Goal: Task Accomplishment & Management: Manage account settings

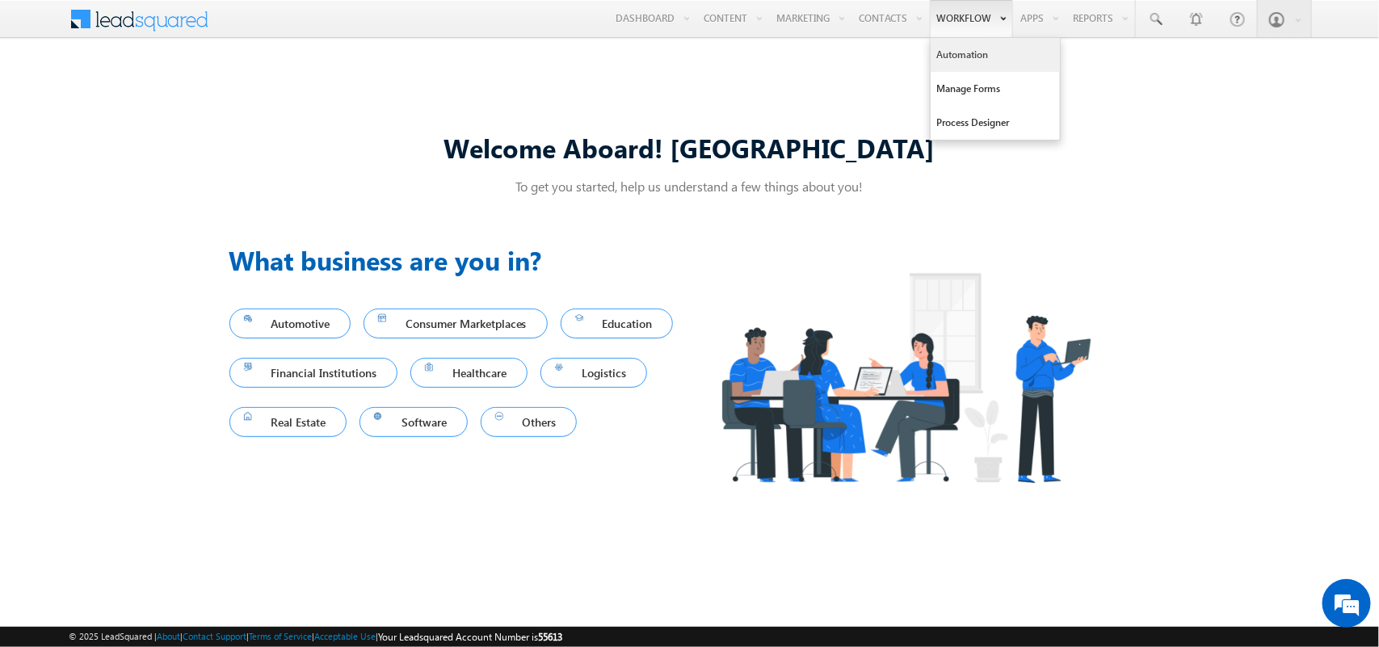
click at [989, 61] on link "Automation" at bounding box center [994, 55] width 129 height 34
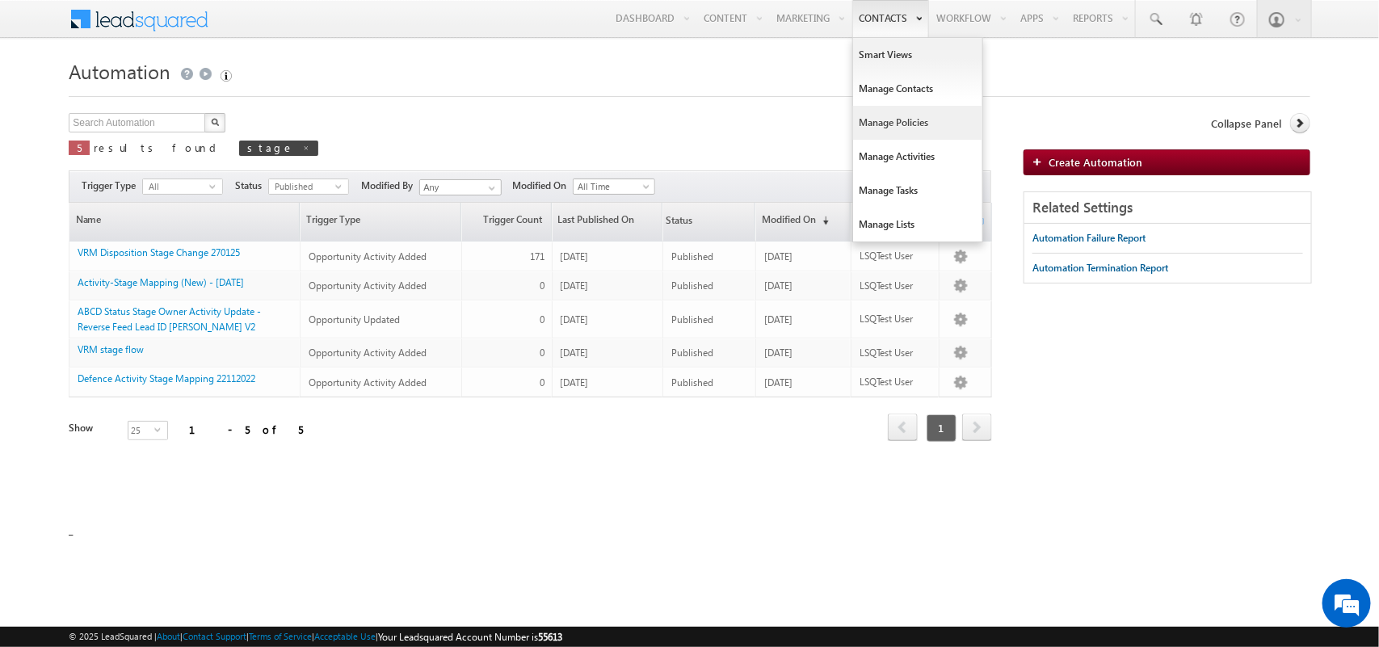
click at [893, 110] on link "Manage Policies" at bounding box center [917, 123] width 129 height 34
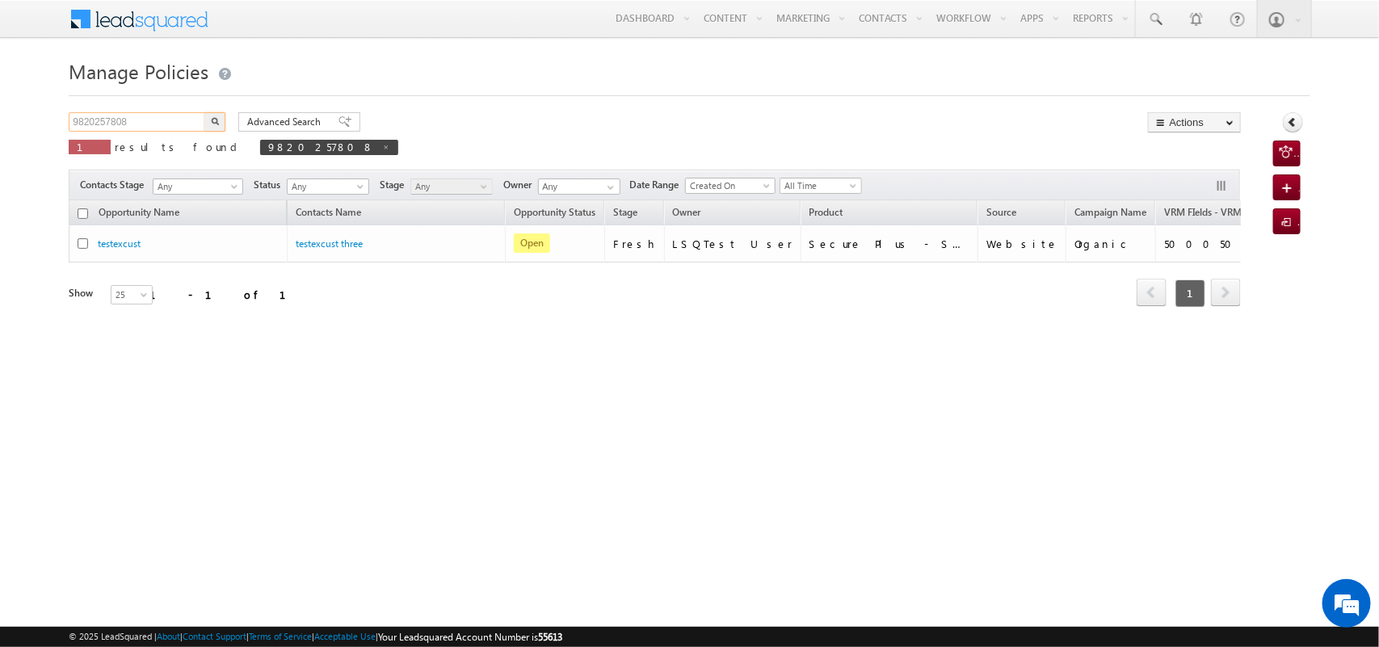
drag, startPoint x: 130, startPoint y: 125, endPoint x: 0, endPoint y: 127, distance: 130.0
click at [0, 127] on body "Menu Tarun Kant tarun .kant +UAT@ adity abirl acapi tal.c" at bounding box center [689, 229] width 1379 height 458
type input "test"
click at [216, 119] on img "button" at bounding box center [215, 121] width 8 height 8
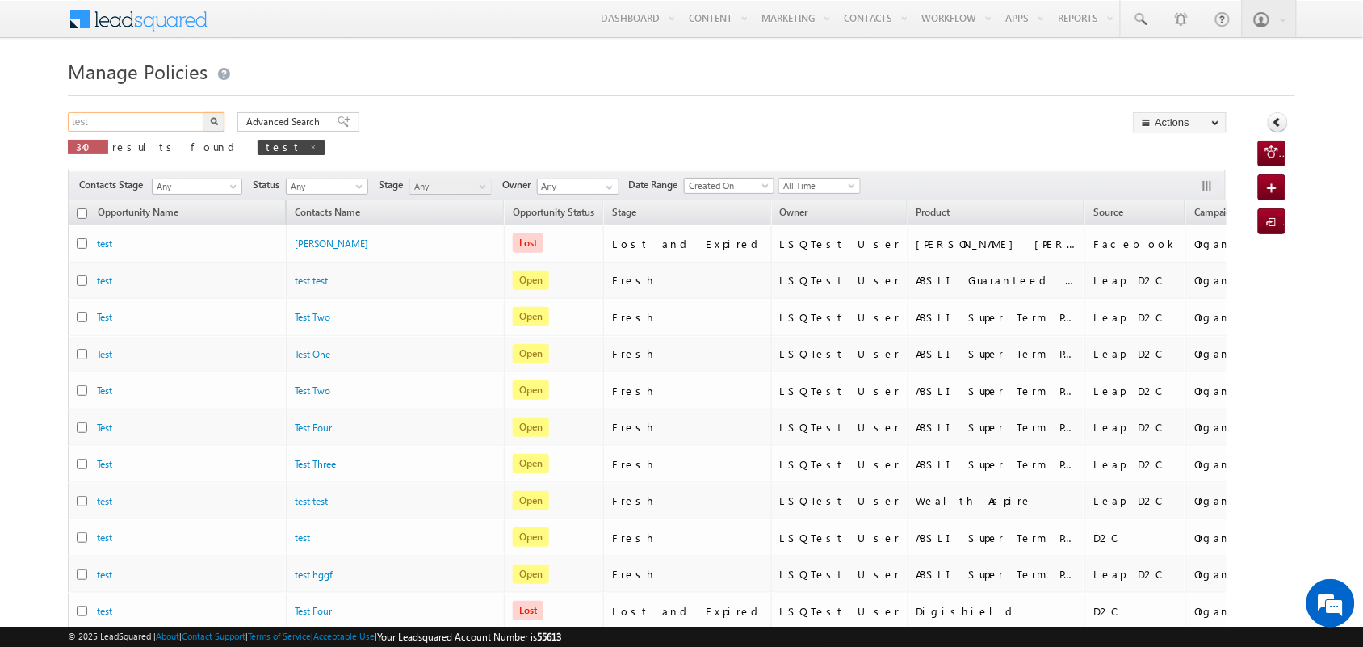
drag, startPoint x: 137, startPoint y: 115, endPoint x: 44, endPoint y: 131, distance: 94.3
click at [44, 131] on body "Menu Tarun Kant tarun .kant +UAT@ adity abirl acapi tal.c" at bounding box center [681, 616] width 1363 height 1233
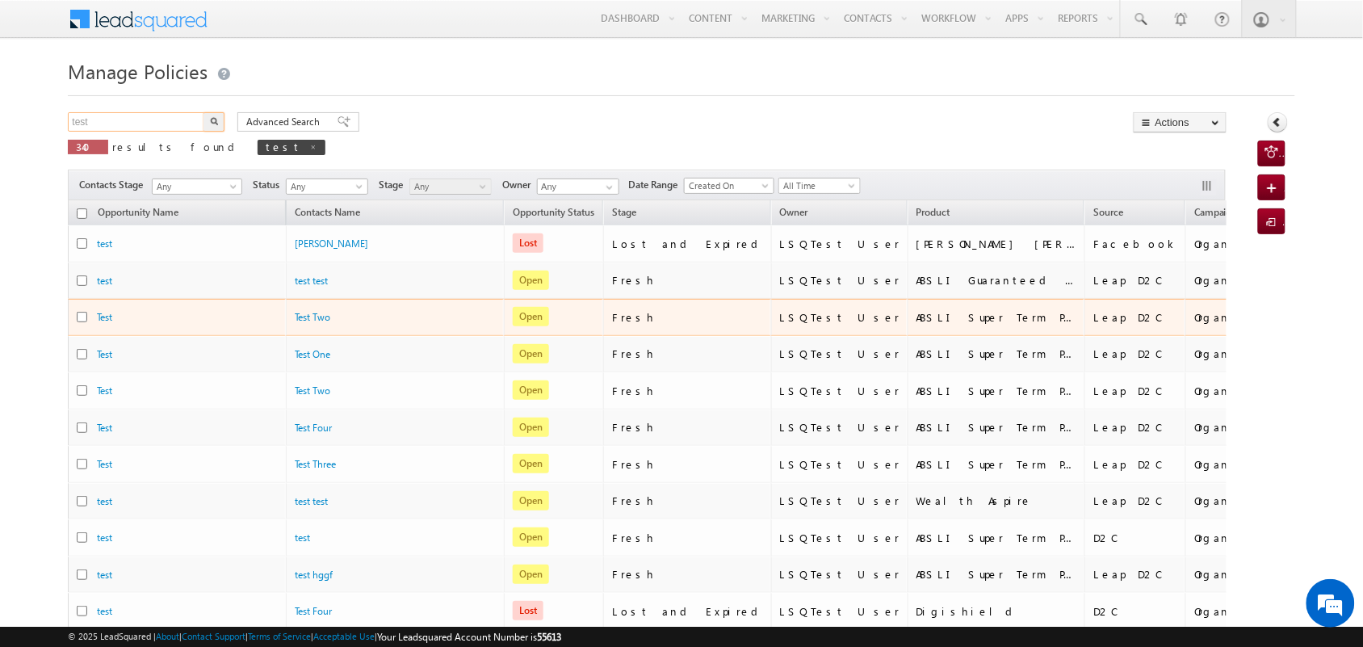
scroll to position [53, 0]
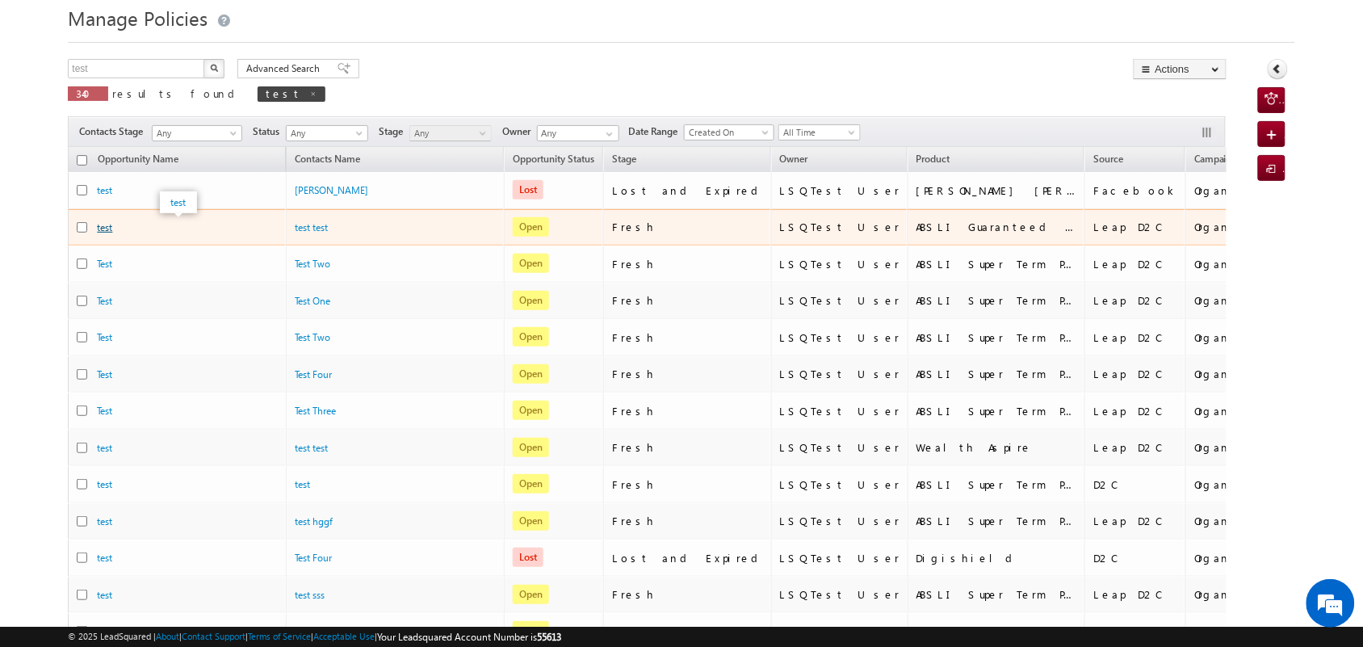
click at [103, 226] on link "test" at bounding box center [104, 227] width 15 height 12
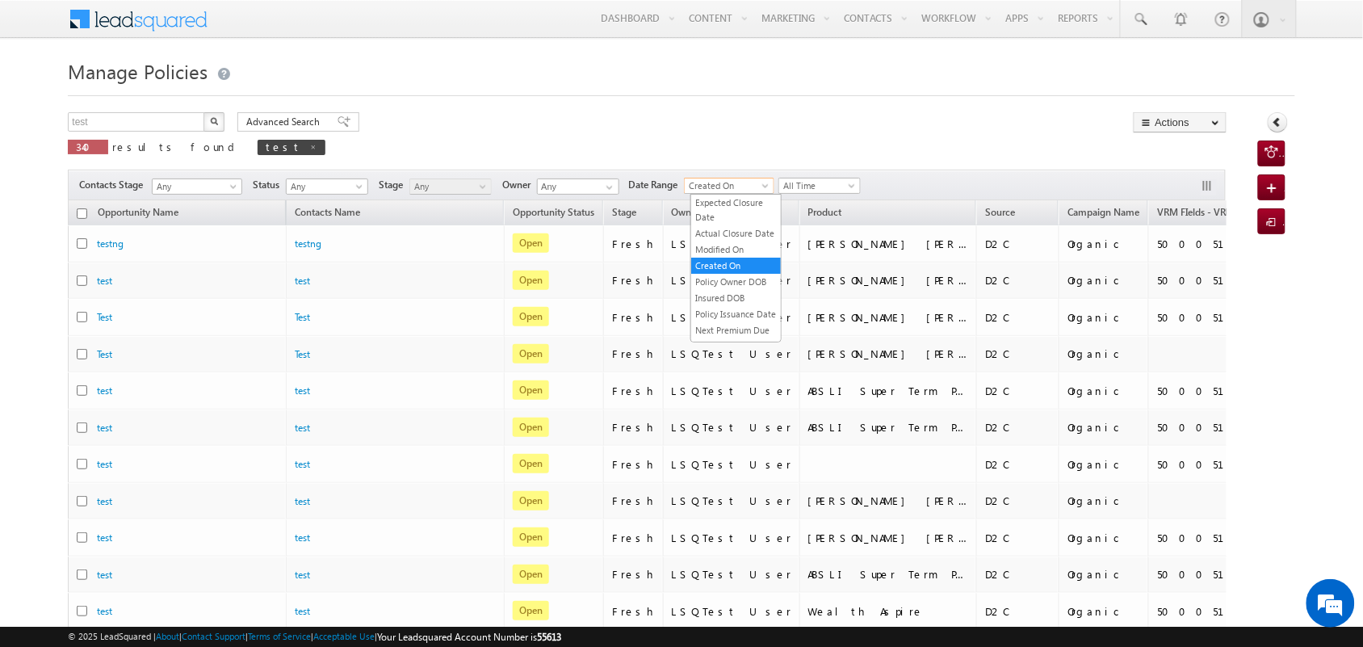
click at [769, 179] on span "Created On" at bounding box center [727, 185] width 84 height 15
click at [743, 257] on link "Modified On" at bounding box center [736, 249] width 90 height 15
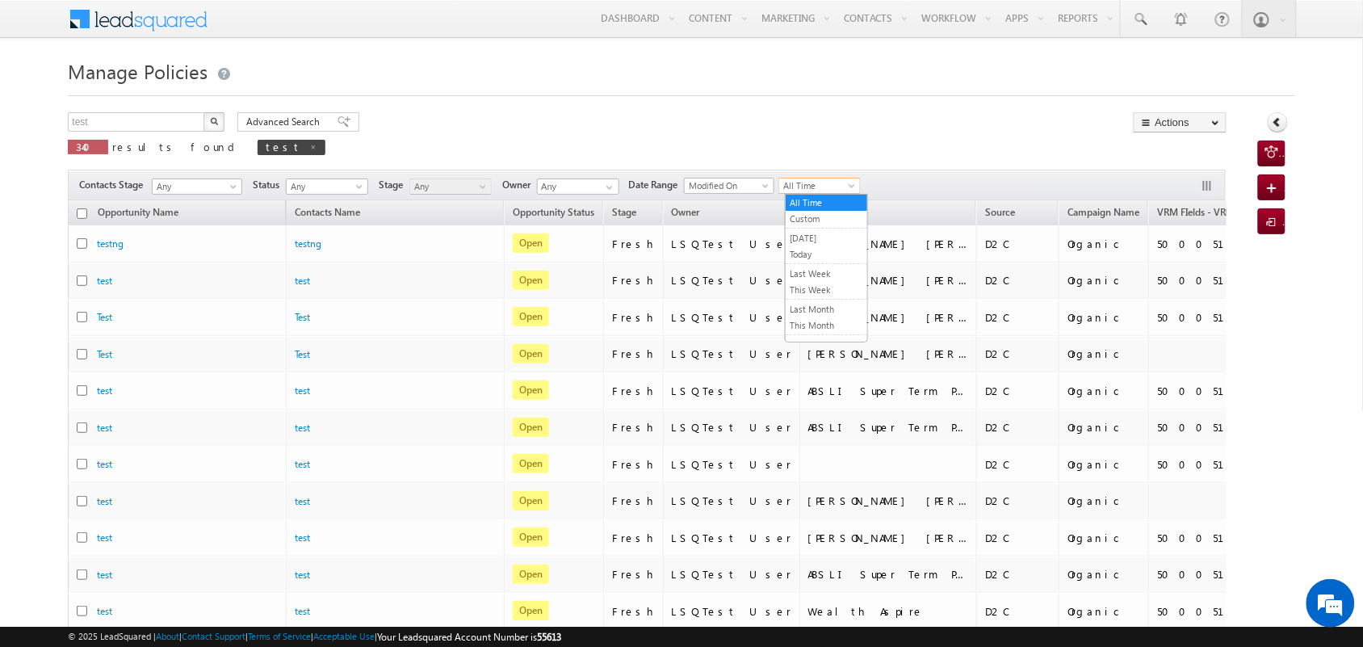
click at [829, 188] on span "All Time" at bounding box center [817, 185] width 77 height 15
click at [810, 254] on link "Today" at bounding box center [827, 254] width 82 height 15
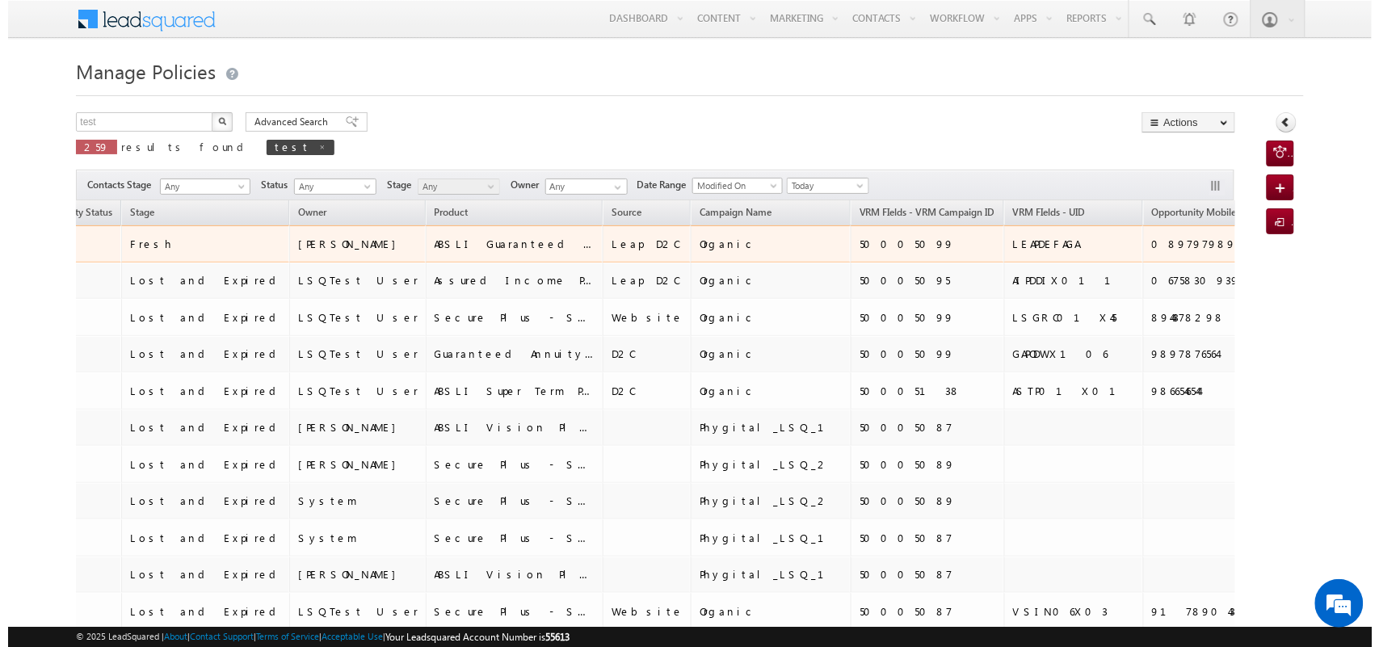
scroll to position [0, 501]
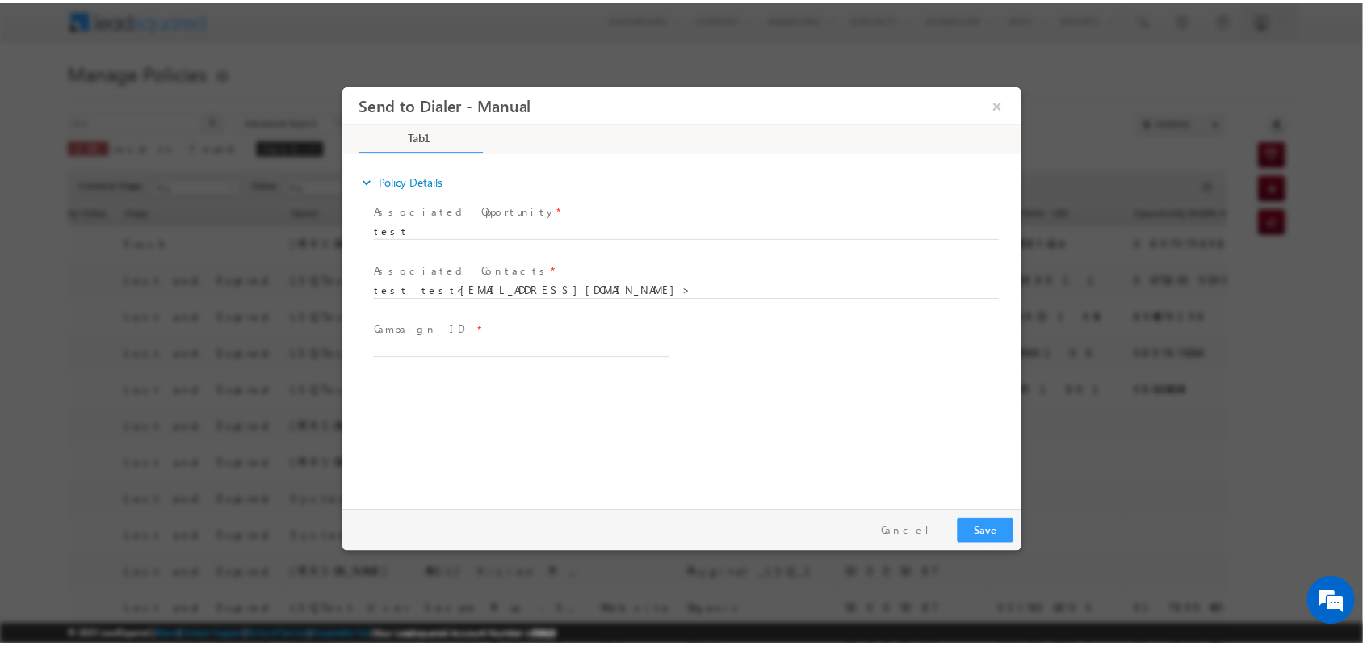
scroll to position [0, 0]
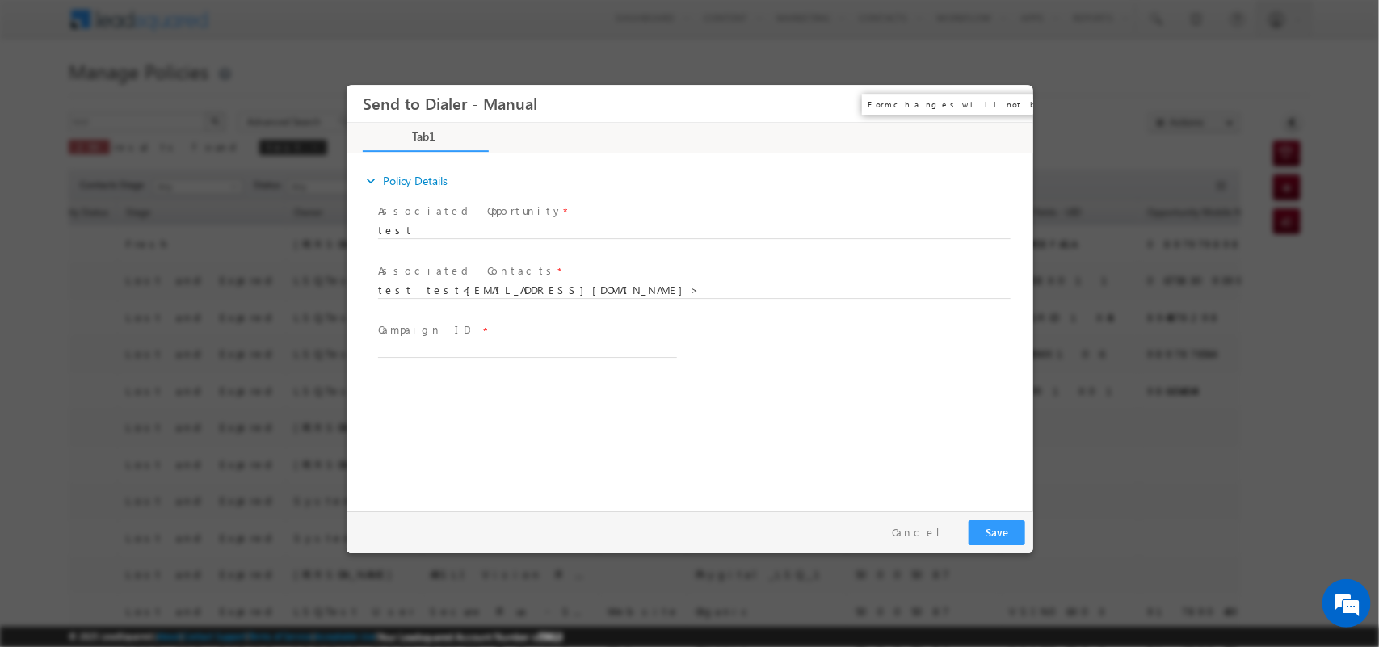
click at [1014, 101] on button "×" at bounding box center [1007, 103] width 27 height 30
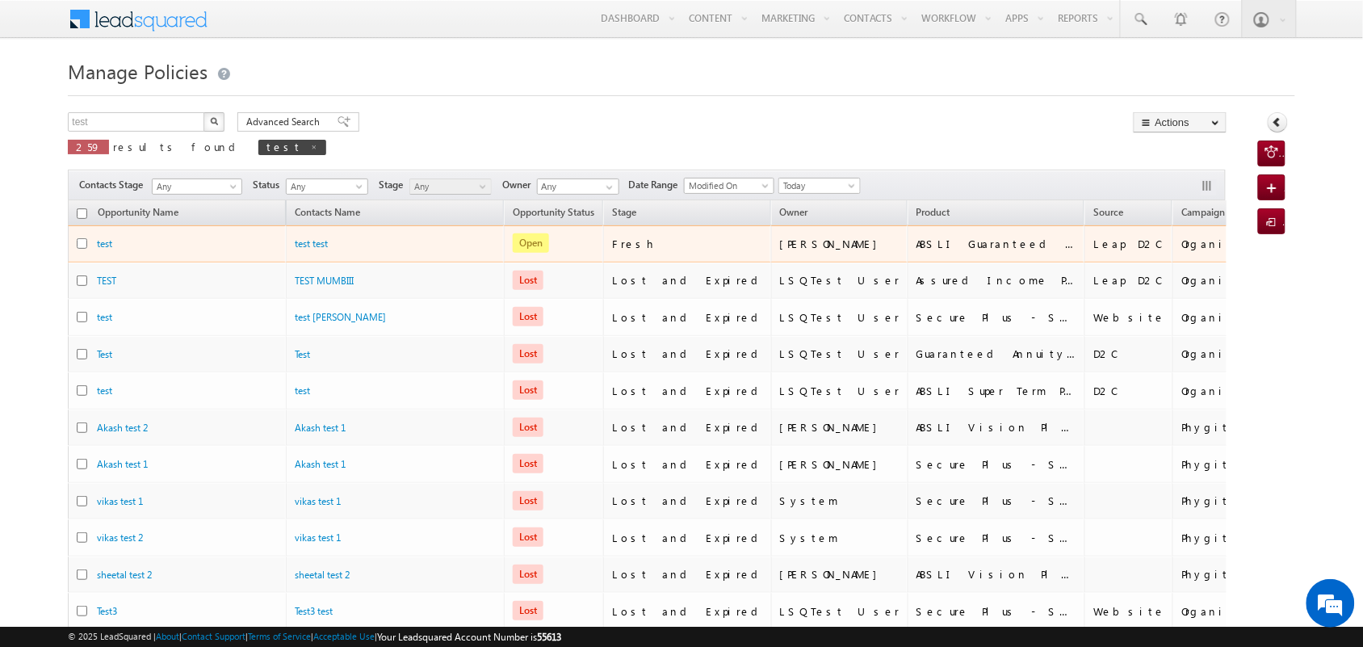
click at [82, 243] on input "checkbox" at bounding box center [82, 243] width 10 height 10
checkbox input "true"
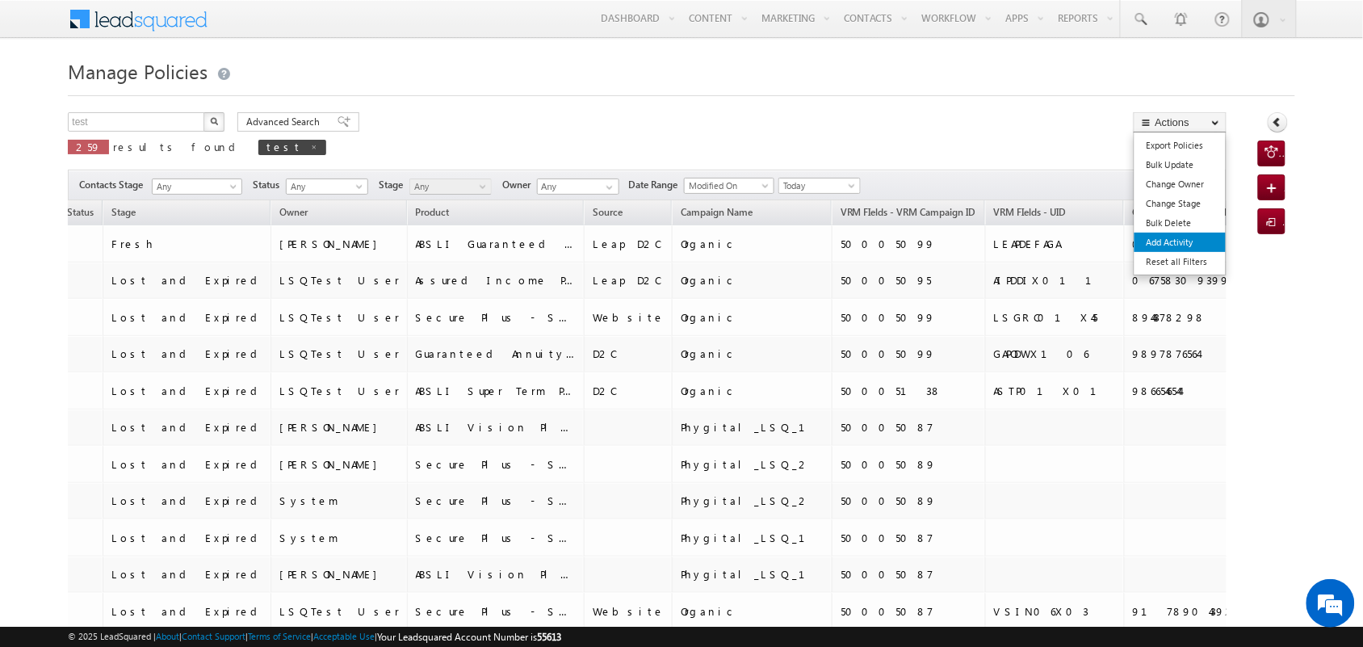
click at [1157, 241] on link "Add Activity" at bounding box center [1180, 242] width 91 height 19
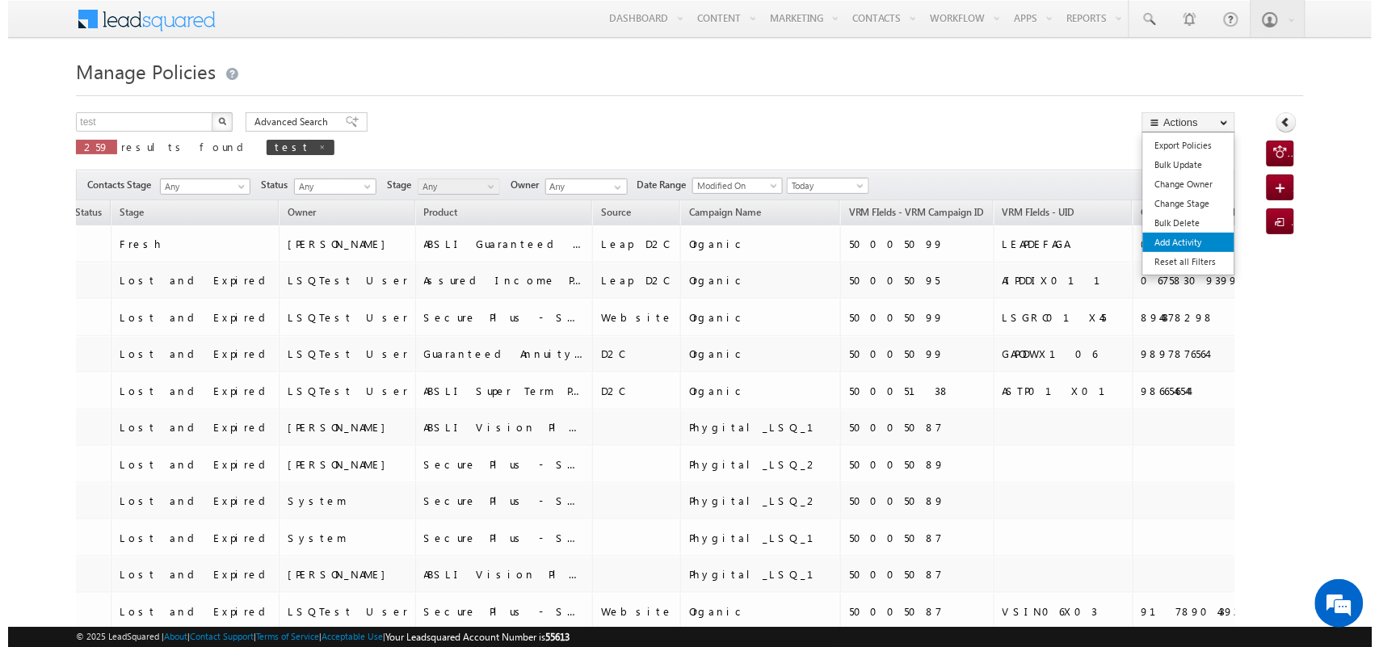
scroll to position [0, 487]
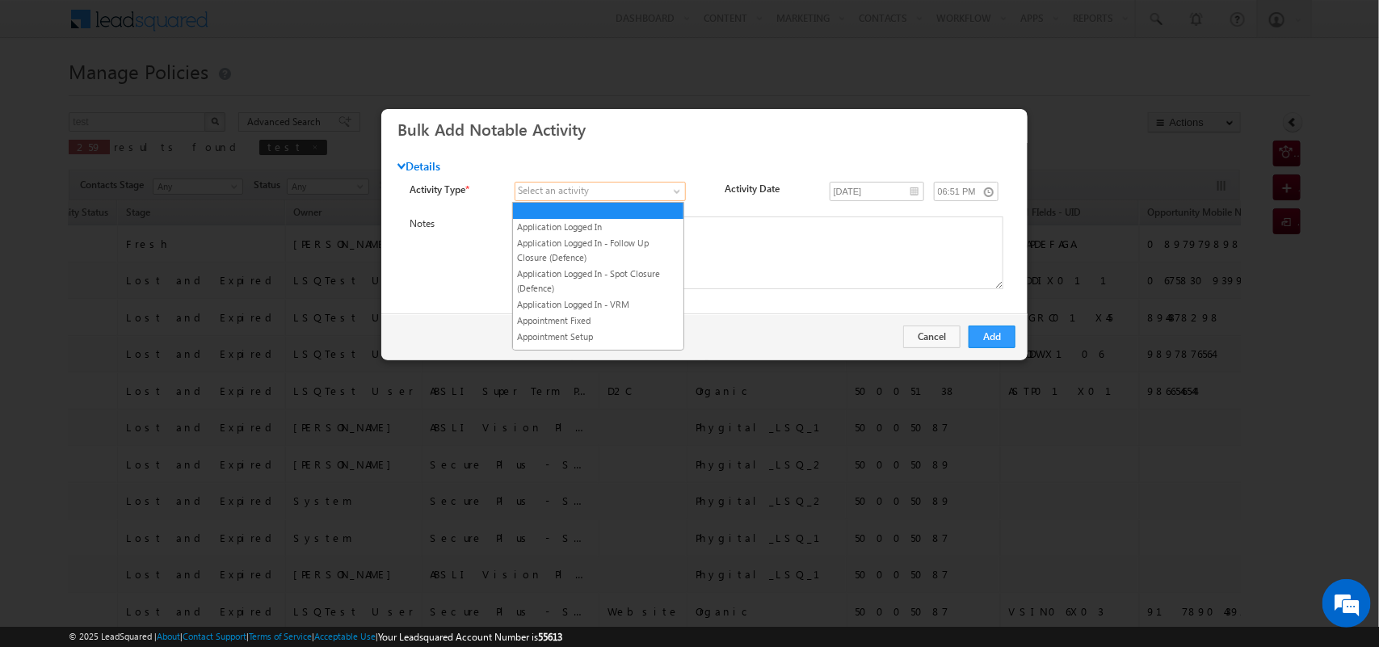
click at [653, 187] on span at bounding box center [591, 191] width 153 height 15
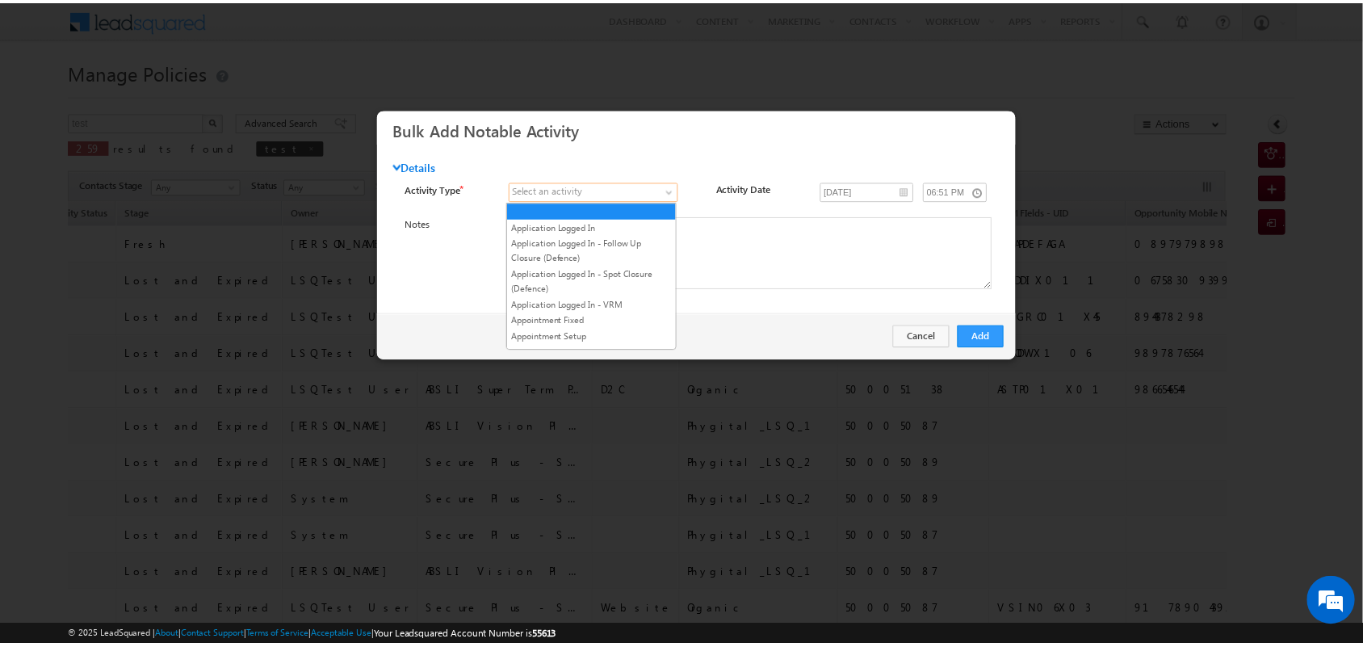
scroll to position [838, 0]
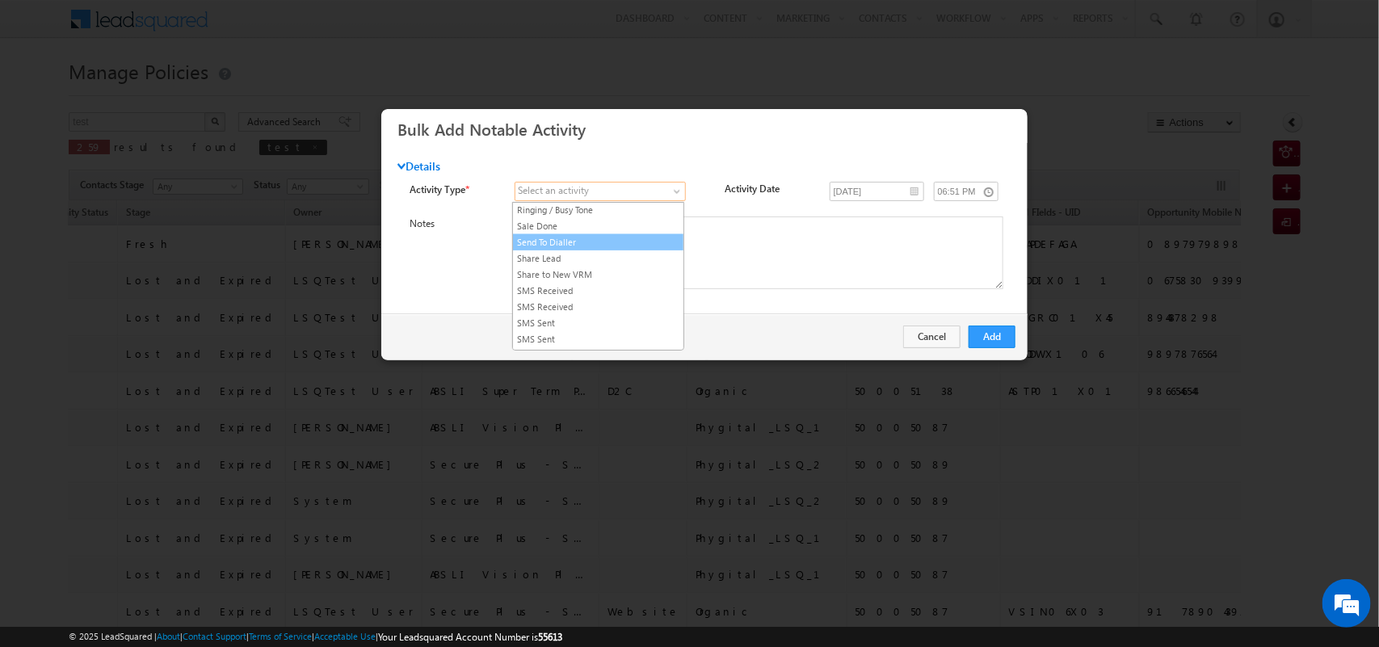
click at [586, 250] on link "Send To Dialler" at bounding box center [598, 242] width 170 height 15
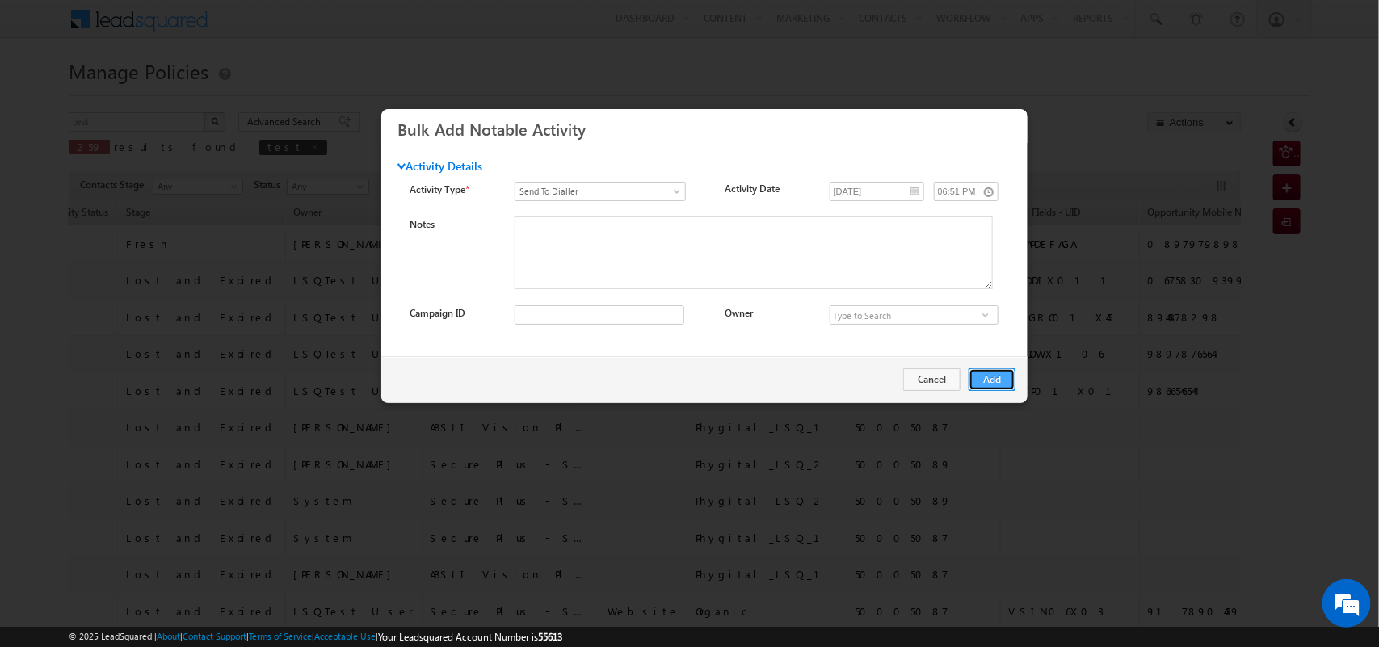
click at [973, 388] on button "Add" at bounding box center [991, 379] width 47 height 23
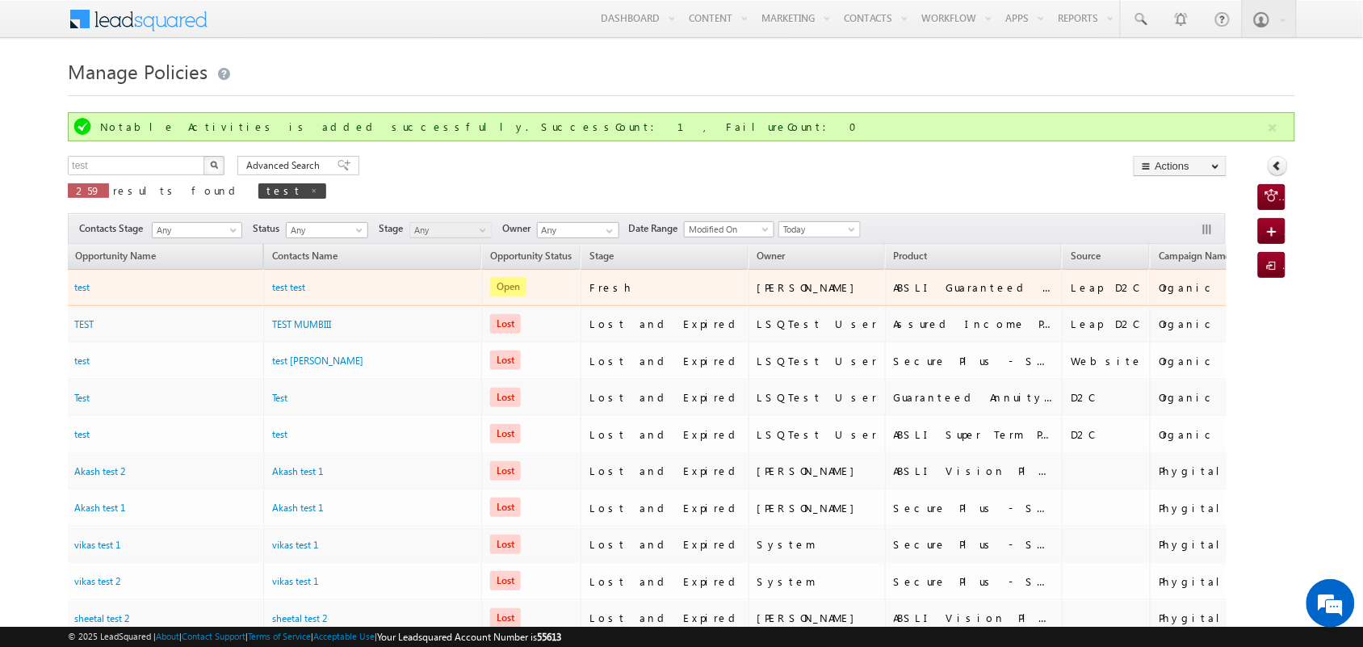
scroll to position [0, 0]
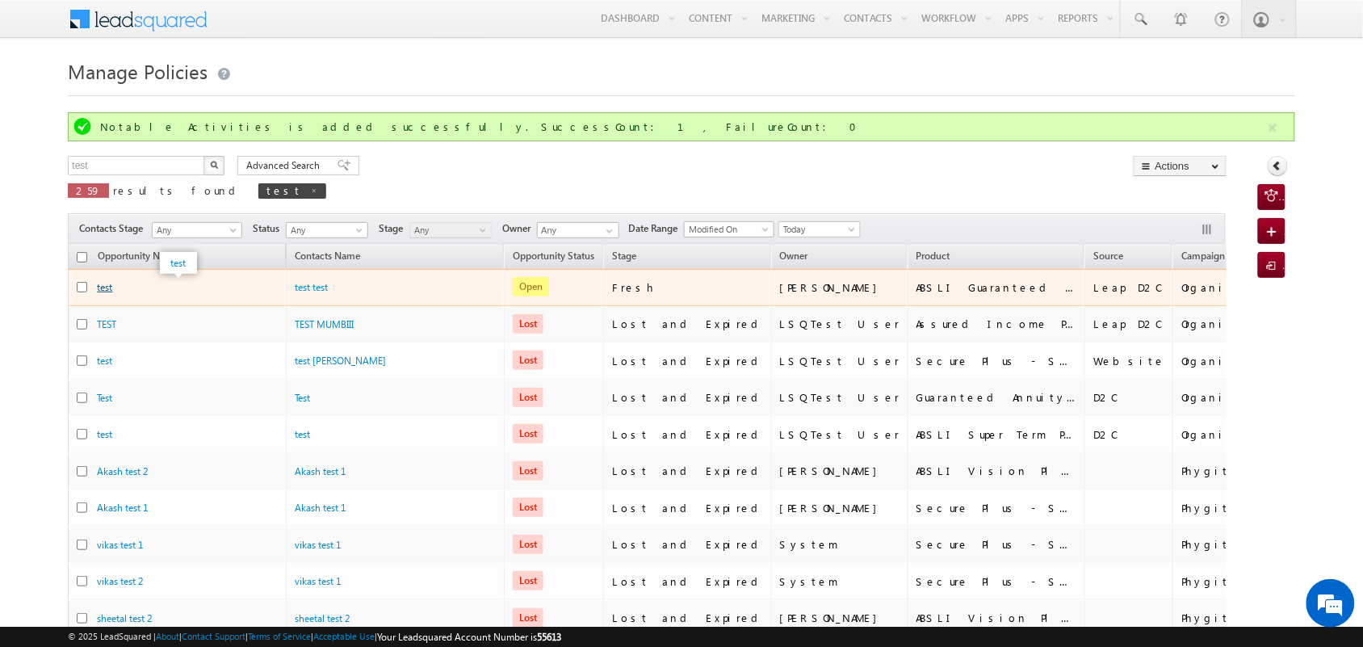
click at [103, 288] on link "test" at bounding box center [104, 287] width 15 height 12
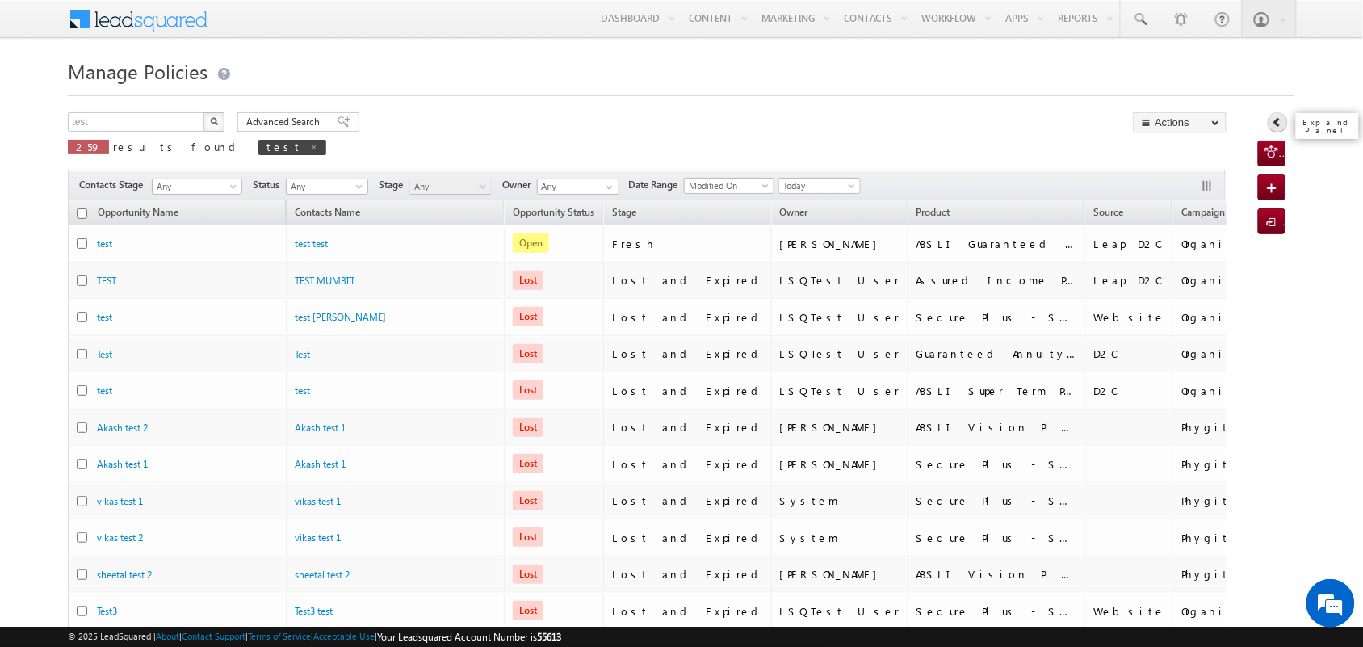
click at [1283, 123] on icon at bounding box center [1277, 121] width 11 height 11
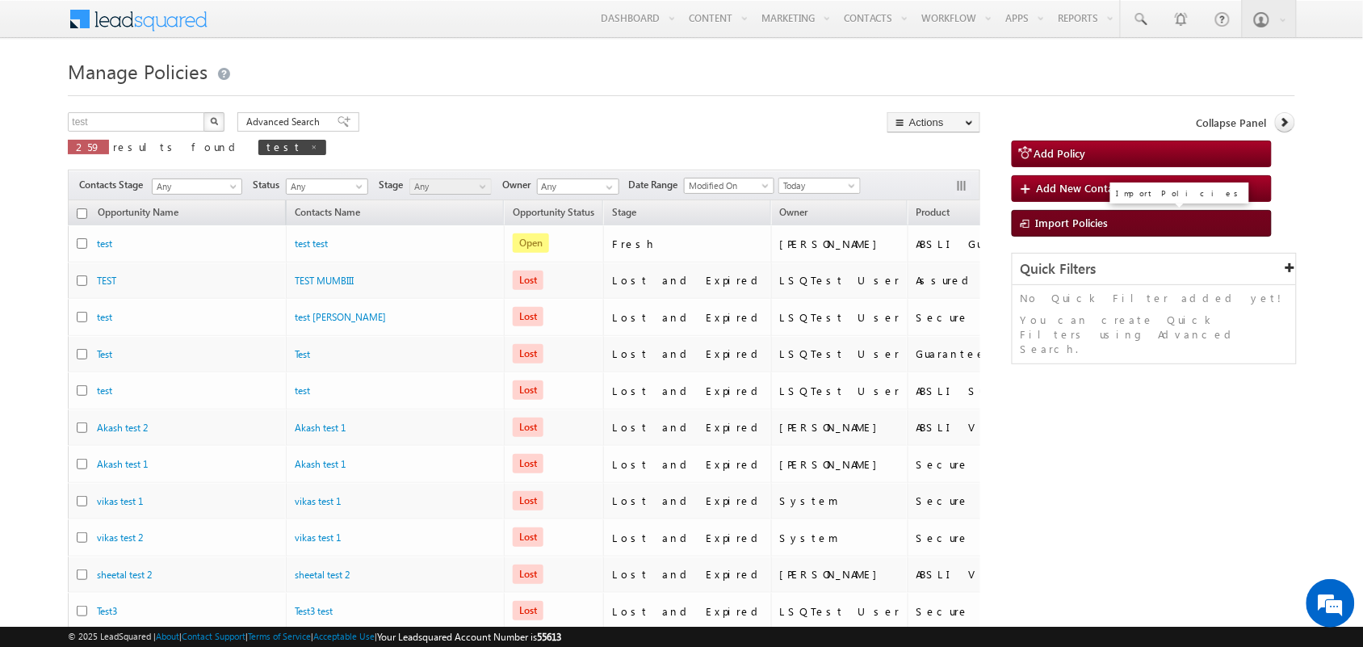
click at [1161, 233] on link "Import Policies" at bounding box center [1142, 223] width 260 height 27
click at [1060, 225] on span "Import Policies" at bounding box center [1072, 223] width 73 height 14
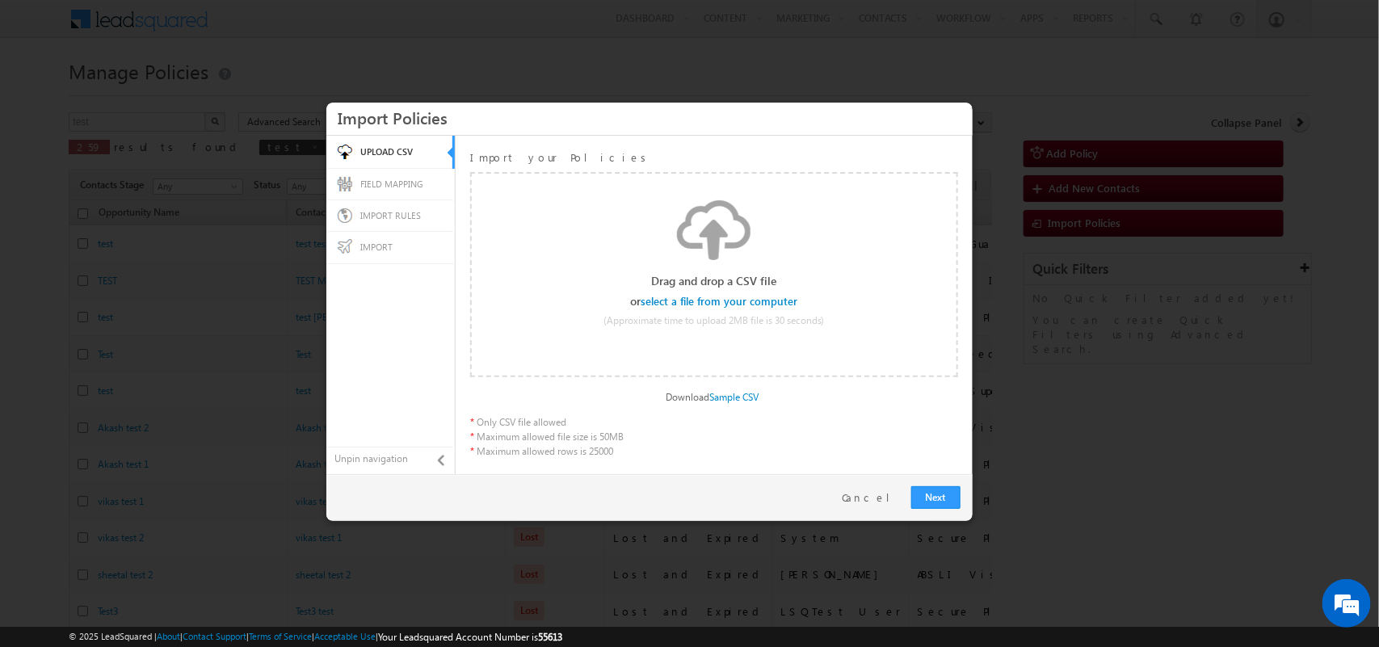
click at [764, 296] on input "file" at bounding box center [719, 301] width 153 height 11
click at [939, 497] on link "Next" at bounding box center [935, 497] width 49 height 23
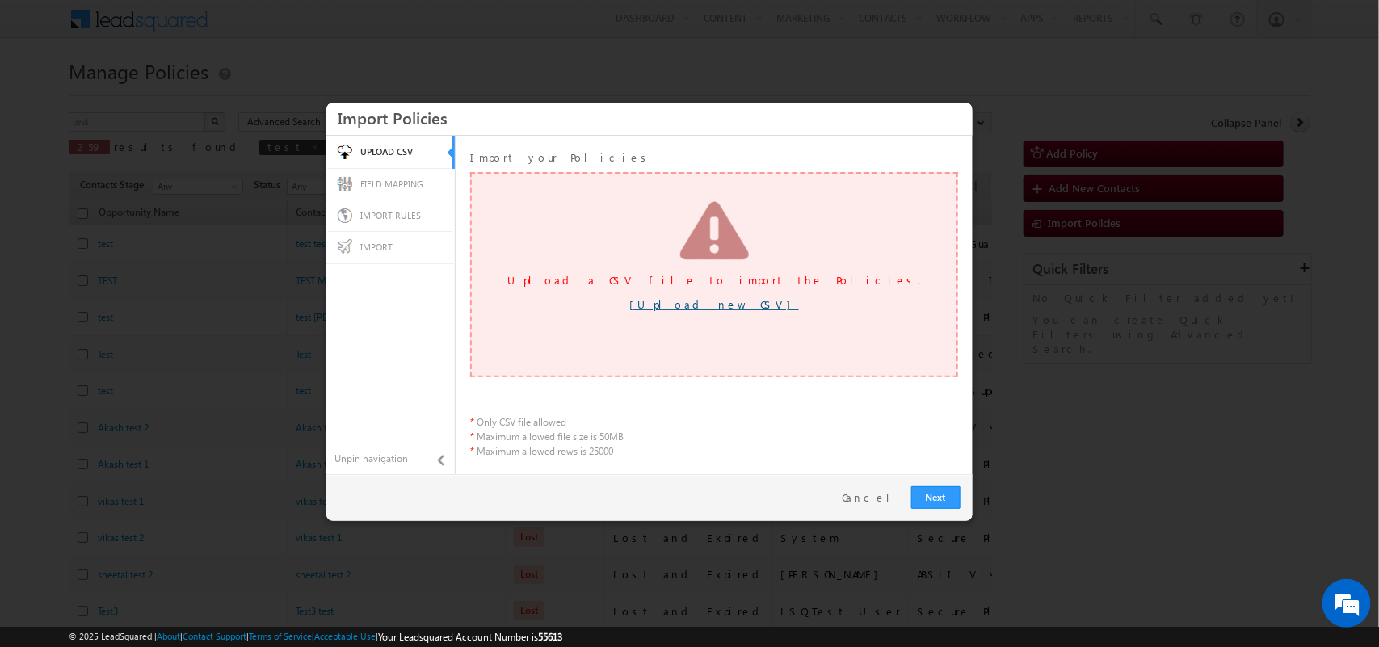
click at [712, 304] on link "[Upload new CSV]" at bounding box center [714, 304] width 170 height 14
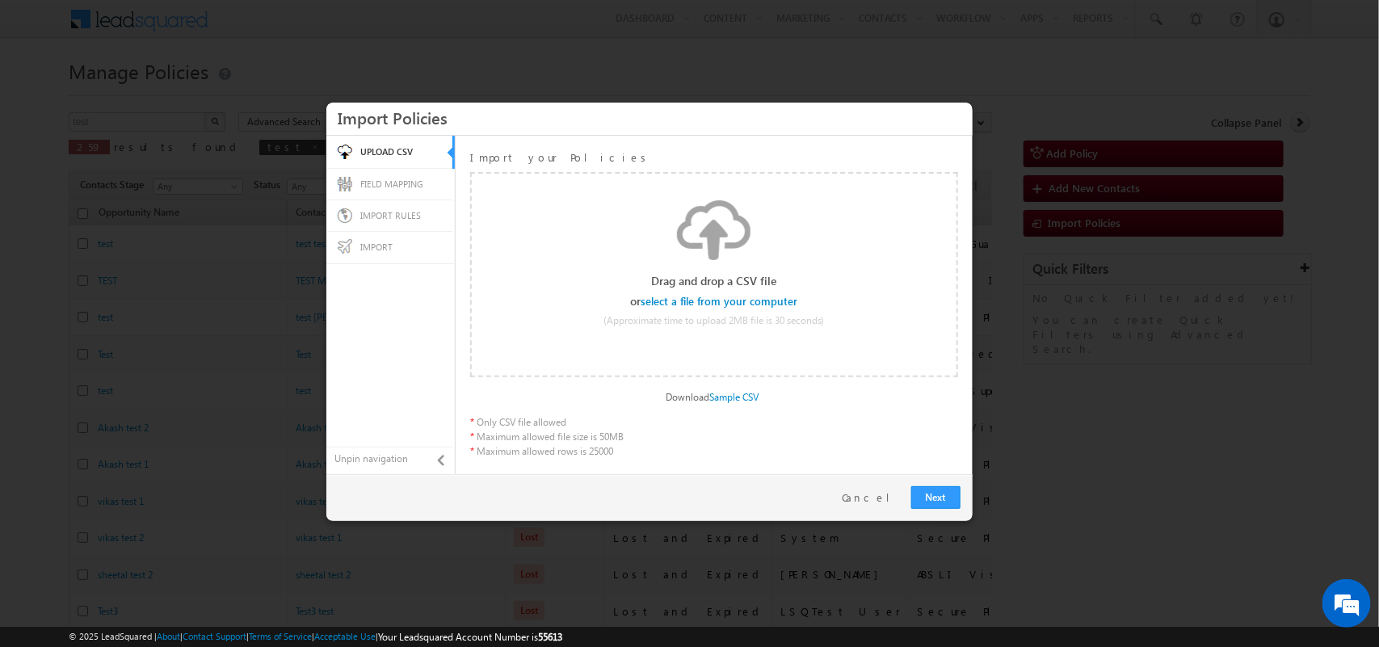
click at [720, 300] on input "file" at bounding box center [719, 301] width 153 height 11
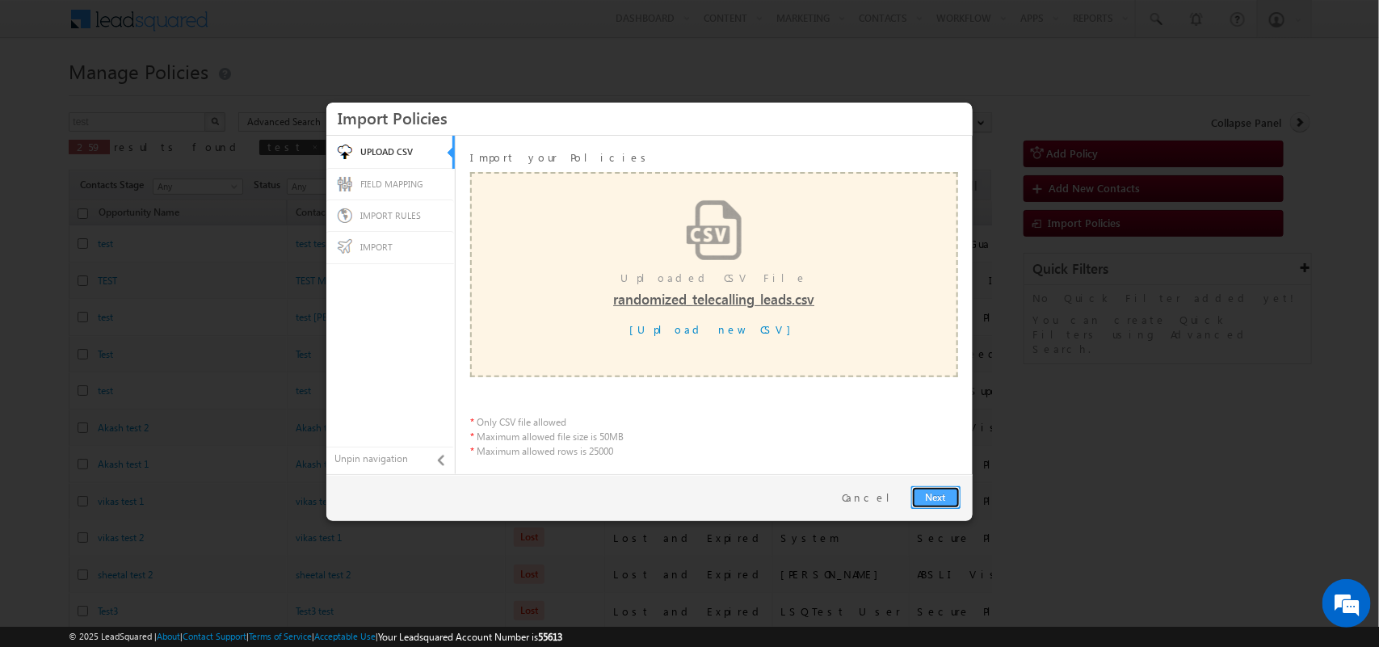
click at [934, 501] on link "Next" at bounding box center [935, 497] width 49 height 23
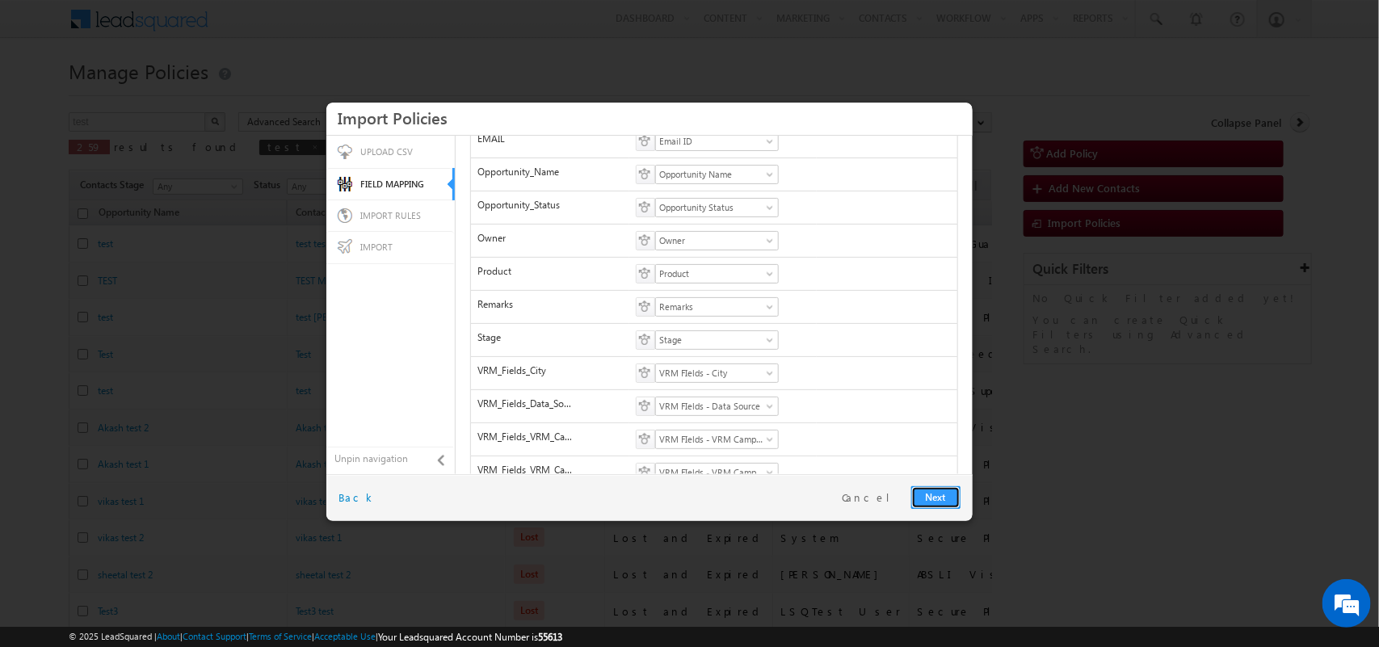
scroll to position [312, 0]
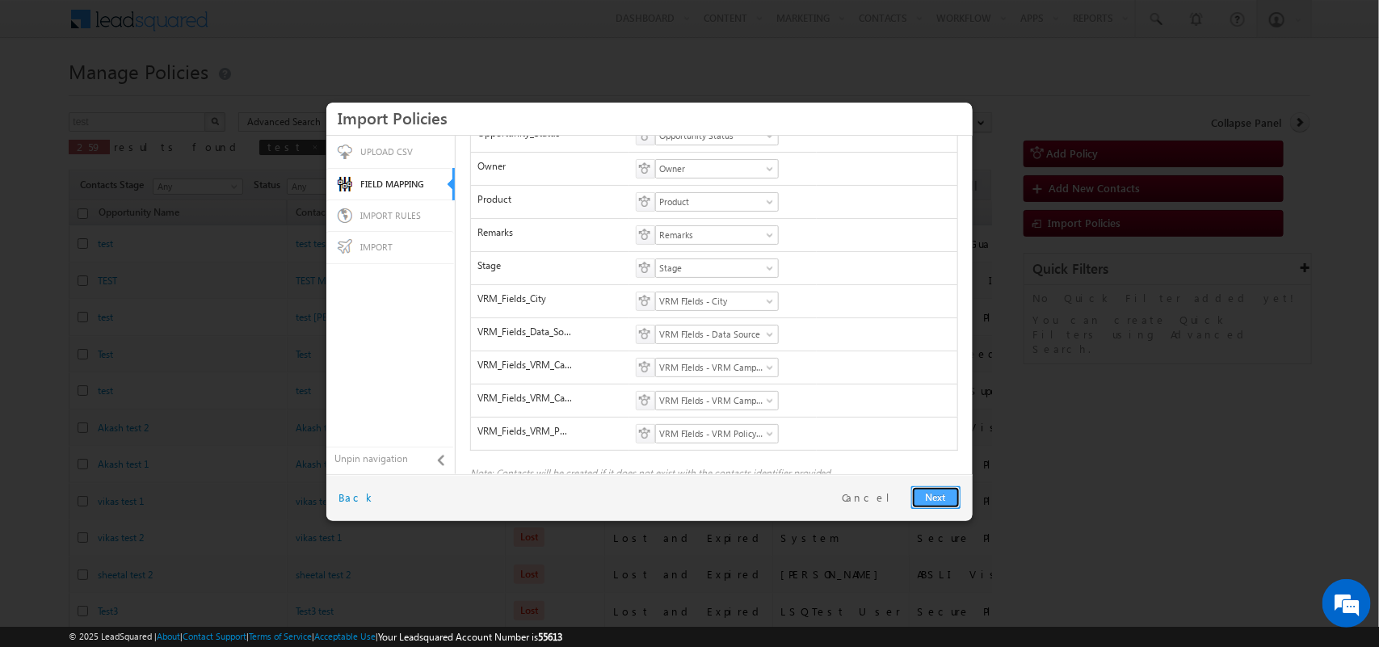
click at [929, 490] on link "Next" at bounding box center [935, 497] width 49 height 23
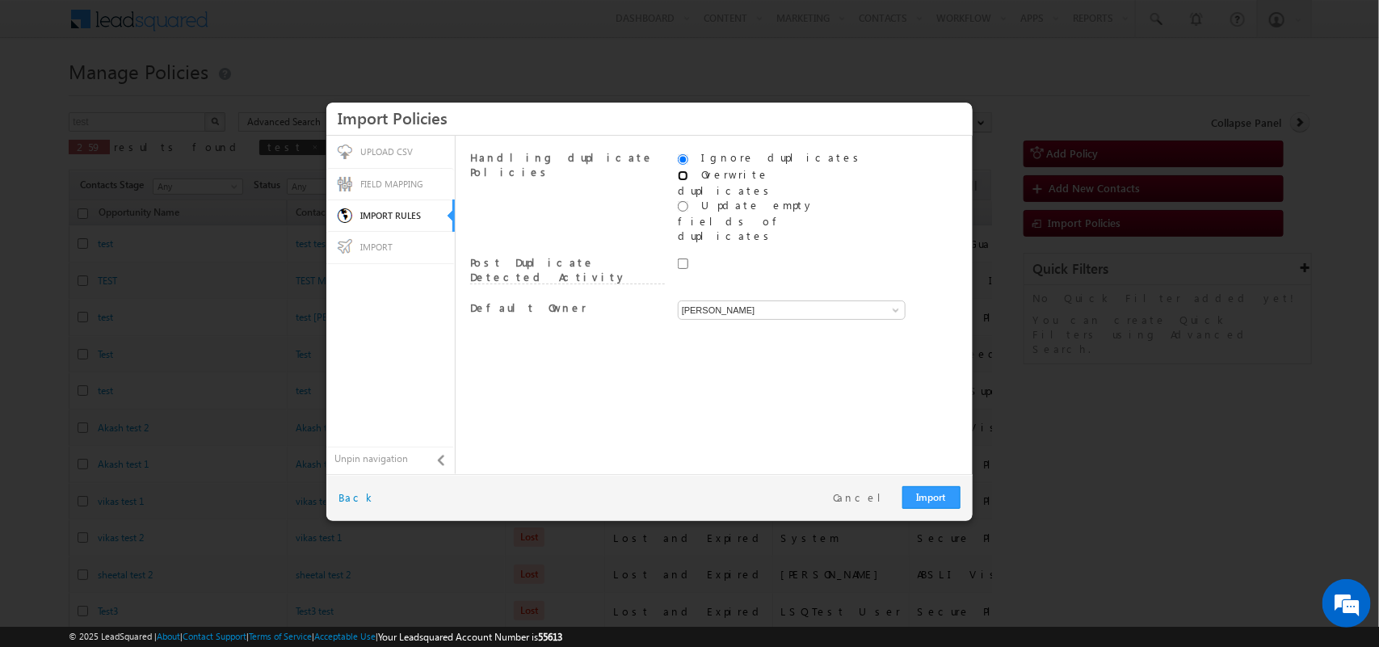
click at [681, 178] on input "radio" at bounding box center [683, 175] width 10 height 10
radio input "true"
click at [685, 156] on input "radio" at bounding box center [683, 159] width 10 height 10
radio input "true"
click at [685, 178] on input "radio" at bounding box center [683, 175] width 10 height 10
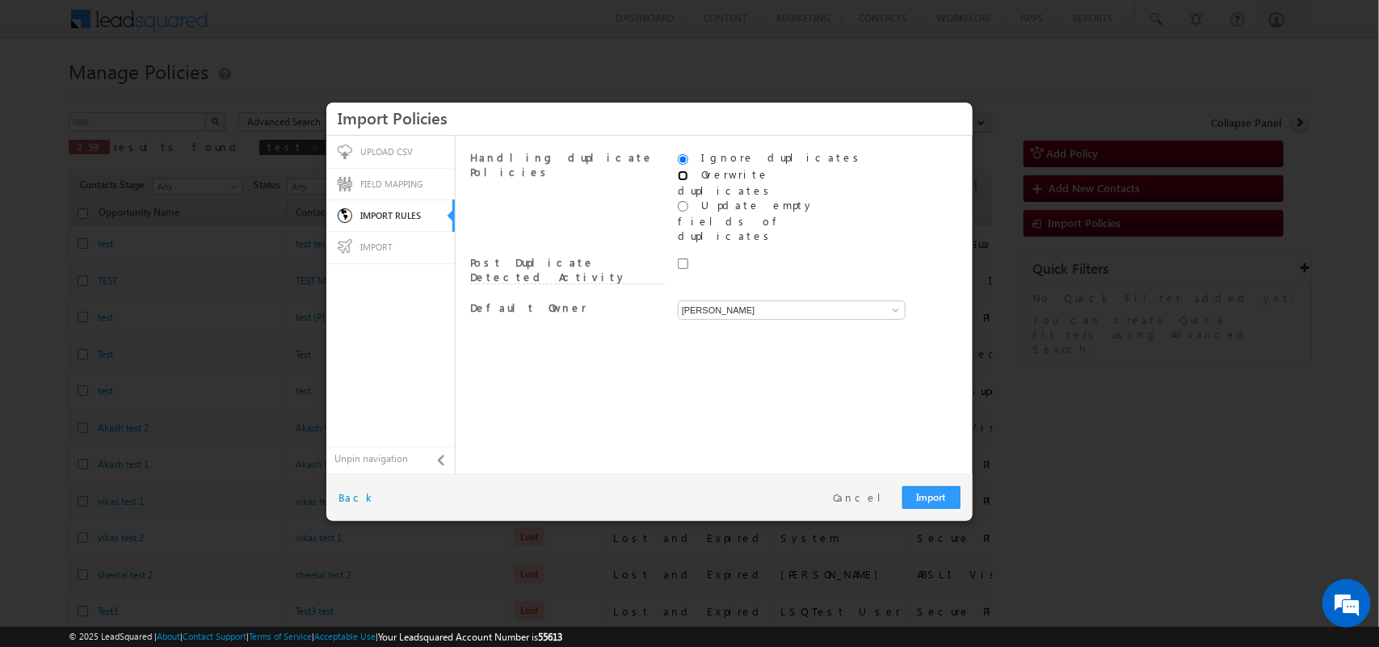
radio input "true"
click at [682, 380] on input "checkbox" at bounding box center [683, 385] width 10 height 10
checkbox input "true"
click at [684, 201] on input "radio" at bounding box center [683, 206] width 10 height 10
radio input "true"
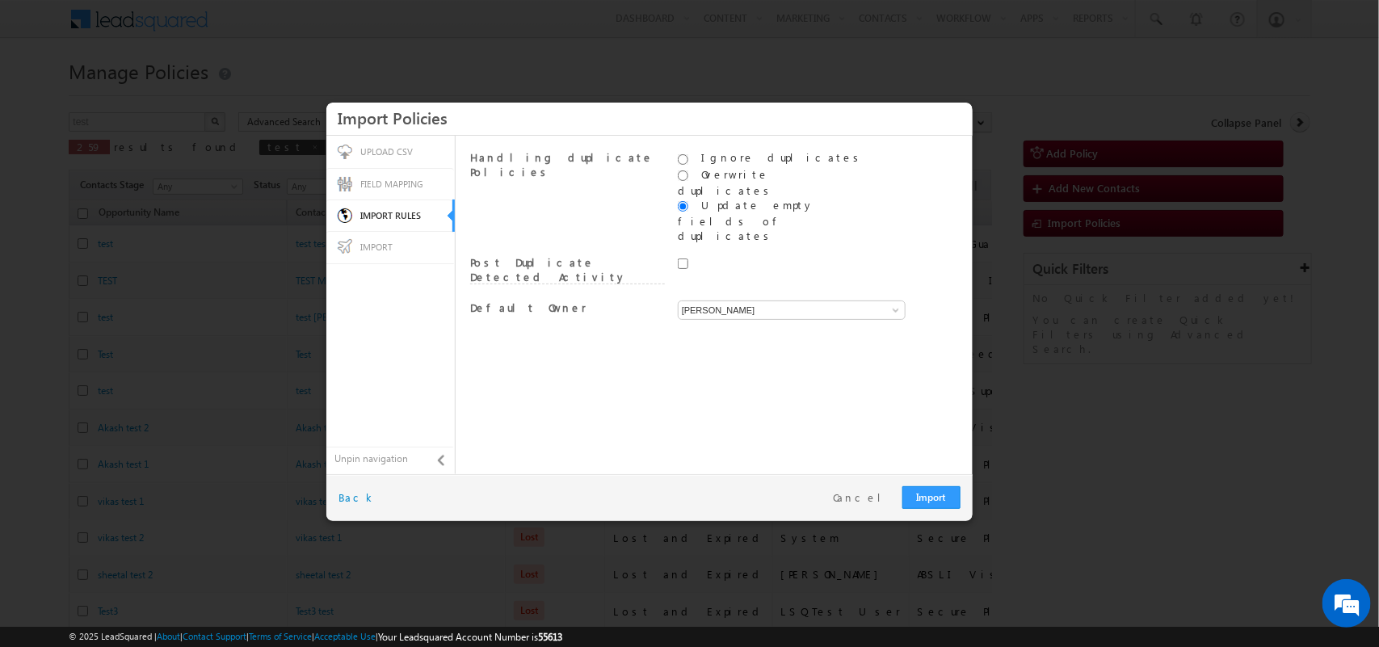
click at [679, 258] on input "checkbox" at bounding box center [683, 263] width 10 height 10
click at [682, 258] on input "checkbox" at bounding box center [683, 263] width 10 height 10
checkbox input "false"
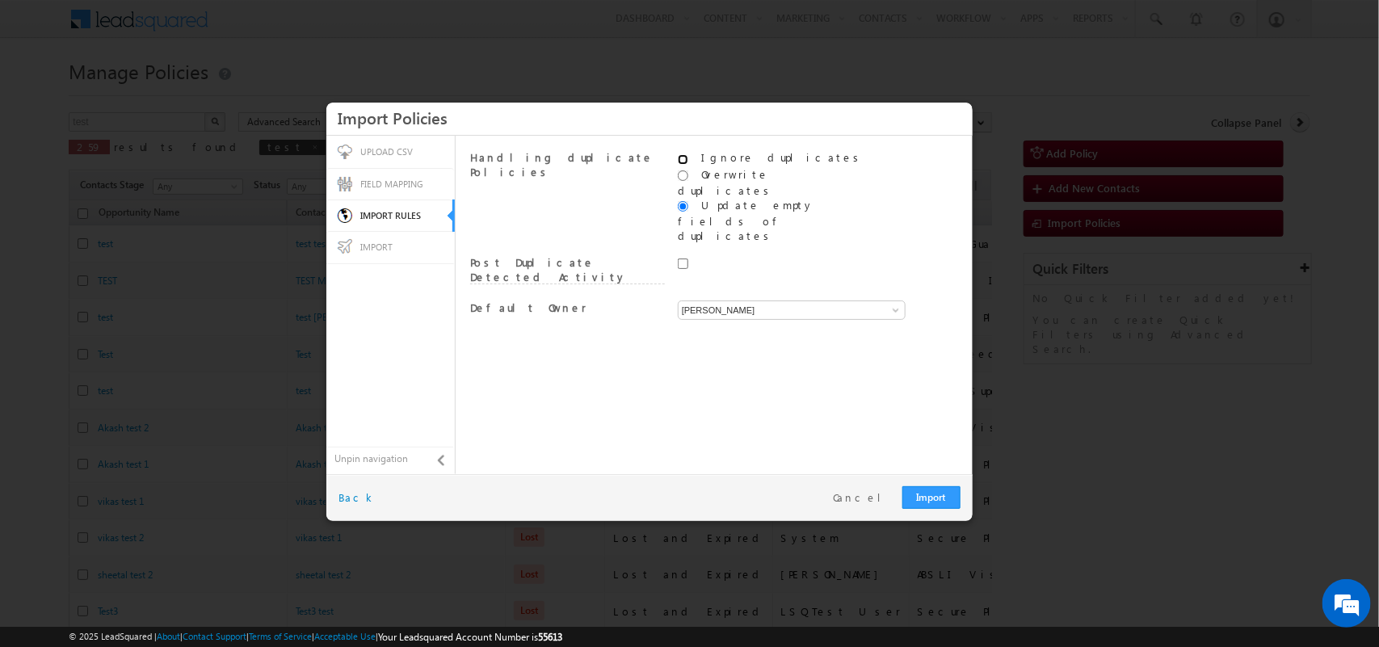
click at [678, 158] on input "radio" at bounding box center [683, 159] width 10 height 10
radio input "true"
click at [941, 502] on link "Import" at bounding box center [931, 497] width 58 height 23
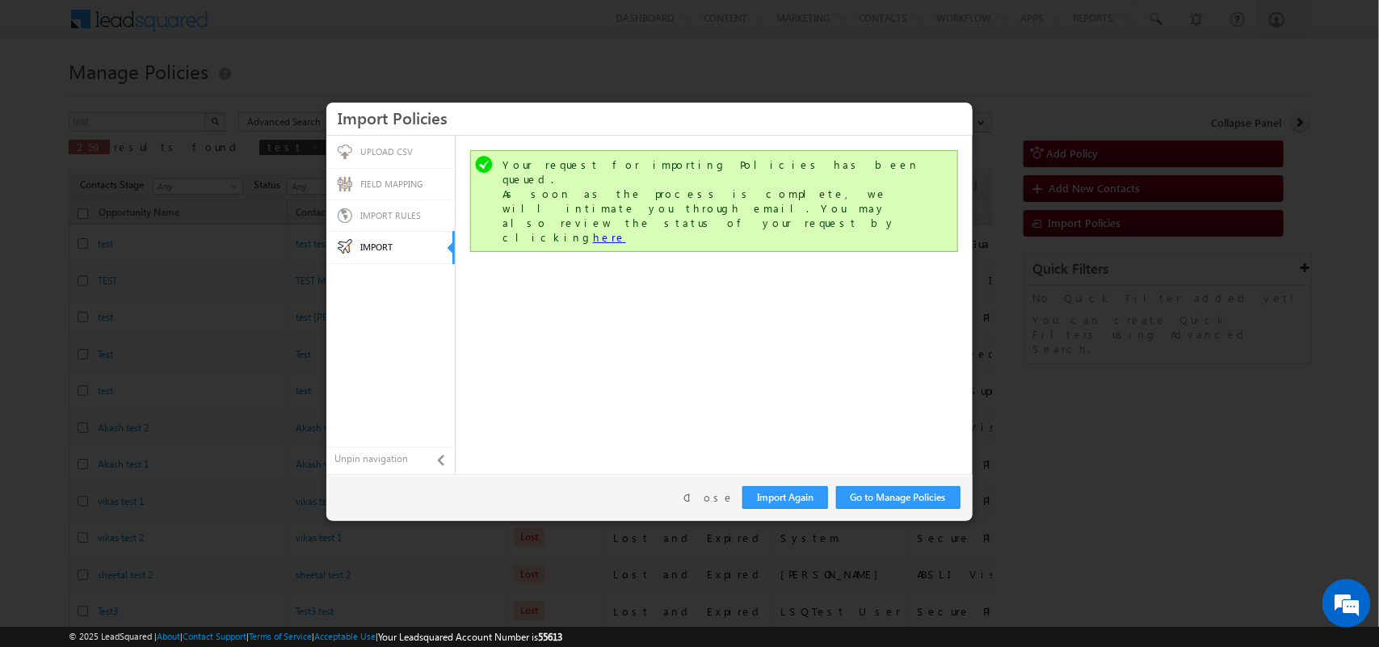
click at [626, 230] on link "here" at bounding box center [609, 237] width 33 height 14
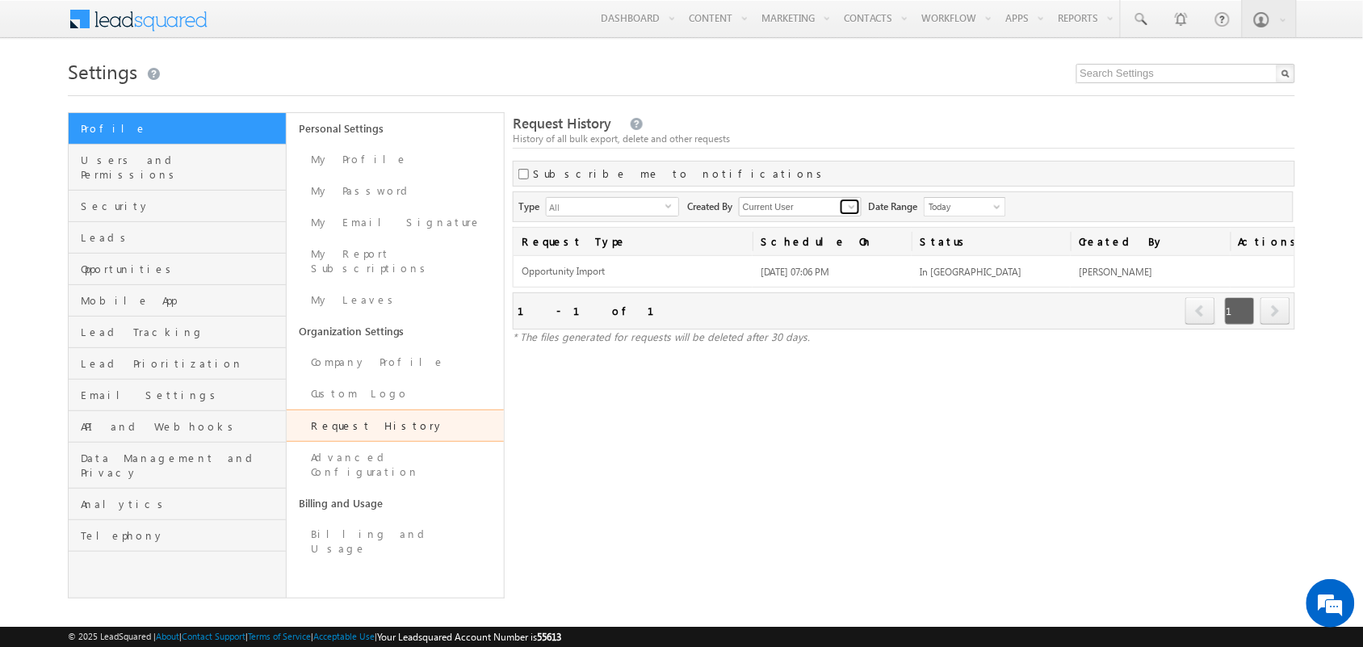
click at [860, 206] on link at bounding box center [850, 207] width 20 height 16
click at [840, 139] on div "History of all bulk export, delete and other requests" at bounding box center [904, 139] width 783 height 15
click at [1090, 451] on div "Request History History of all bulk export, delete and other requests Subscribe…" at bounding box center [904, 355] width 783 height 486
click at [858, 206] on span at bounding box center [852, 206] width 13 height 13
click at [813, 227] on link "Any" at bounding box center [801, 225] width 124 height 19
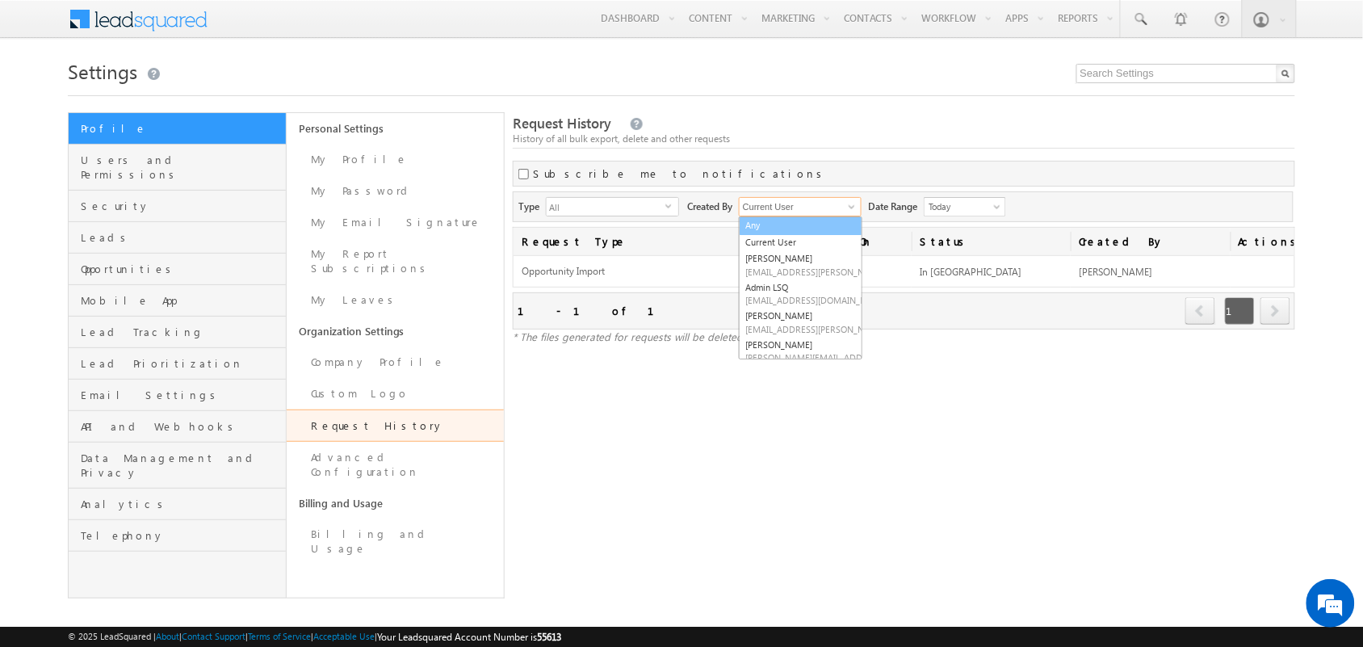
type input "Any"
click at [850, 202] on span at bounding box center [852, 206] width 13 height 13
click at [855, 178] on div "Subscribe me to notifications" at bounding box center [904, 174] width 783 height 26
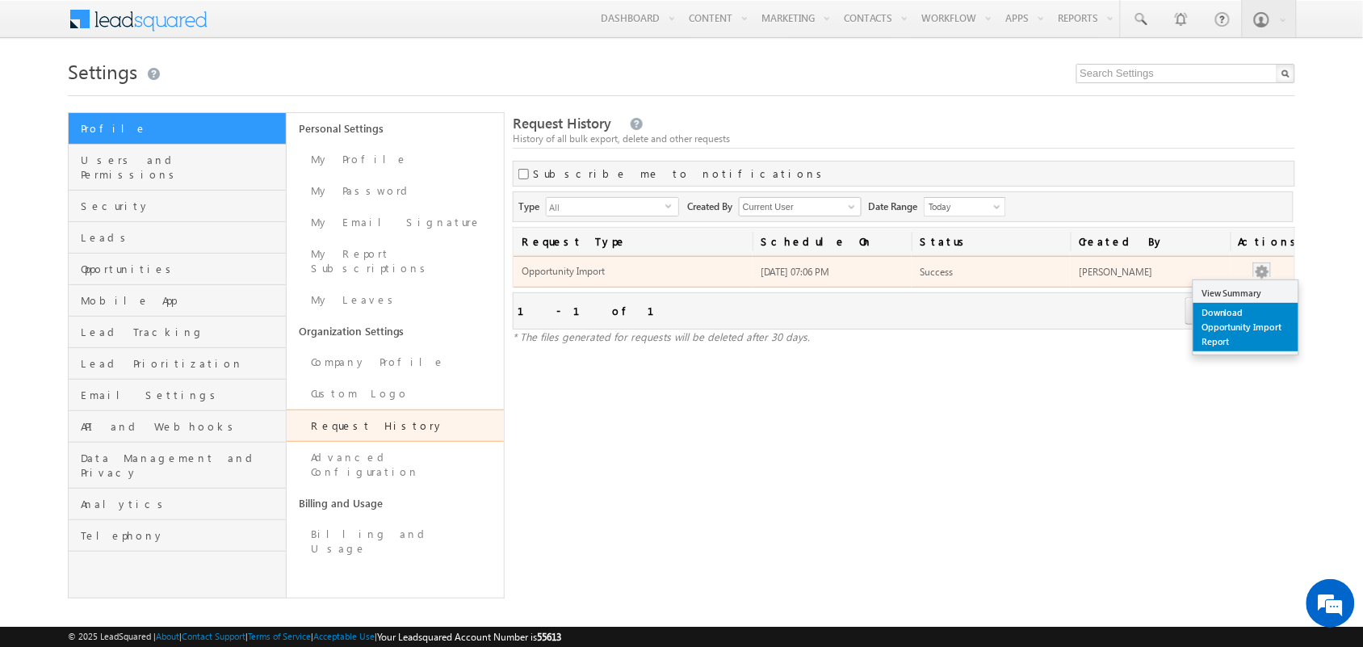
click at [1257, 307] on link "Download Opportunity Import Report" at bounding box center [1246, 327] width 105 height 48
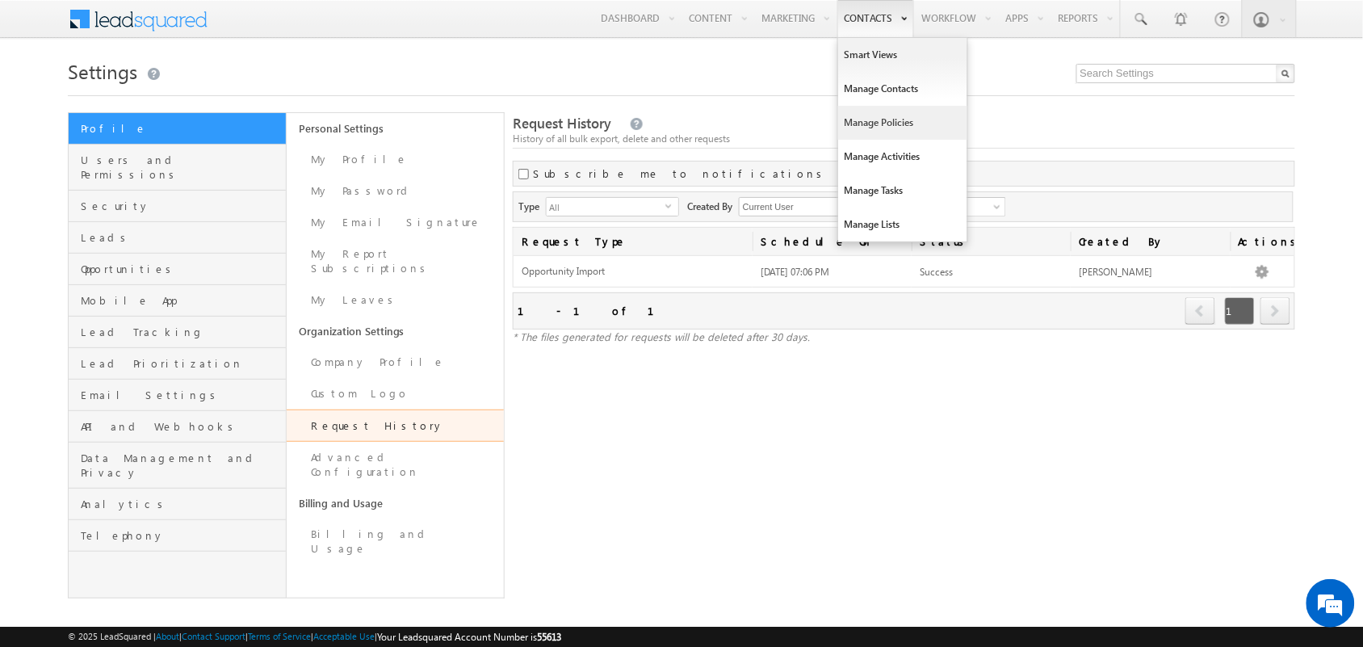
click at [898, 118] on link "Manage Policies" at bounding box center [902, 123] width 129 height 34
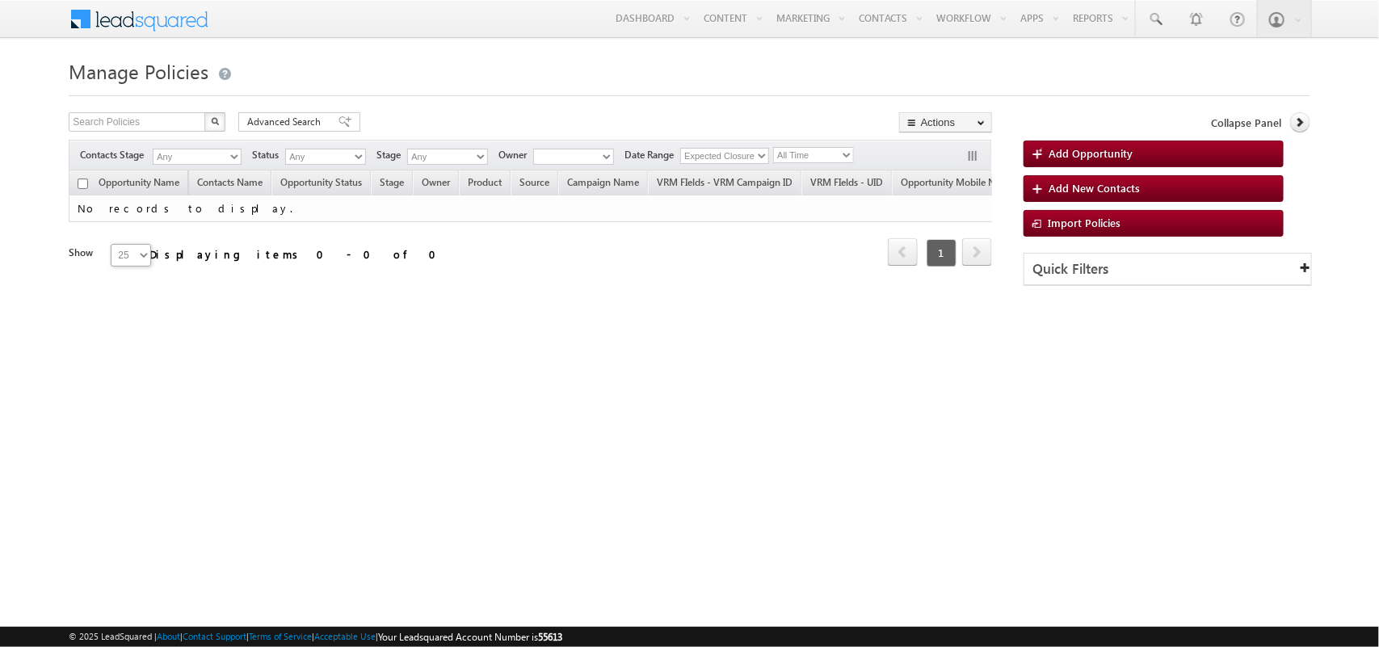
type input "test"
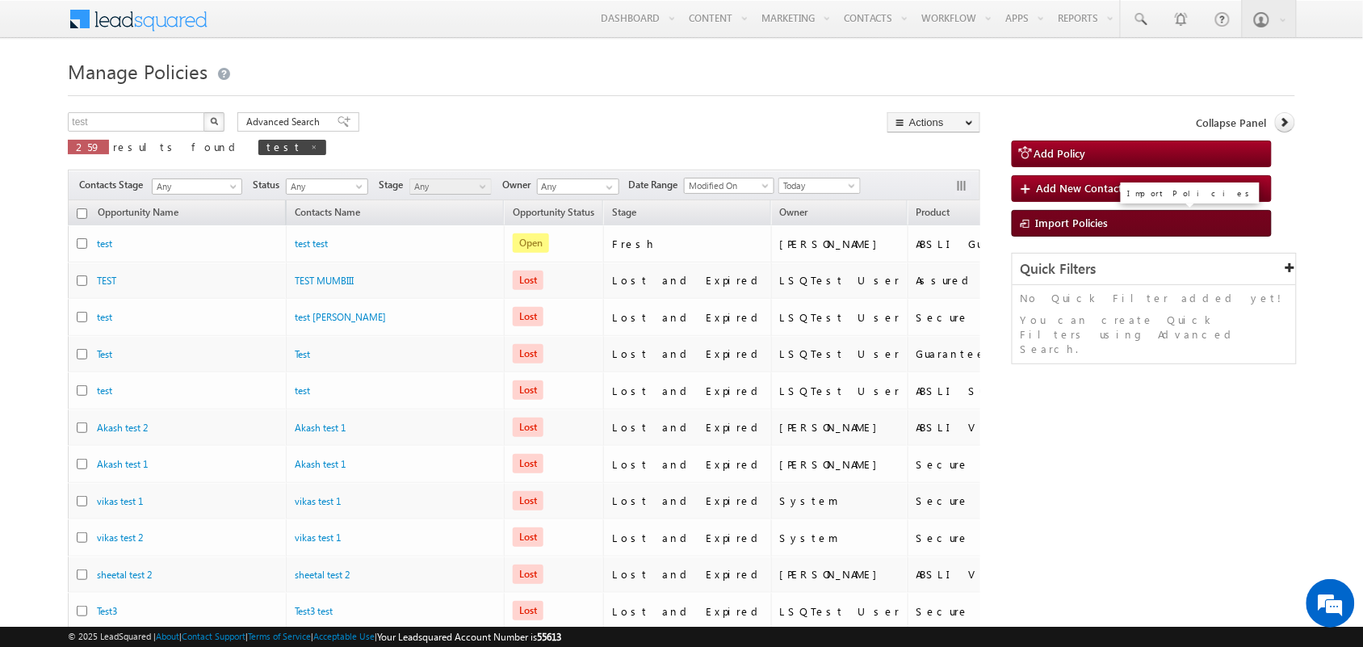
click at [1055, 225] on span "Import Policies" at bounding box center [1072, 223] width 73 height 14
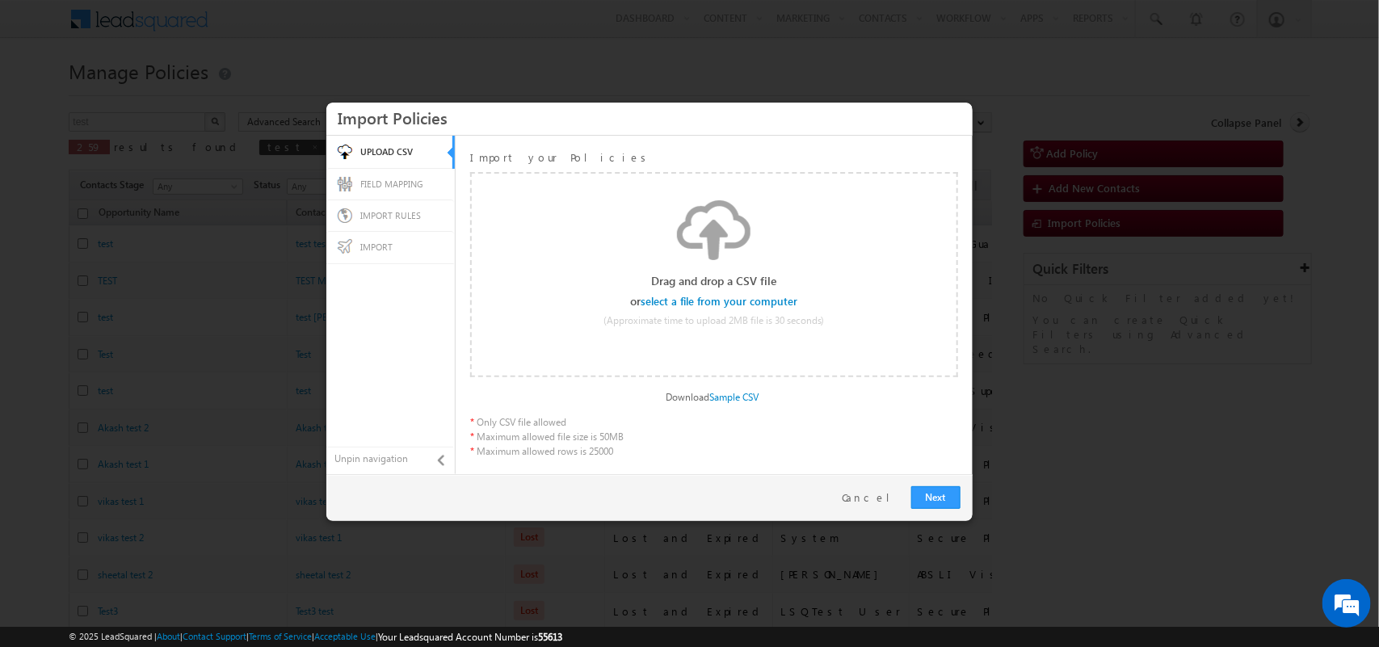
click at [745, 304] on input "file" at bounding box center [719, 301] width 153 height 11
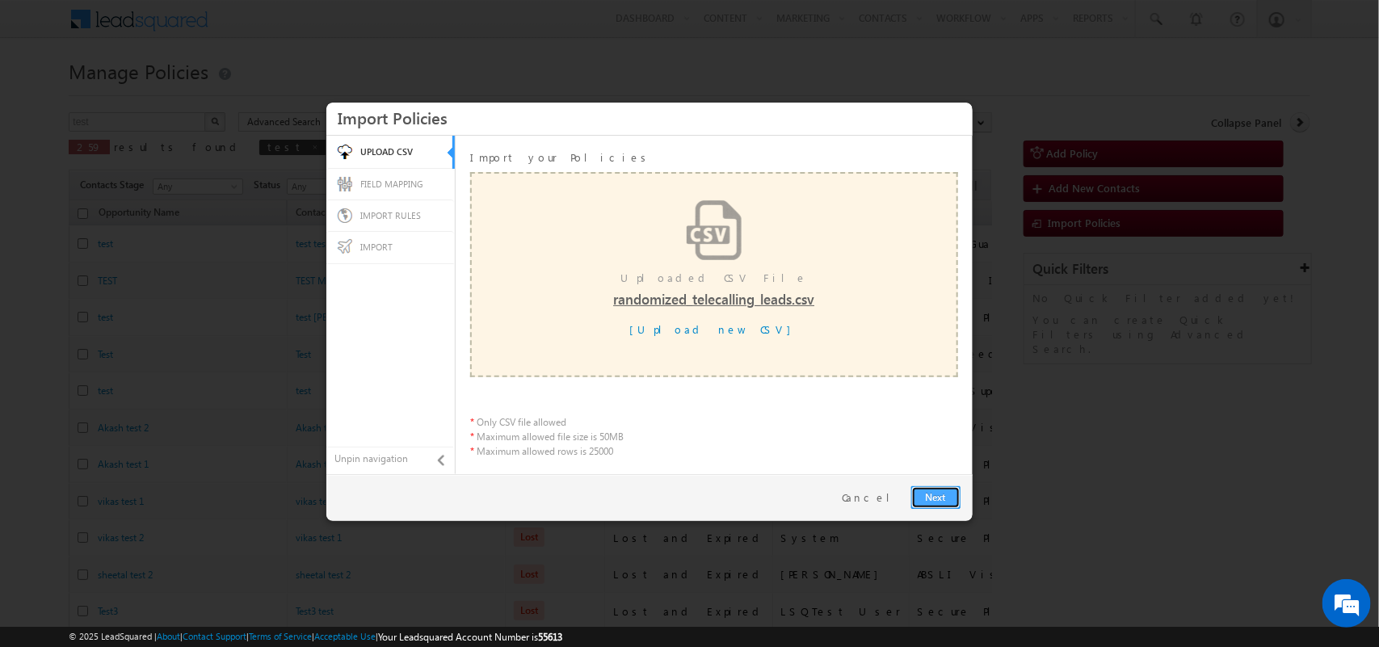
click at [931, 493] on link "Next" at bounding box center [935, 497] width 49 height 23
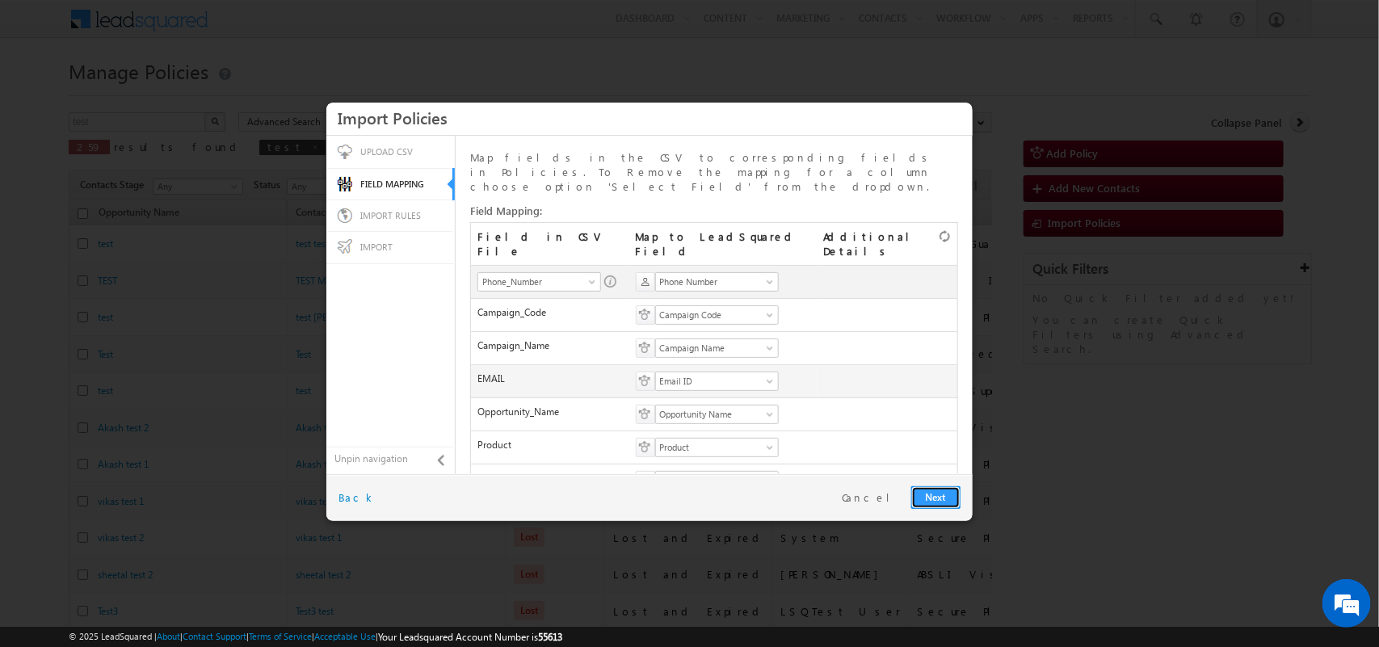
scroll to position [143, 0]
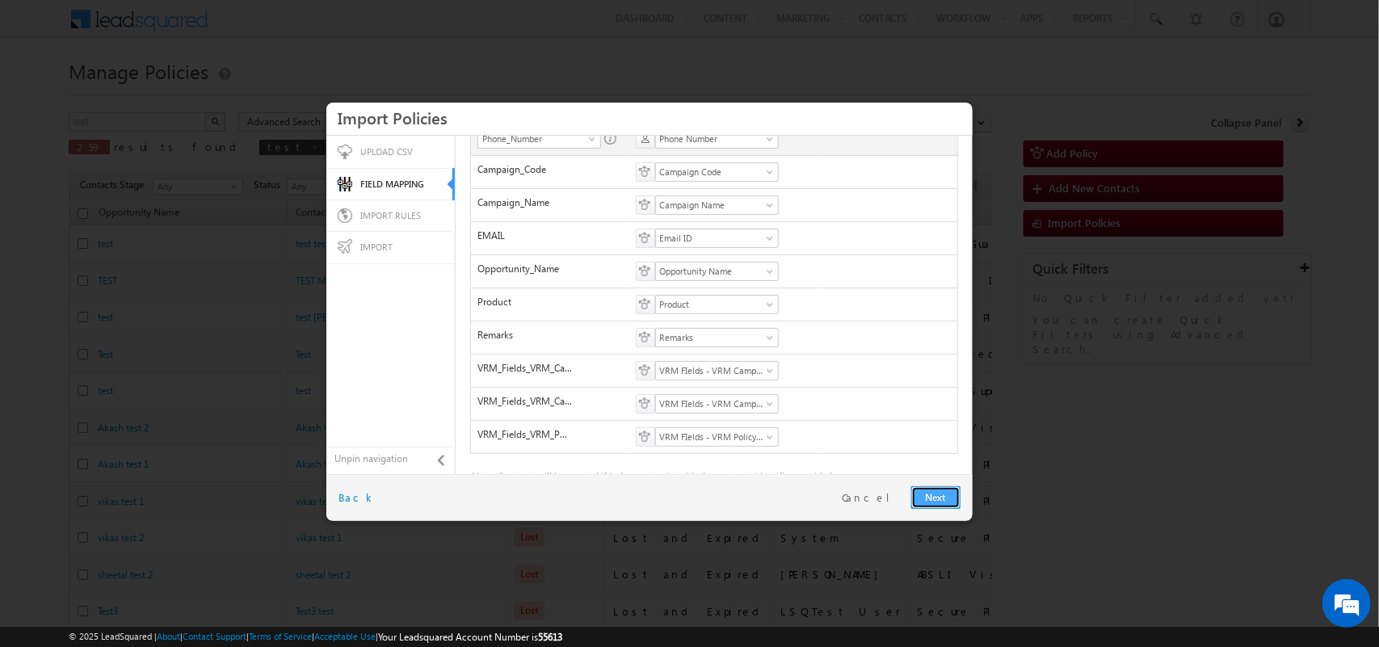
click at [950, 491] on link "Next" at bounding box center [935, 497] width 49 height 23
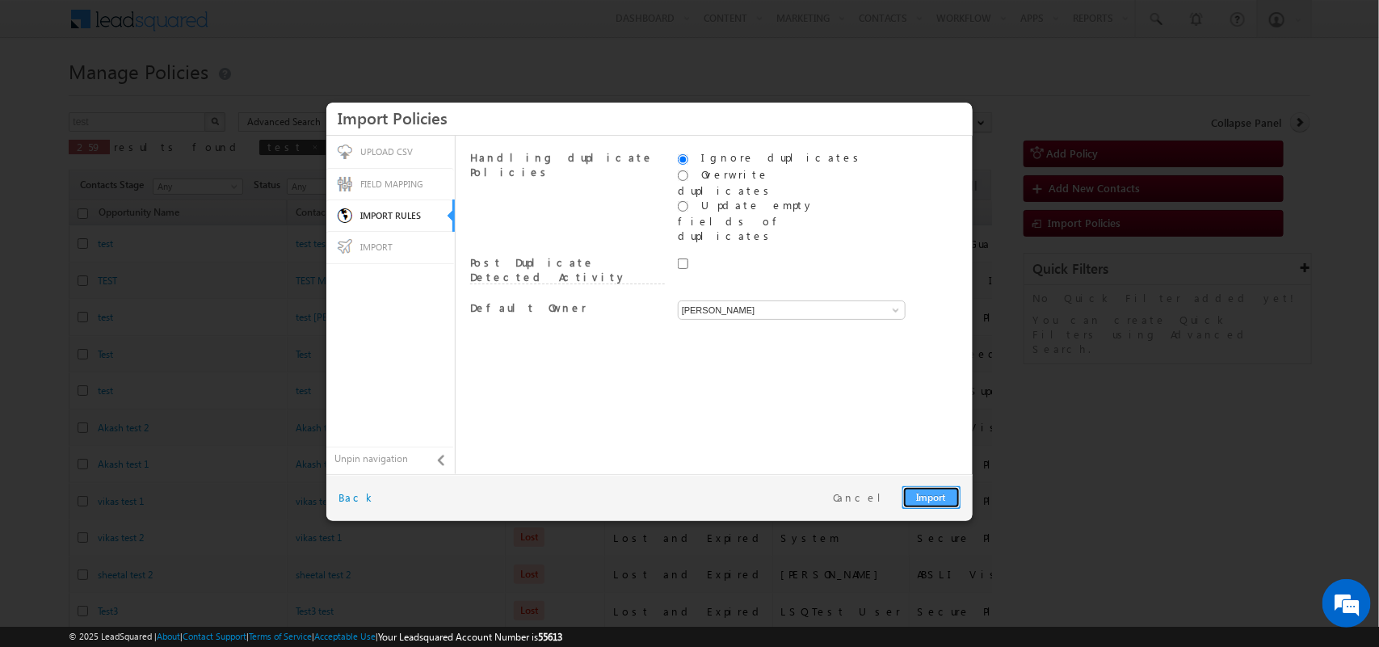
click at [935, 497] on link "Import" at bounding box center [931, 497] width 58 height 23
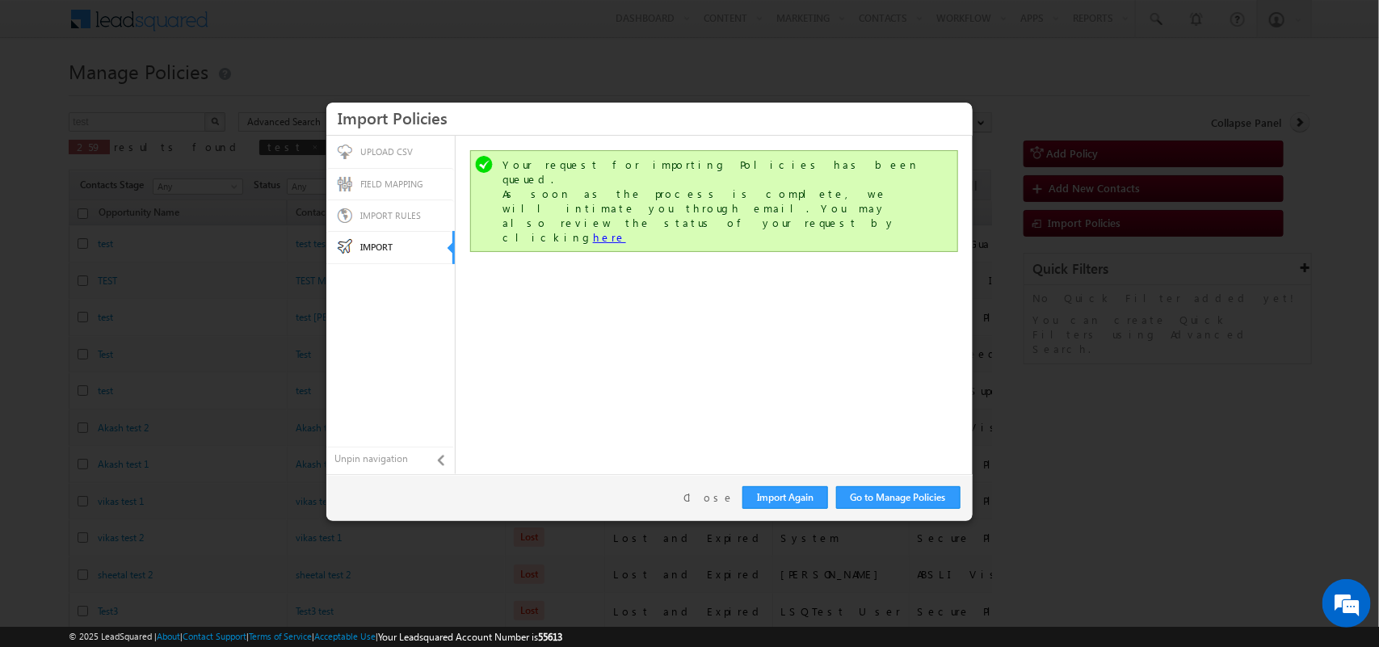
click at [626, 230] on link "here" at bounding box center [609, 237] width 33 height 14
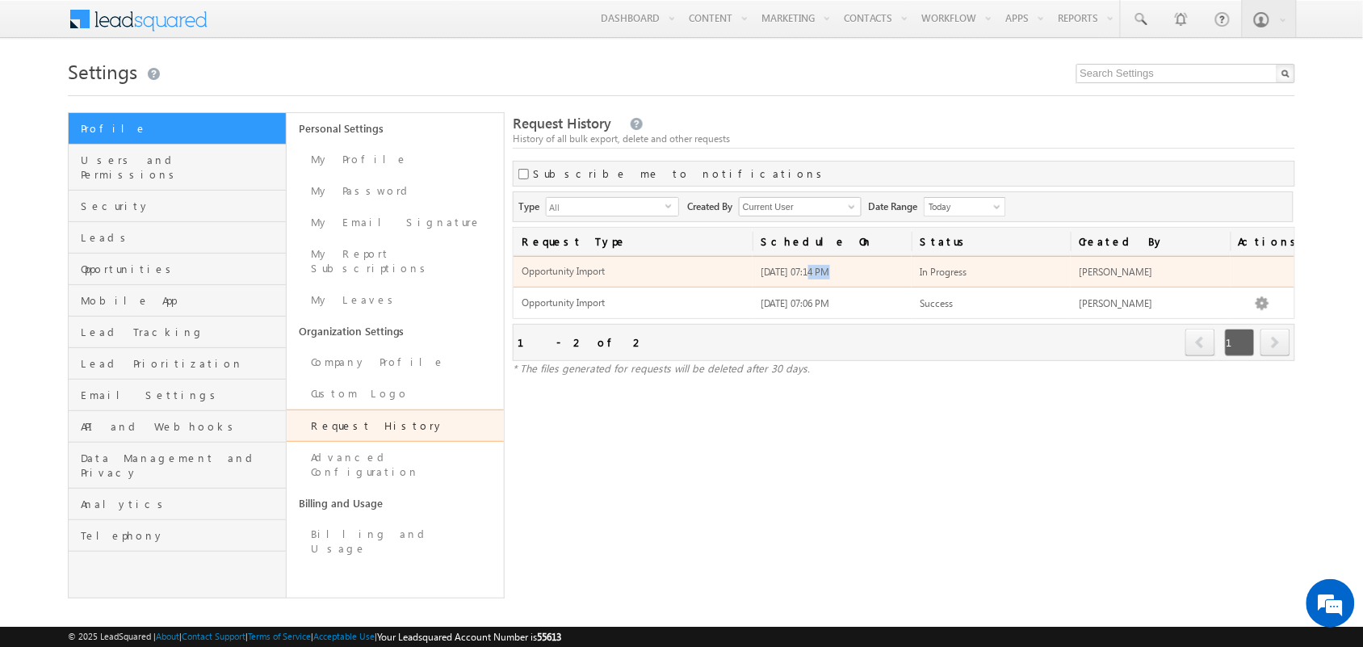
drag, startPoint x: 813, startPoint y: 271, endPoint x: 833, endPoint y: 273, distance: 19.5
click at [830, 273] on span "[DATE] 07:14 PM" at bounding box center [795, 272] width 69 height 12
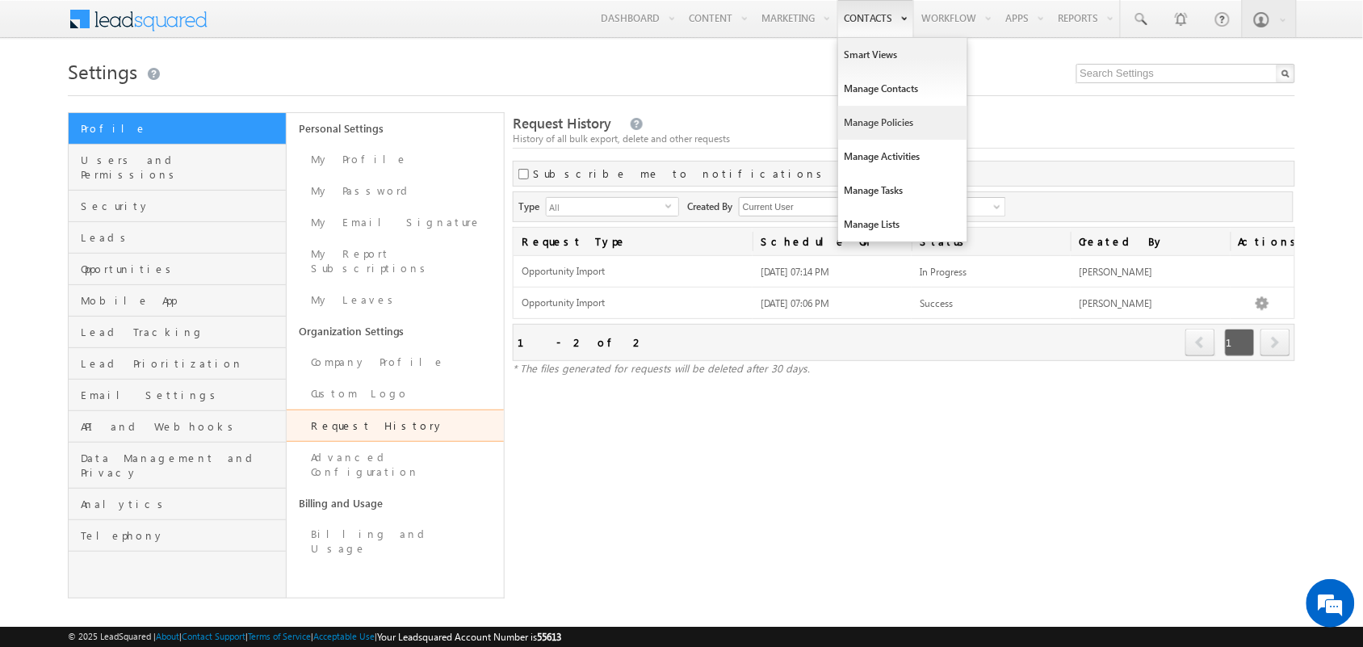
click at [891, 111] on link "Manage Policies" at bounding box center [902, 123] width 129 height 34
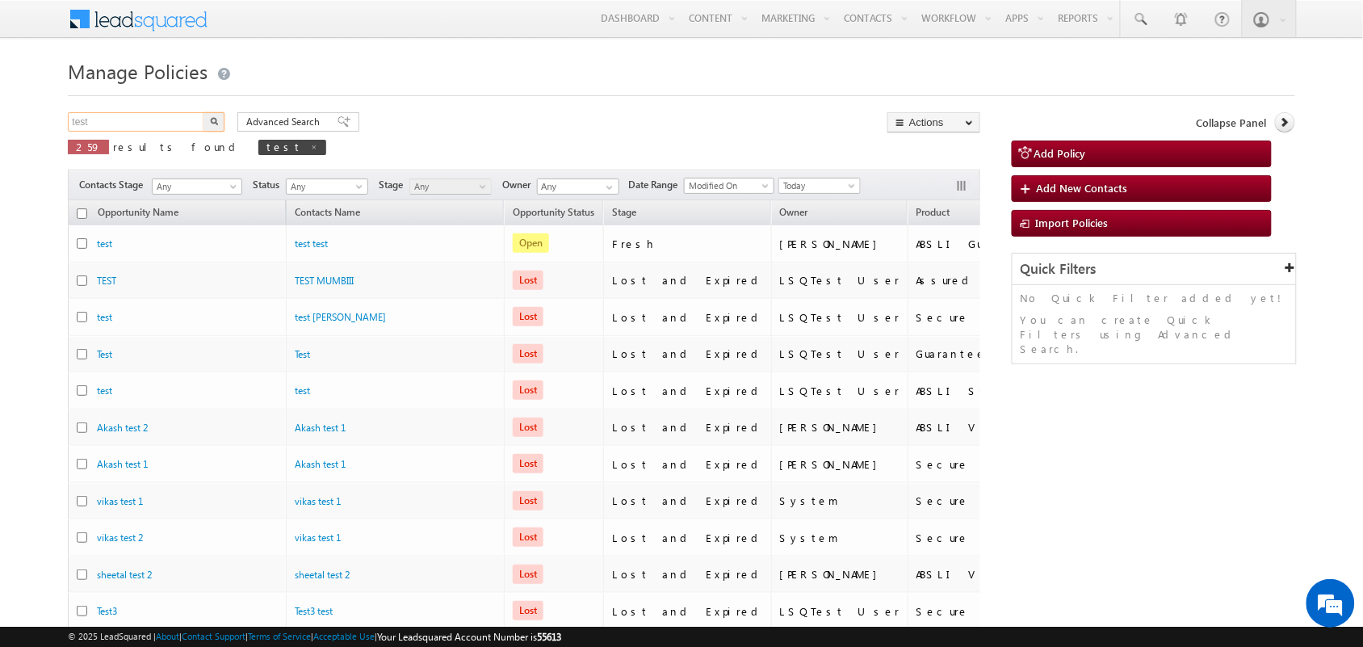
drag, startPoint x: 154, startPoint y: 126, endPoint x: 0, endPoint y: 113, distance: 154.8
click at [0, 113] on body "Menu Tarun Kant tarun .kant +UAT@ adity abirl acapi tal.c" at bounding box center [681, 616] width 1363 height 1233
paste input "9191919191"
type input "9191919191"
click at [214, 126] on button "button" at bounding box center [214, 121] width 21 height 19
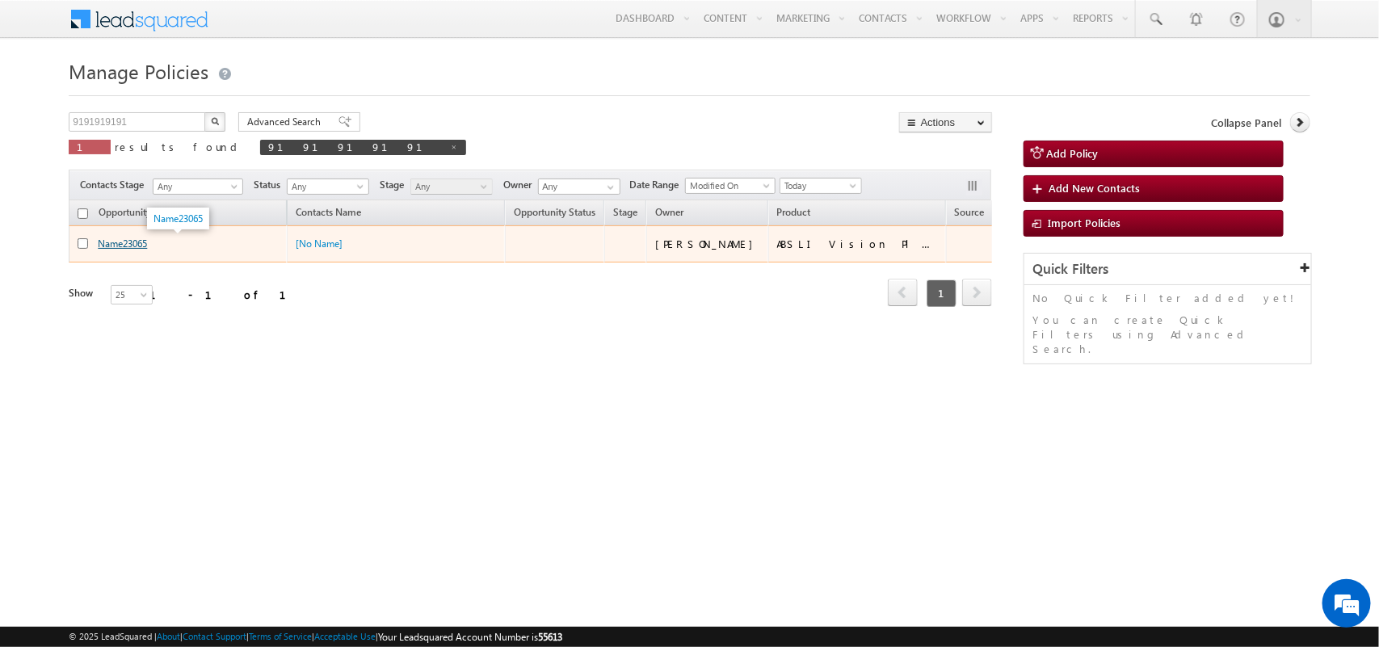
click at [133, 242] on link "Name23065" at bounding box center [122, 243] width 49 height 12
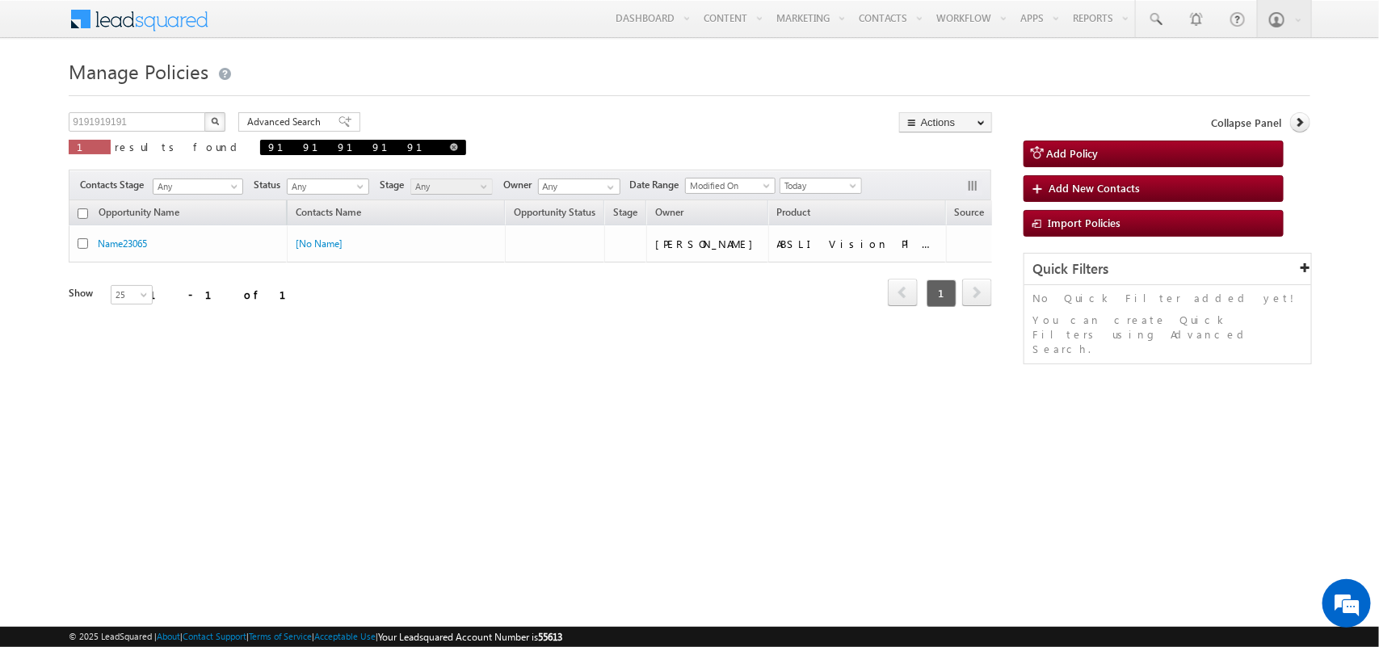
click at [450, 144] on span at bounding box center [454, 147] width 8 height 8
type input "Search Policies"
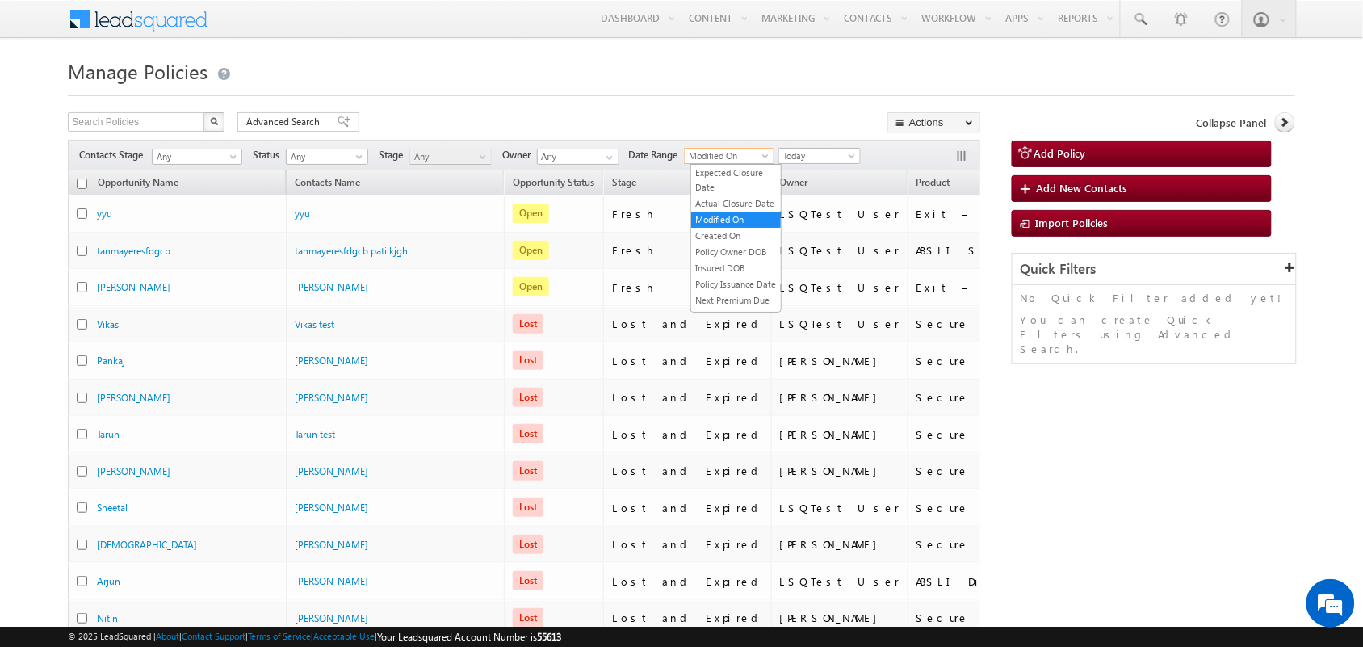
click at [741, 159] on span "Modified On" at bounding box center [727, 156] width 84 height 15
click at [735, 243] on link "Created On" at bounding box center [736, 236] width 90 height 15
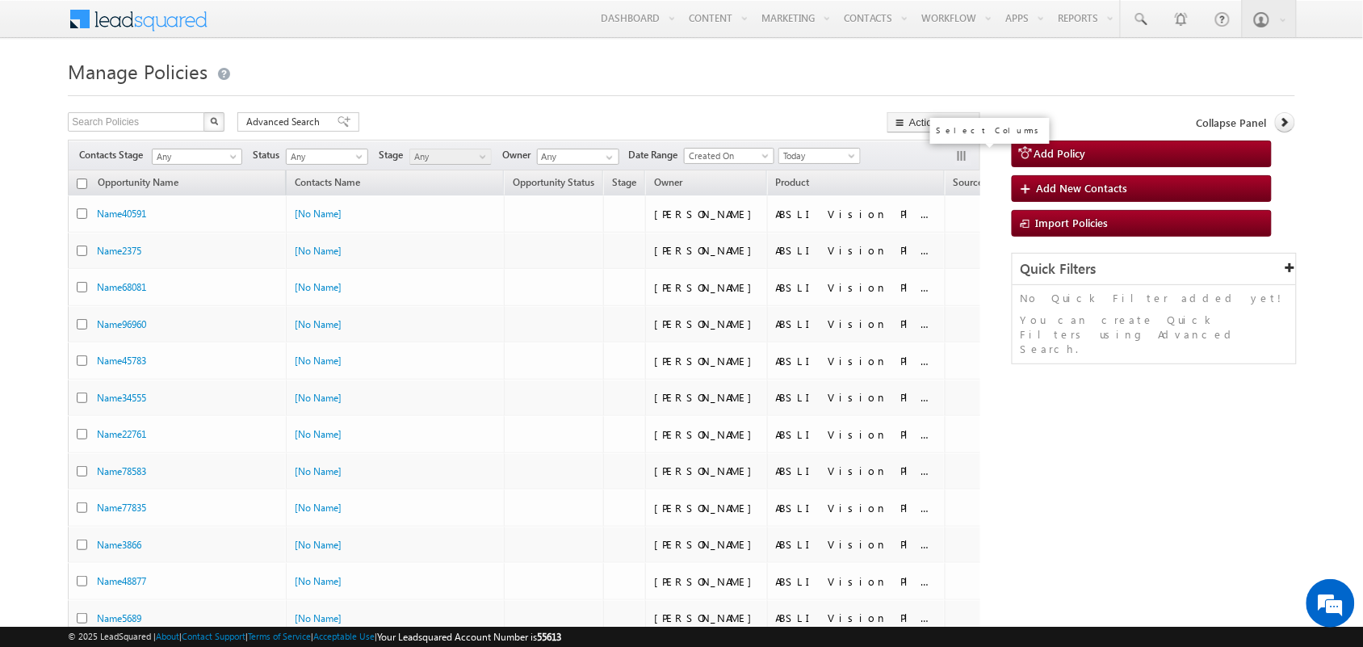
click at [964, 155] on button "button" at bounding box center [963, 157] width 16 height 16
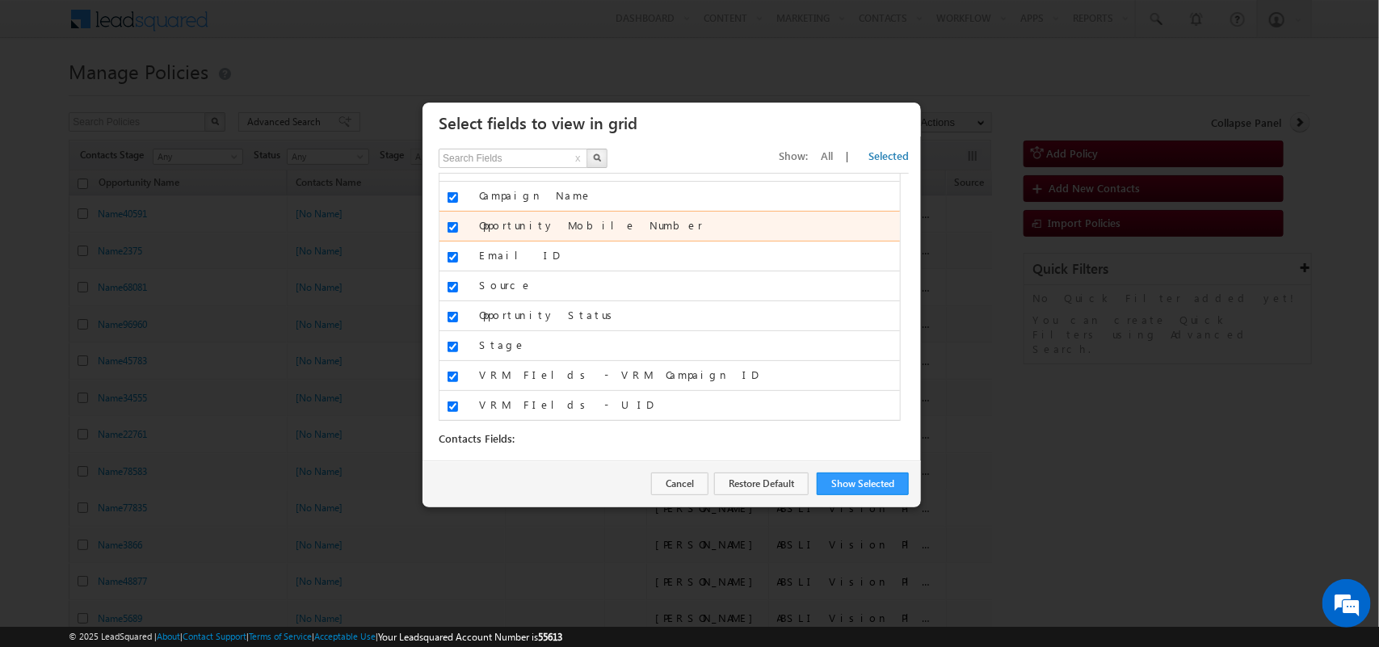
scroll to position [115, 0]
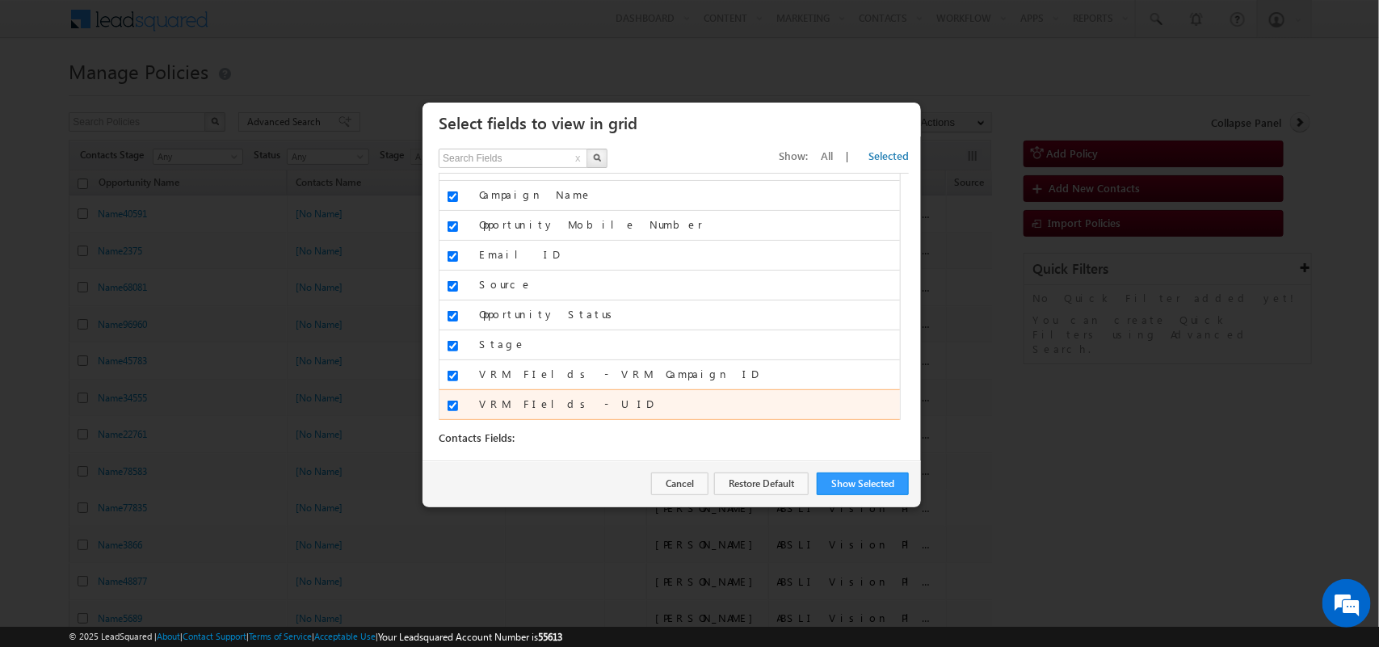
click at [479, 405] on label "VRM FIelds - UID" at bounding box center [689, 404] width 421 height 15
click at [458, 405] on input "VRM FIelds - UID" at bounding box center [452, 406] width 10 height 10
click at [479, 405] on label "VRM FIelds - UID" at bounding box center [689, 404] width 421 height 15
click at [458, 405] on input "VRM FIelds - UID" at bounding box center [452, 406] width 10 height 10
checkbox input "true"
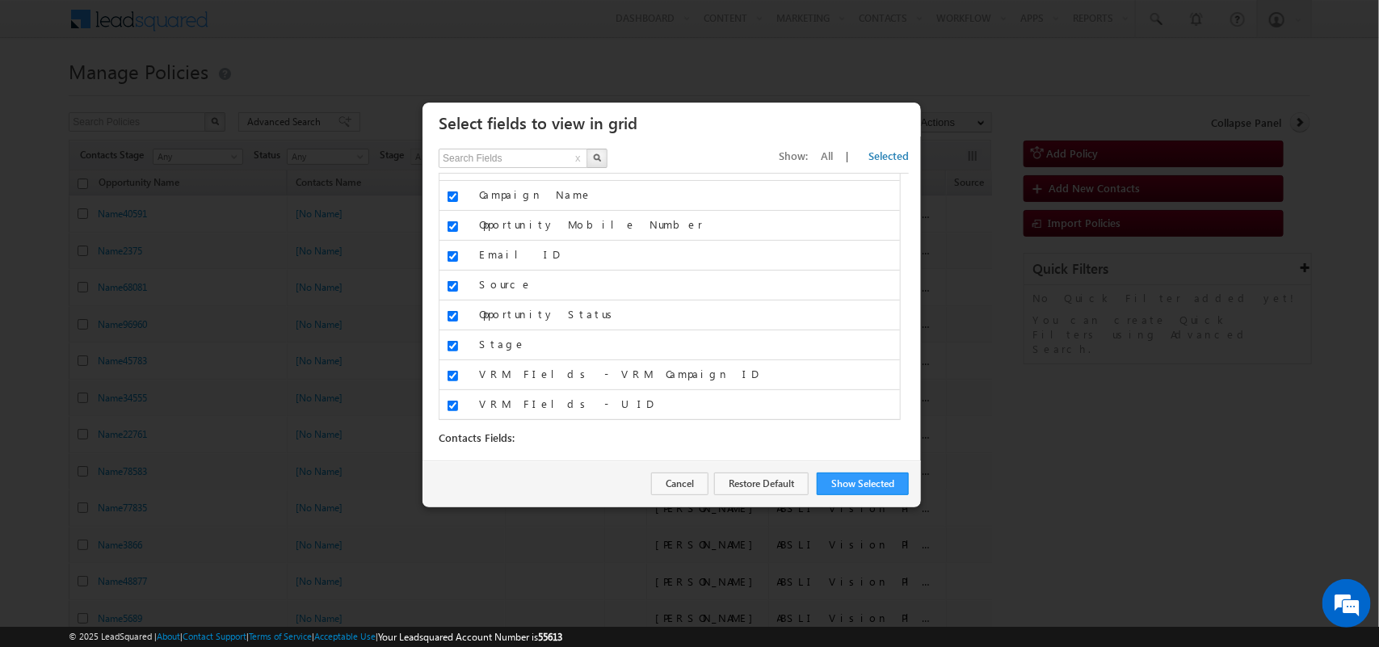
click at [833, 162] on span "All" at bounding box center [827, 156] width 12 height 14
click at [541, 164] on input "text" at bounding box center [514, 158] width 150 height 19
type input "lead"
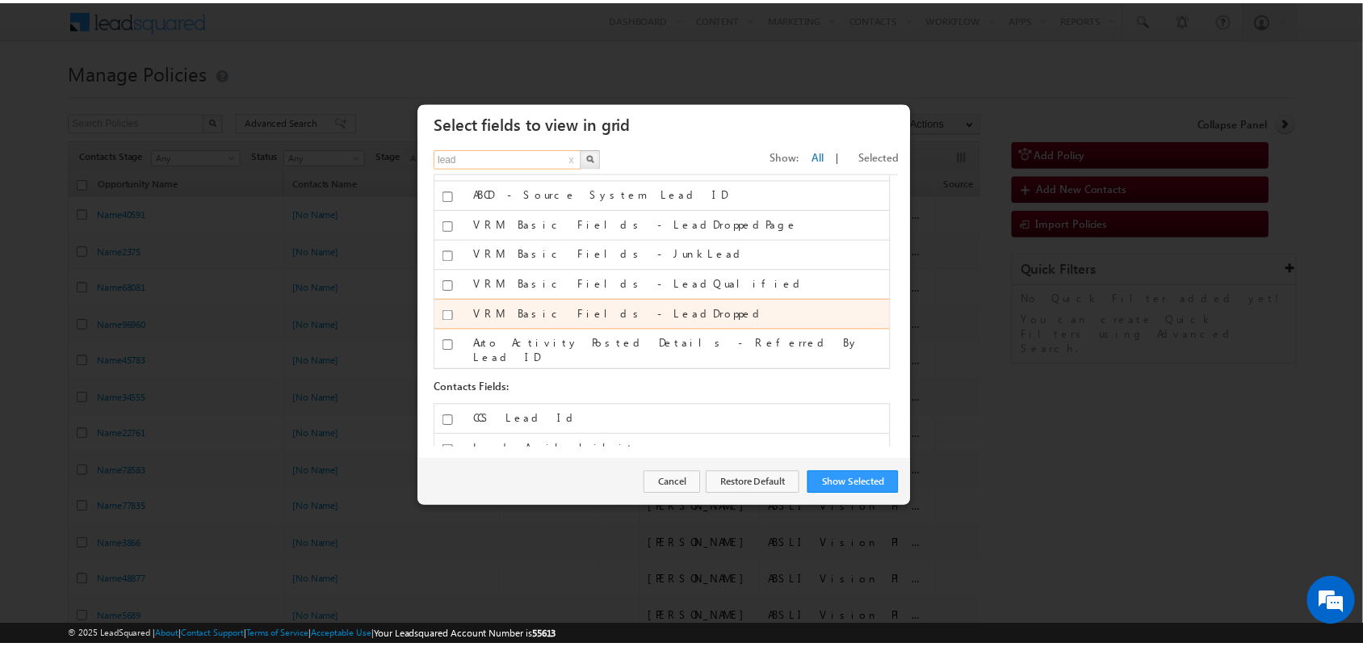
scroll to position [0, 0]
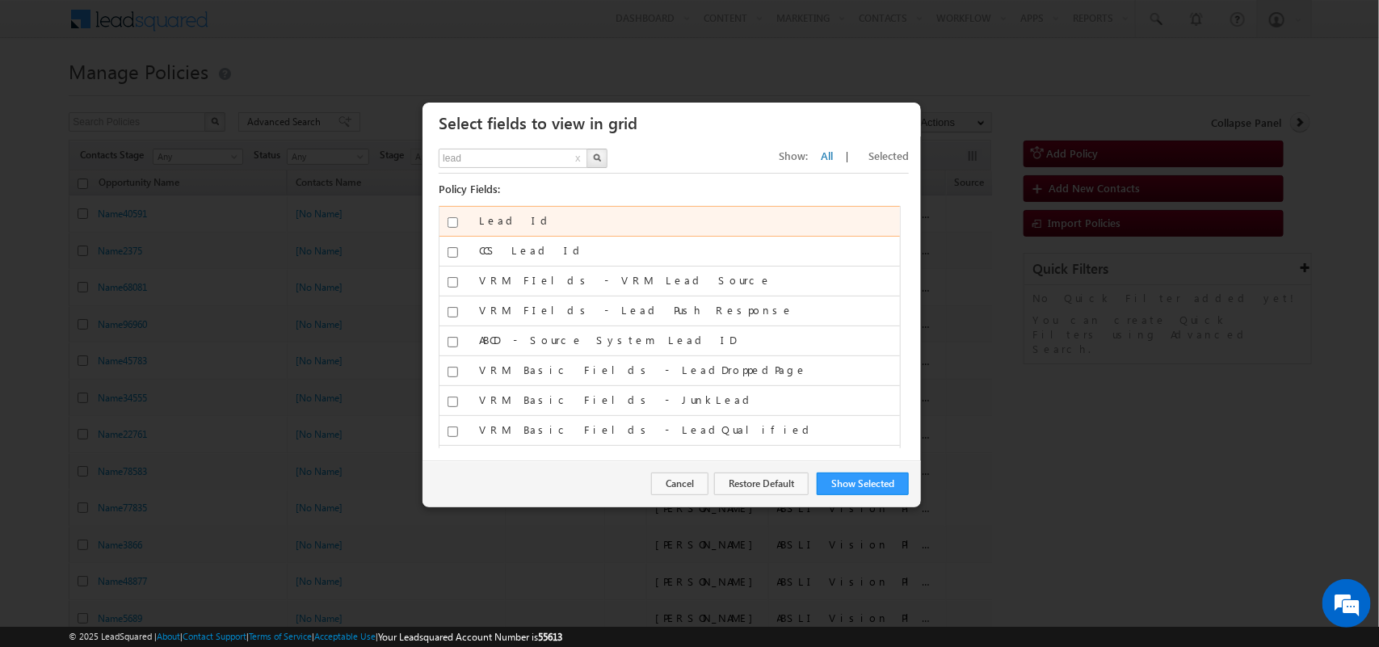
click at [449, 218] on input "Lead Id" at bounding box center [452, 222] width 10 height 10
checkbox input "true"
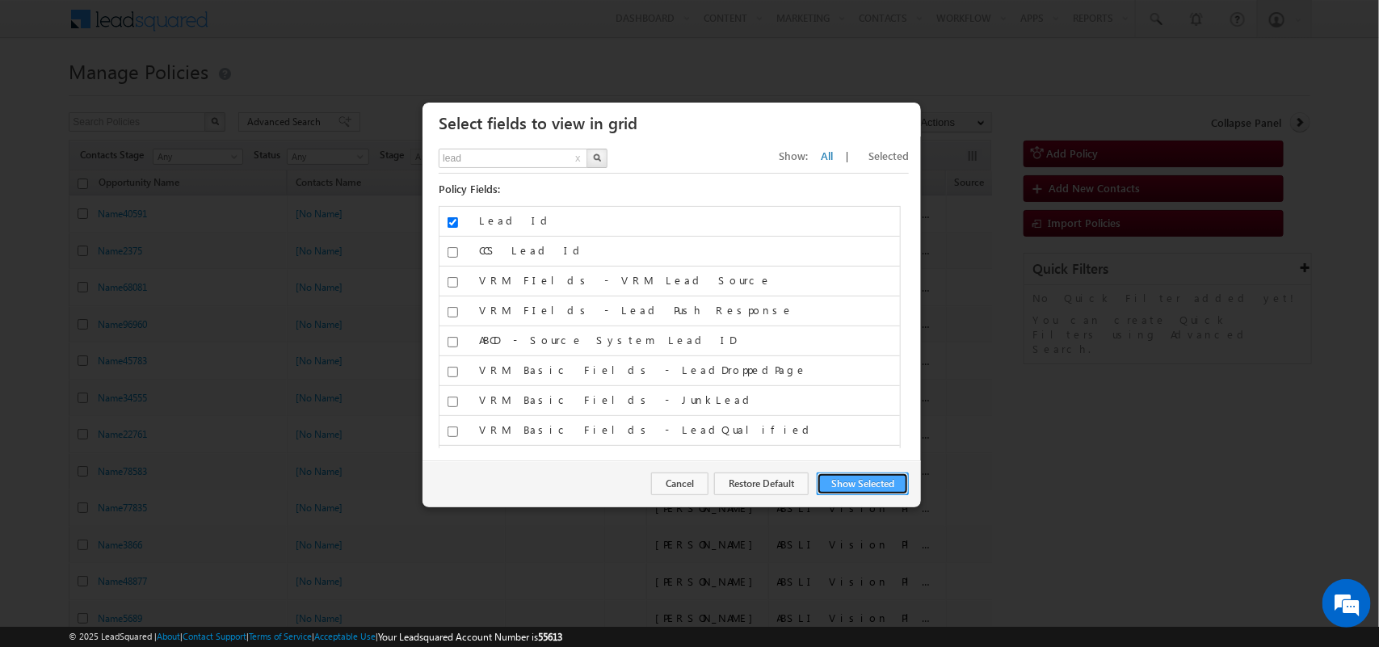
click at [859, 490] on button "Show Selected" at bounding box center [863, 483] width 92 height 23
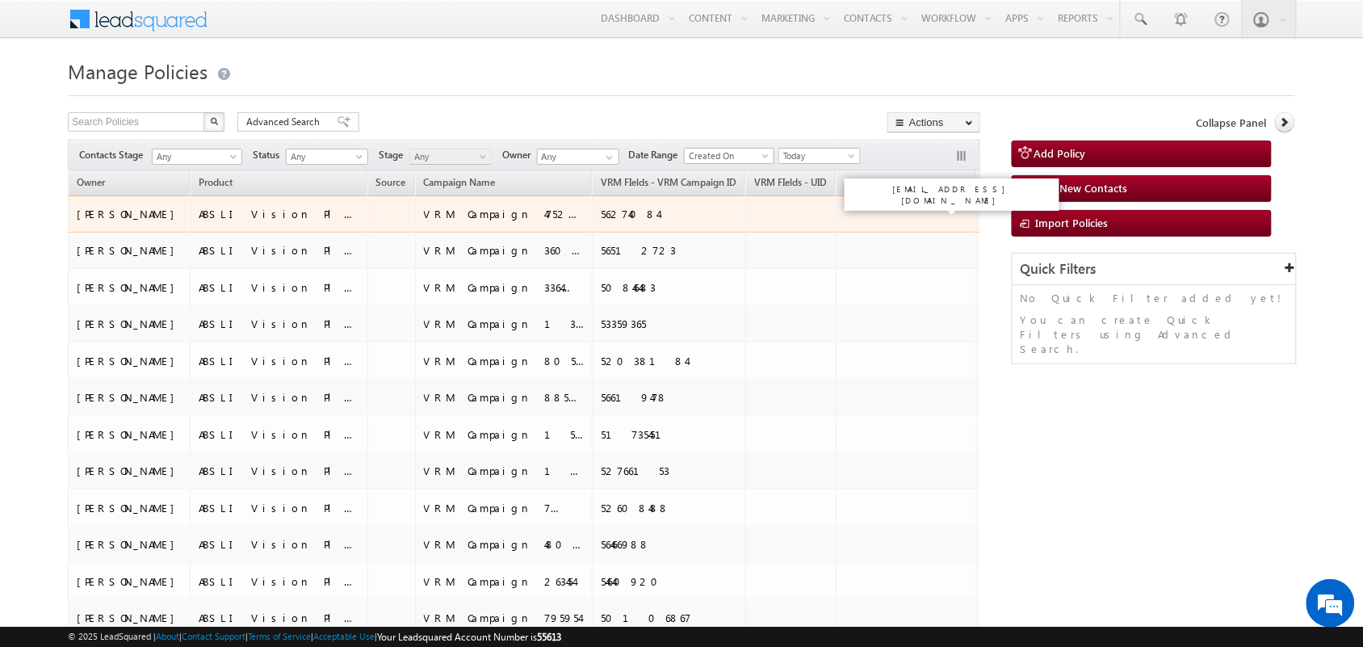
scroll to position [0, 765]
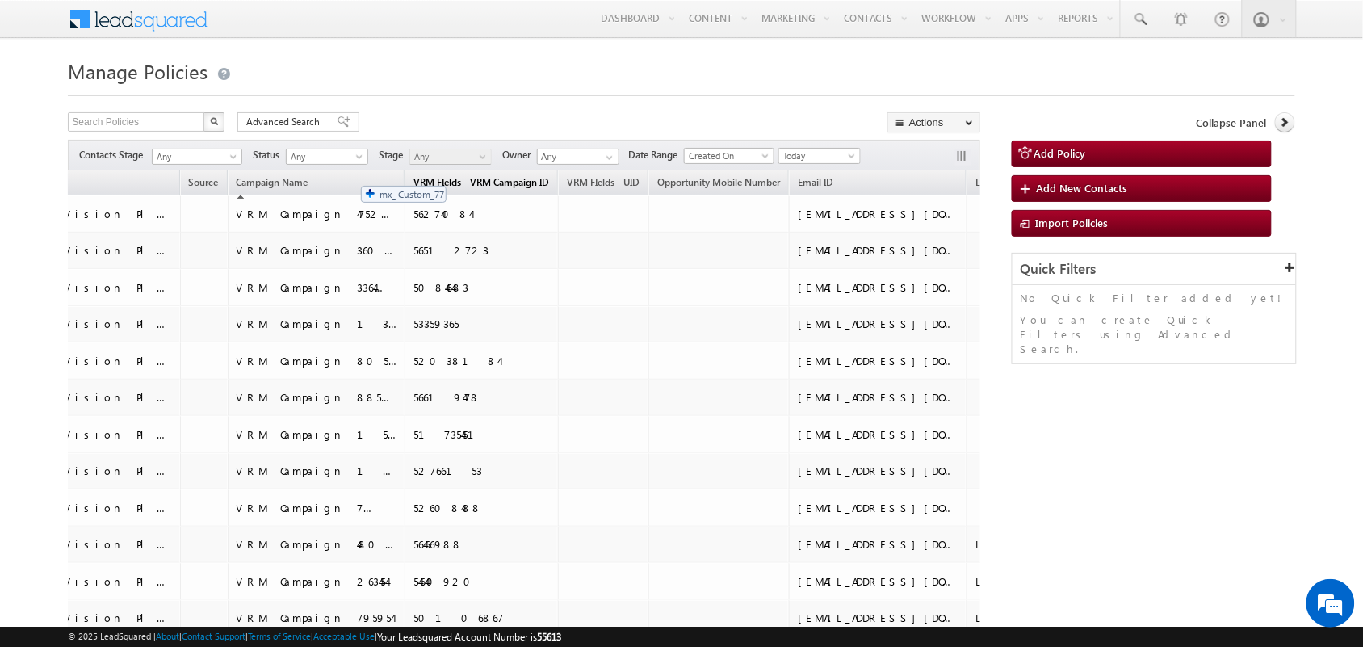
drag, startPoint x: 829, startPoint y: 187, endPoint x: 350, endPoint y: 178, distance: 479.1
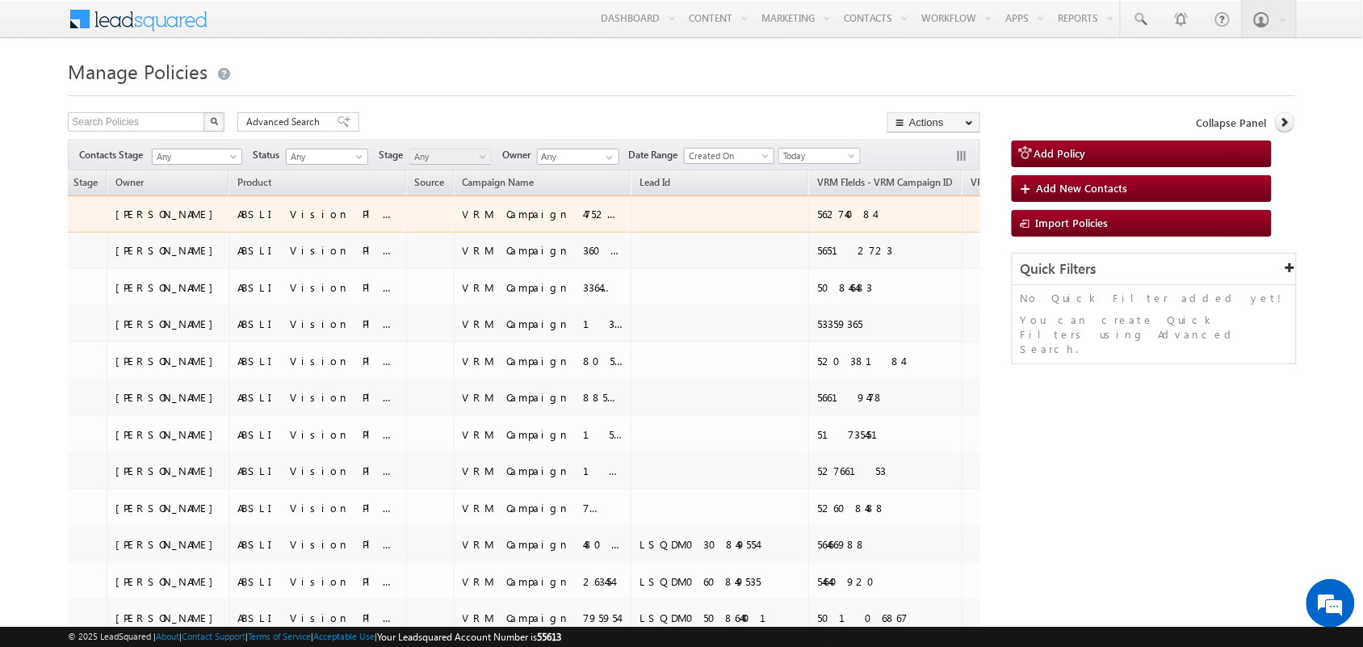
scroll to position [0, 519]
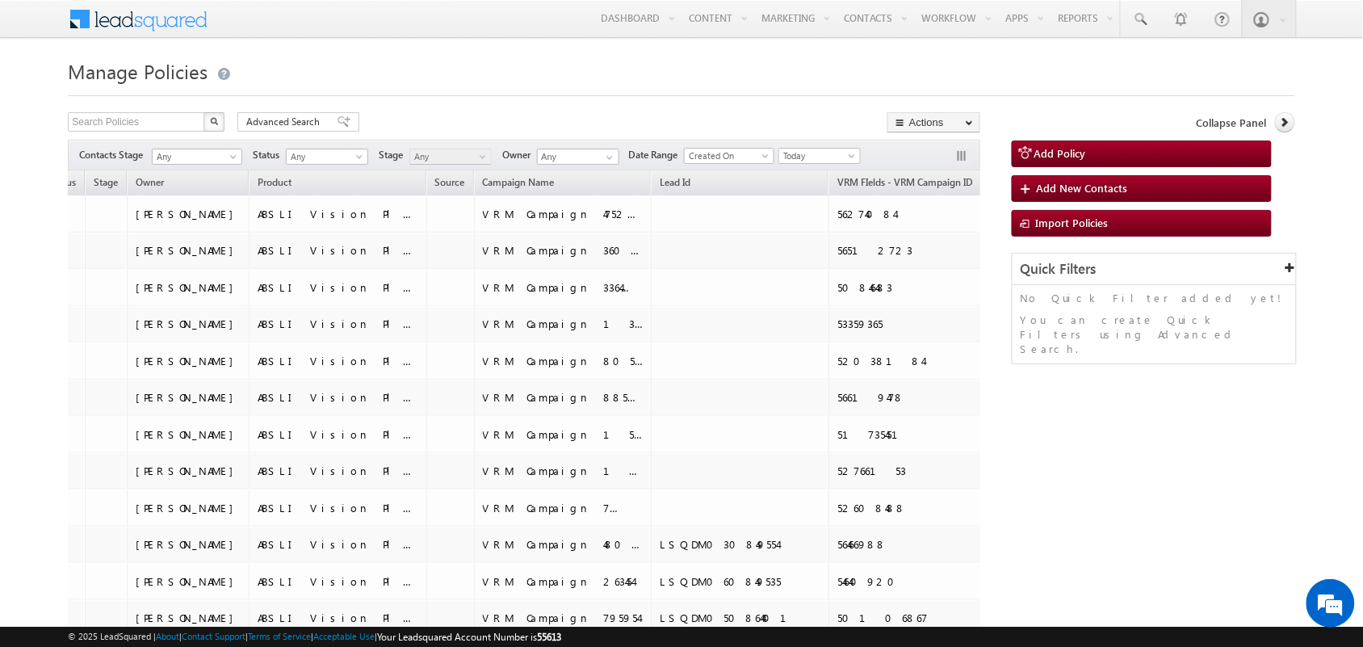
click at [651, 180] on th "Lead Id" at bounding box center [740, 182] width 178 height 25
drag, startPoint x: 518, startPoint y: 188, endPoint x: 261, endPoint y: 183, distance: 256.9
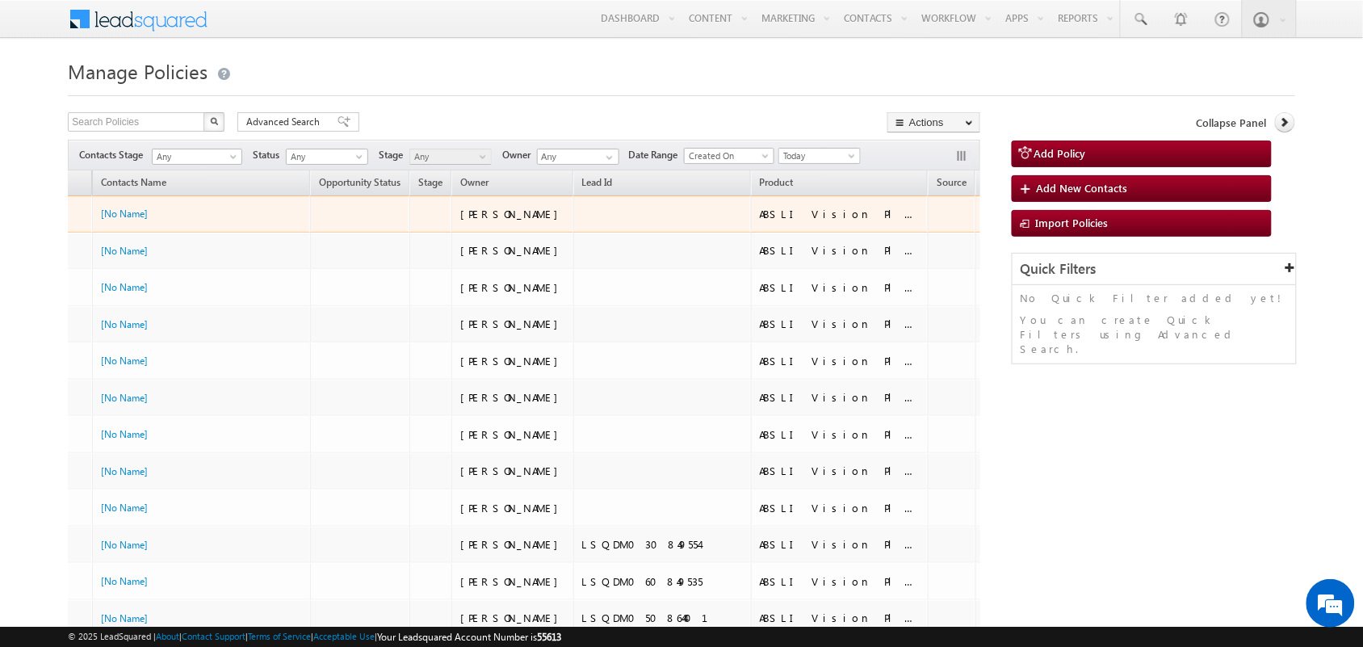
scroll to position [0, 191]
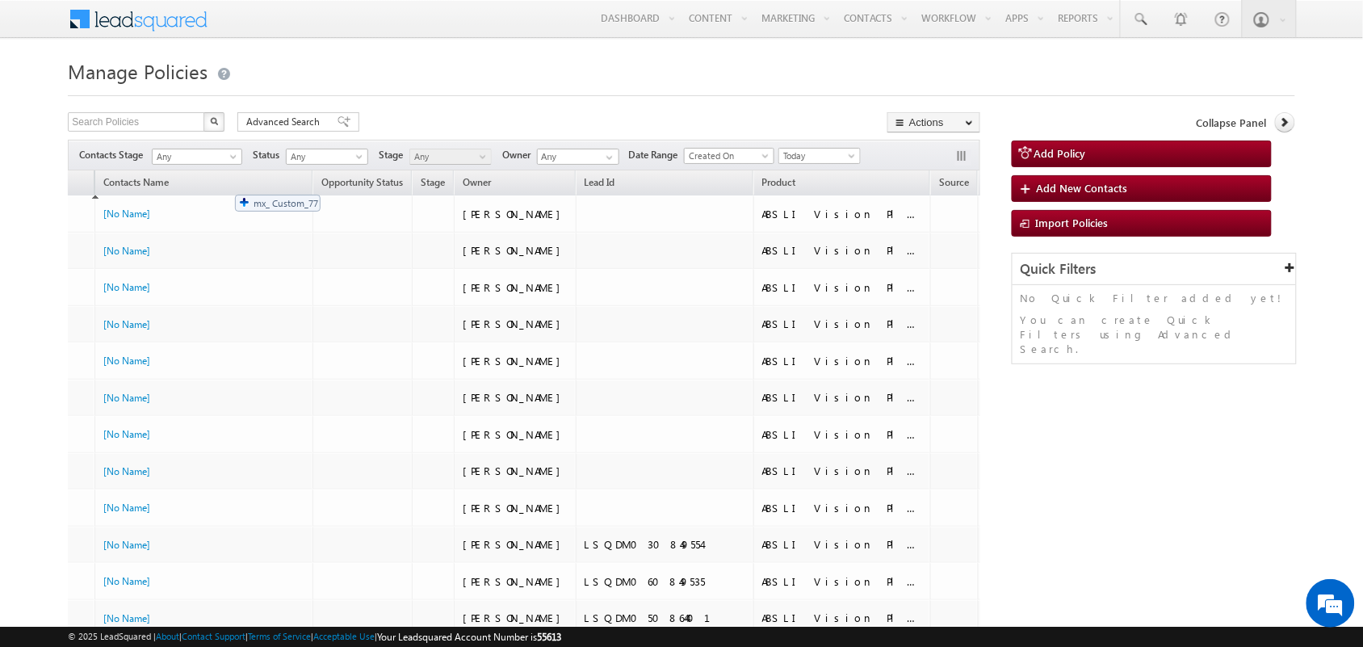
drag, startPoint x: 568, startPoint y: 183, endPoint x: 227, endPoint y: 187, distance: 340.9
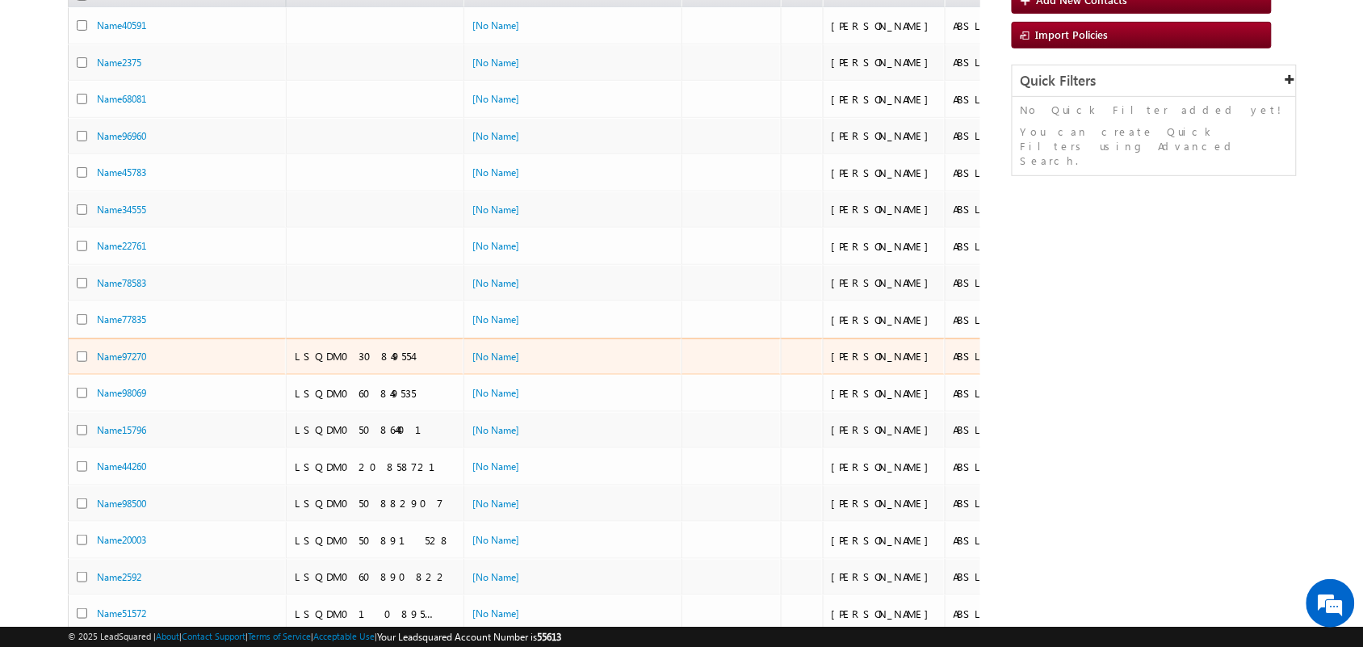
scroll to position [0, 0]
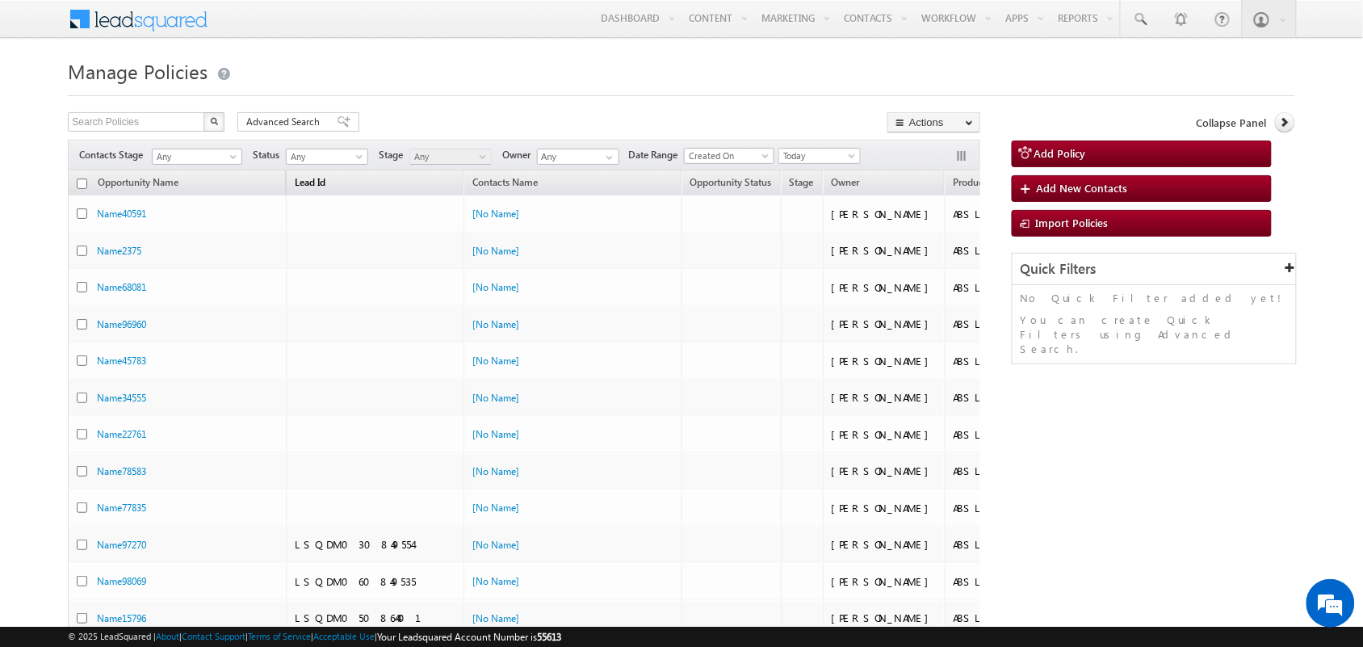
click at [334, 174] on link "Lead Id" at bounding box center [310, 184] width 47 height 21
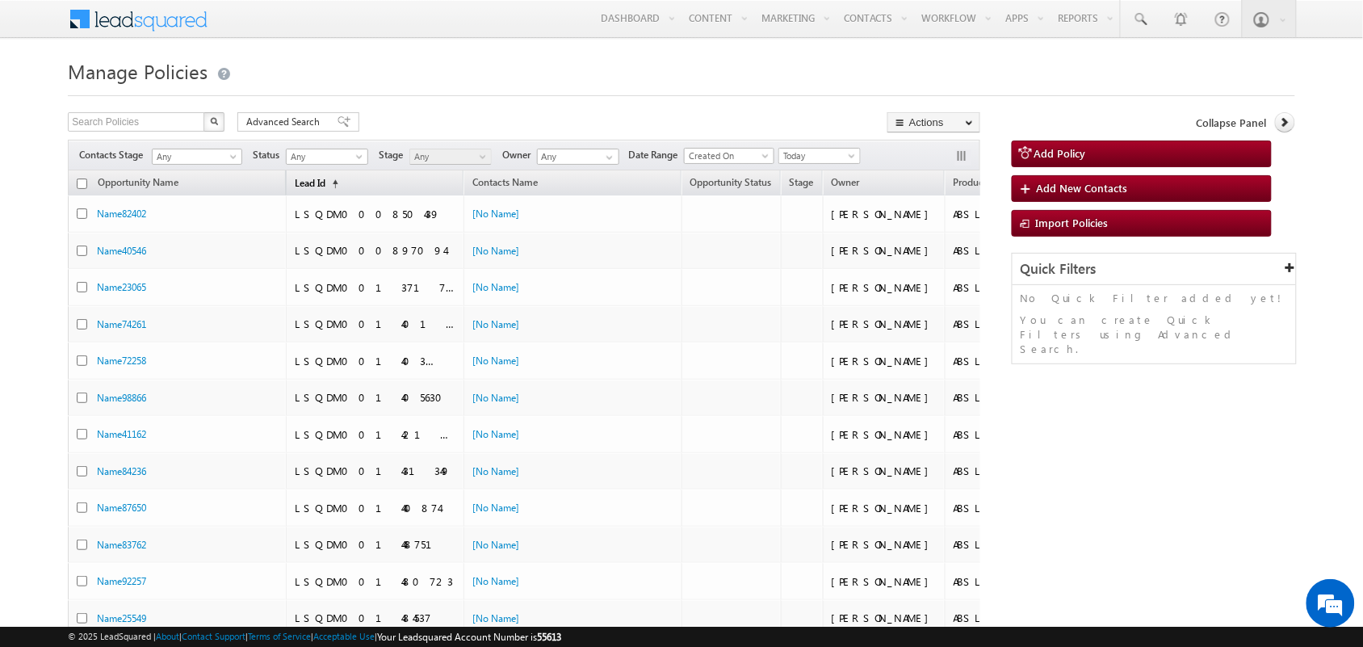
click at [313, 187] on span "Lead Id" at bounding box center [310, 183] width 31 height 12
click at [335, 178] on span "(sorted descending)" at bounding box center [331, 184] width 13 height 13
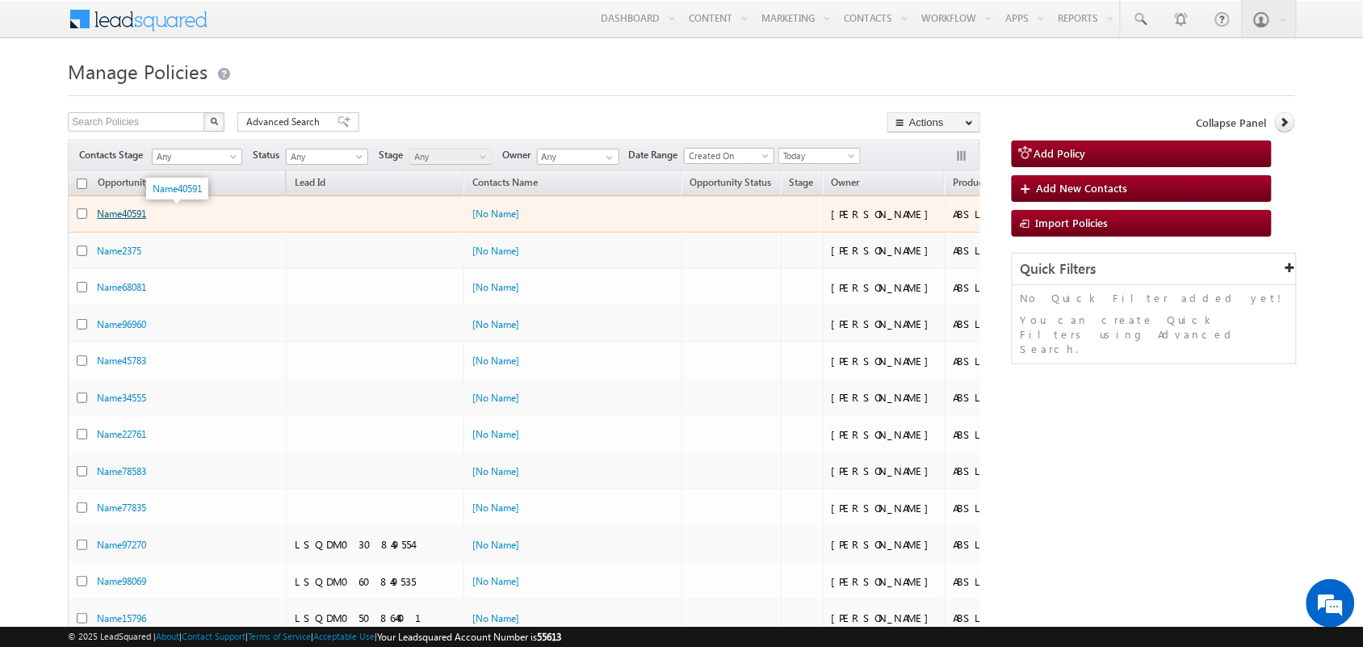
click at [118, 216] on link "Name40591" at bounding box center [121, 214] width 49 height 12
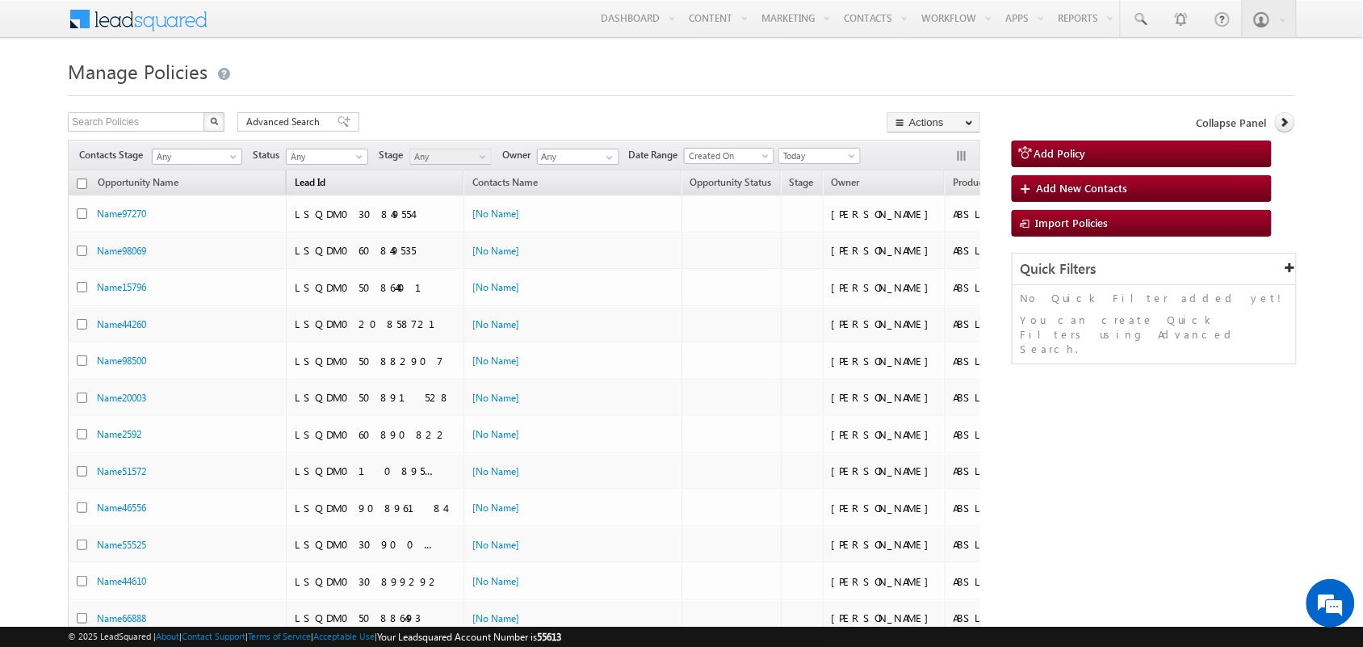
click at [334, 187] on link "Lead Id" at bounding box center [310, 184] width 47 height 21
click at [335, 187] on span "(sorted ascending)" at bounding box center [331, 184] width 13 height 13
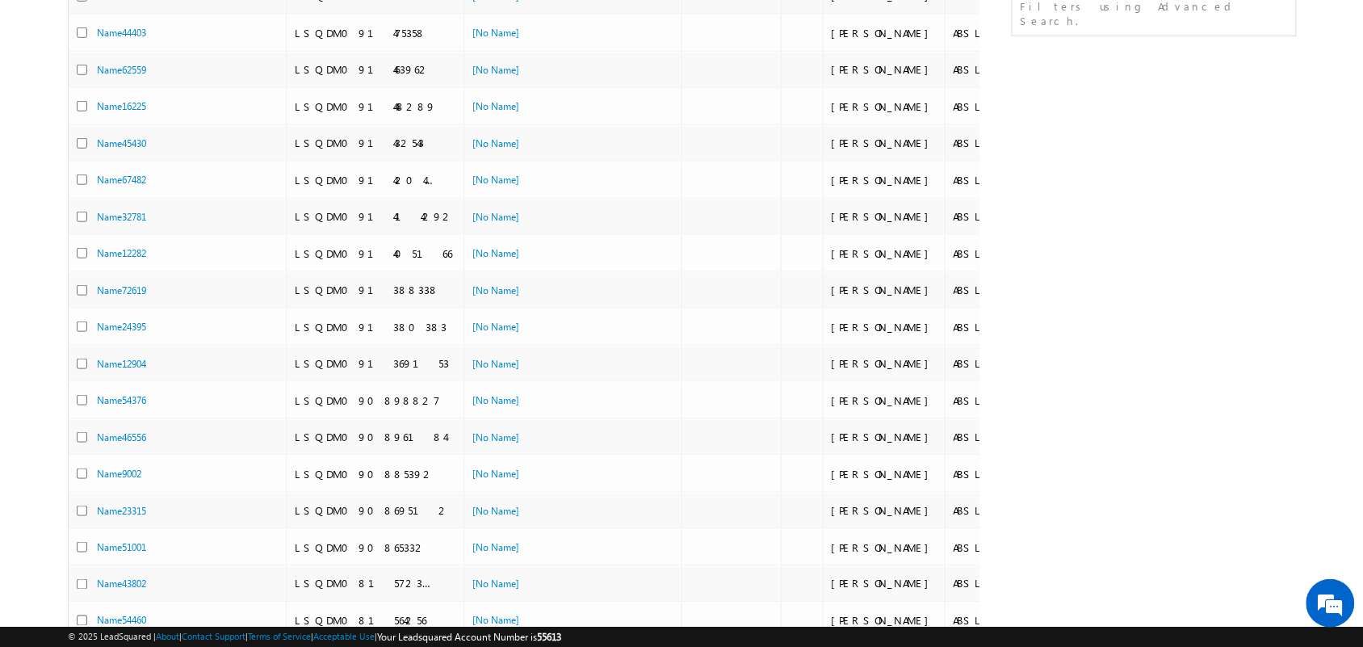
scroll to position [622, 0]
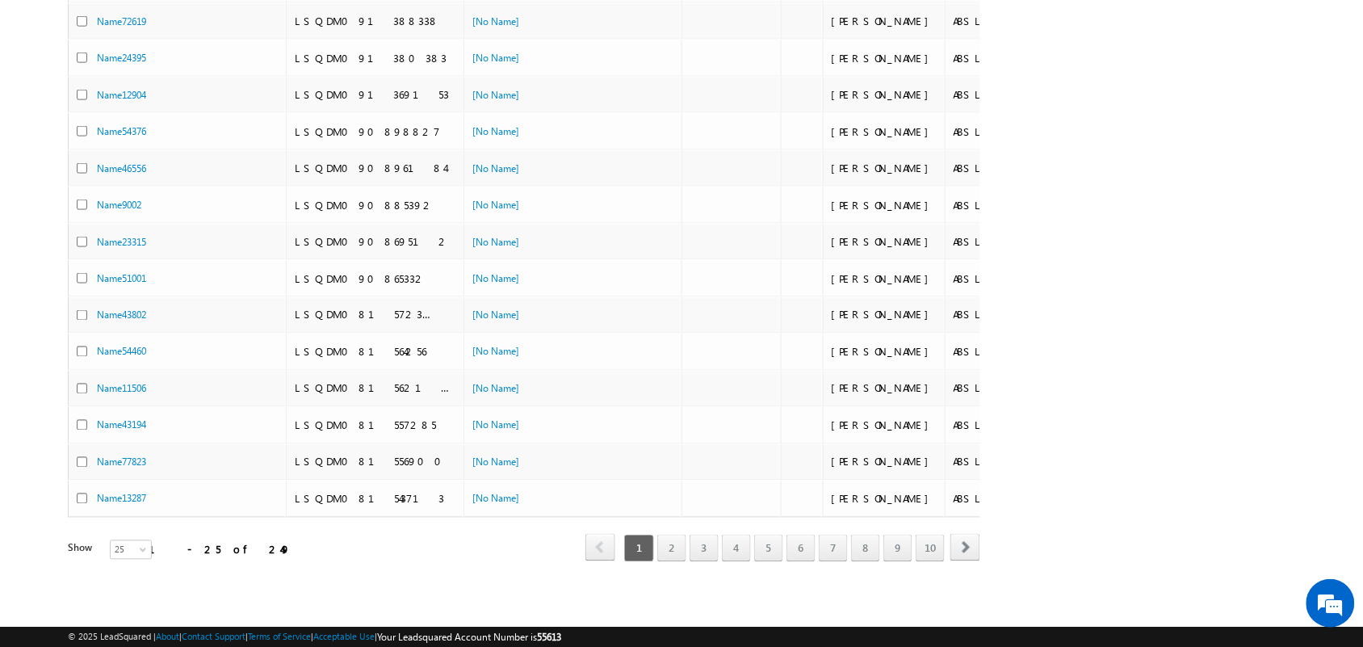
drag, startPoint x: 211, startPoint y: 534, endPoint x: 178, endPoint y: 535, distance: 33.1
click at [178, 541] on div "Show 15 25 50 100 200 25" at bounding box center [182, 550] width 228 height 19
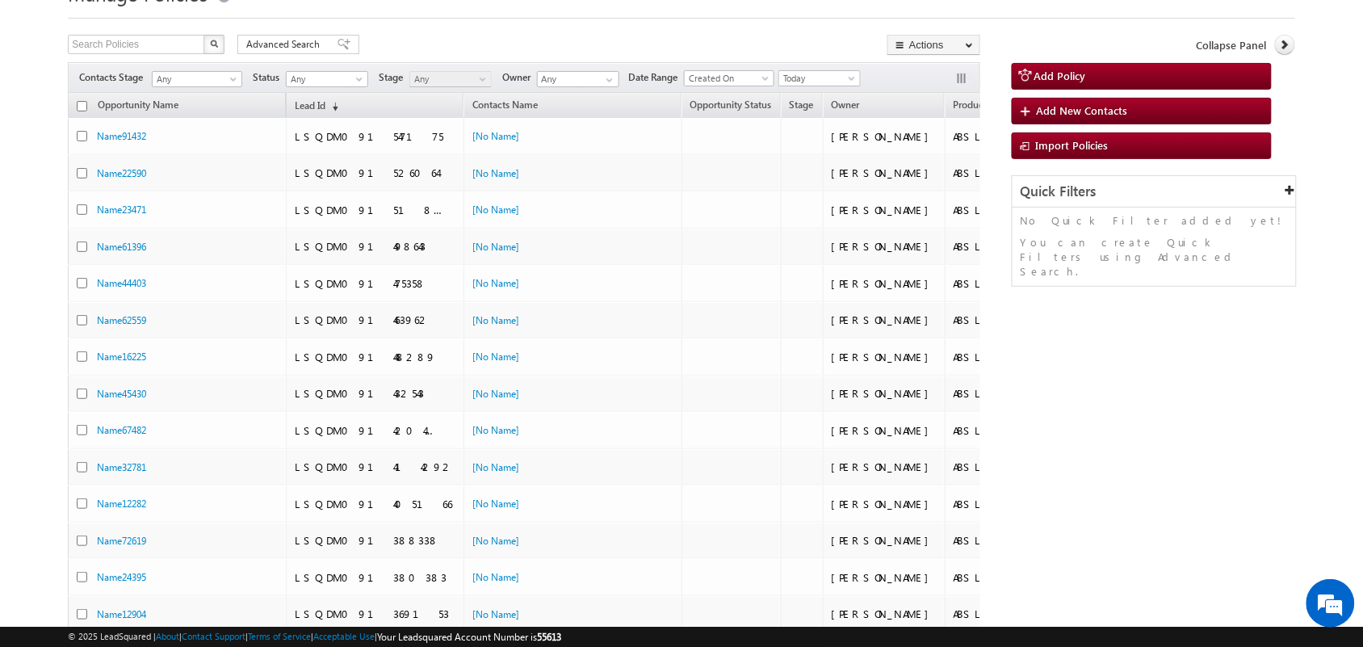
scroll to position [0, 0]
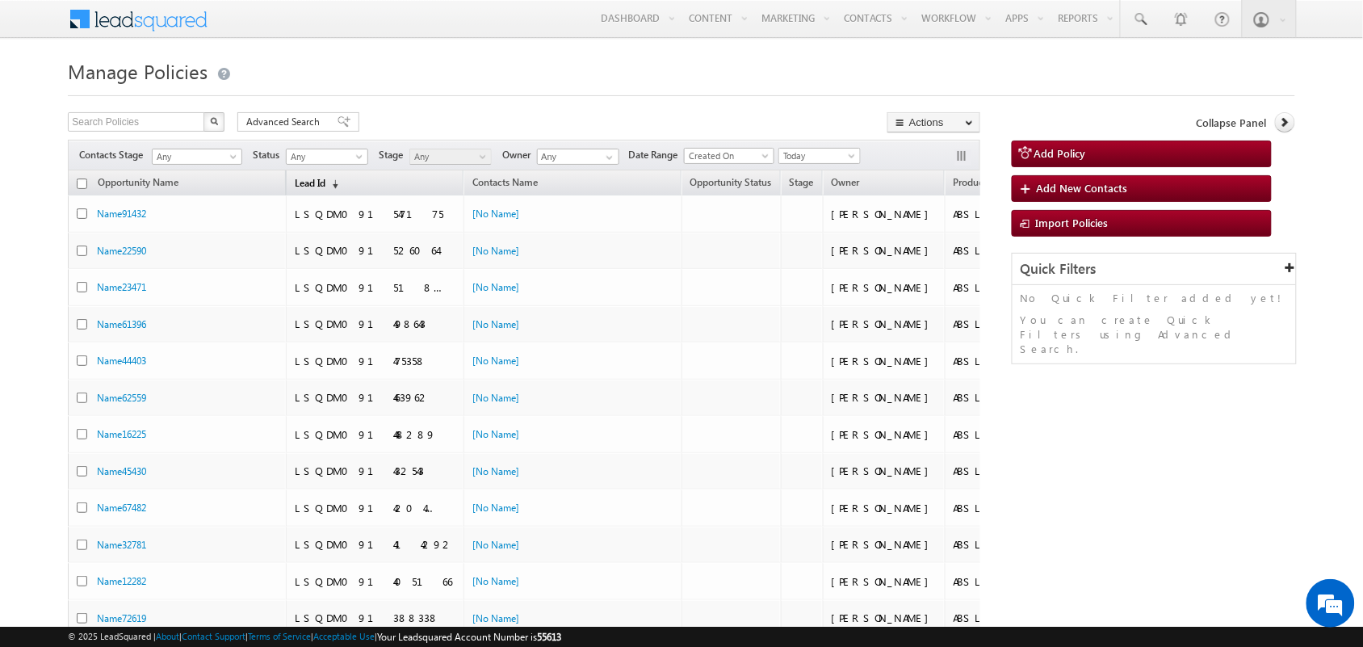
click at [341, 188] on link "Lead Id (sorted descending)" at bounding box center [317, 184] width 60 height 21
click at [331, 179] on link "Lead Id (sorted descending)" at bounding box center [310, 184] width 47 height 21
click at [343, 179] on link "Lead Id (sorted ascending)" at bounding box center [317, 184] width 60 height 21
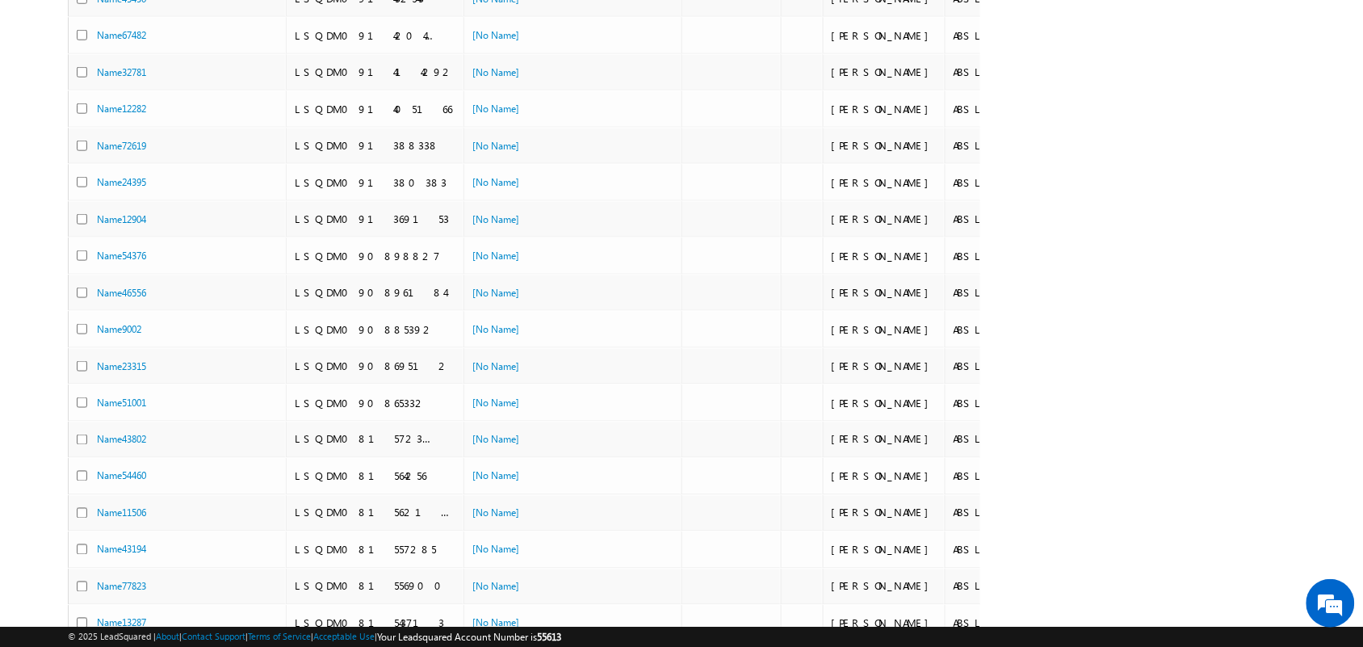
scroll to position [622, 0]
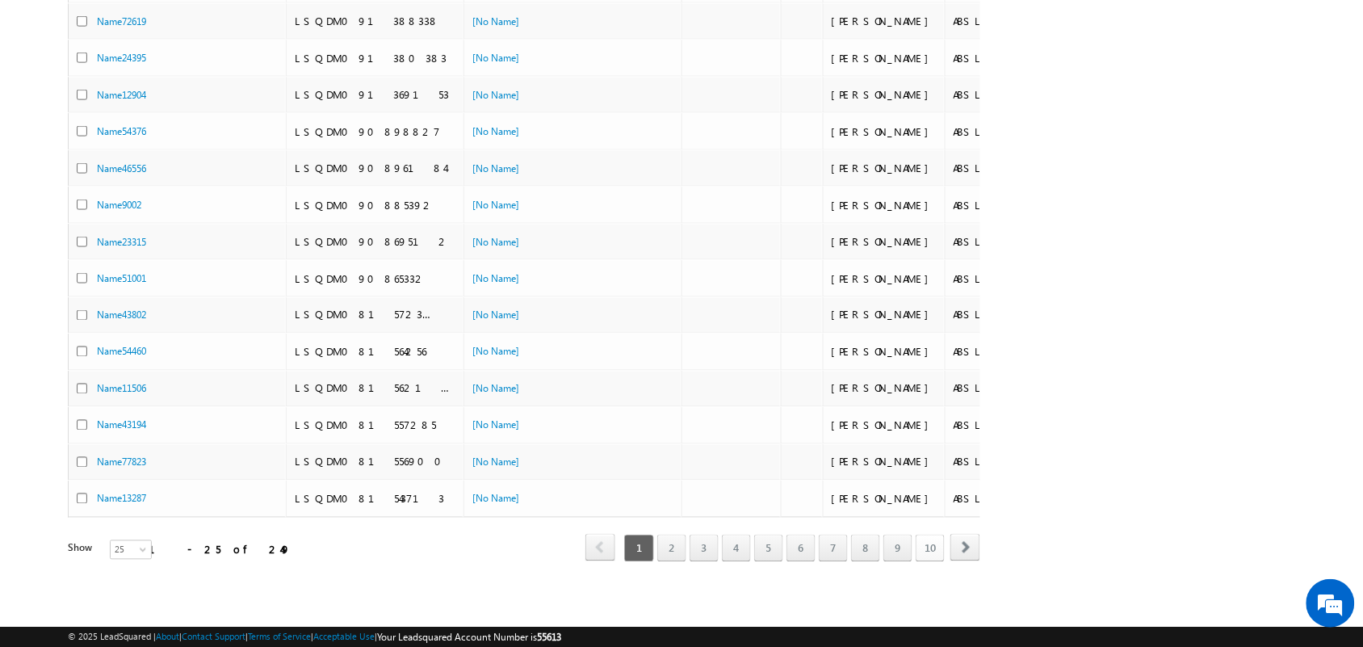
click at [931, 535] on link "10" at bounding box center [930, 548] width 29 height 27
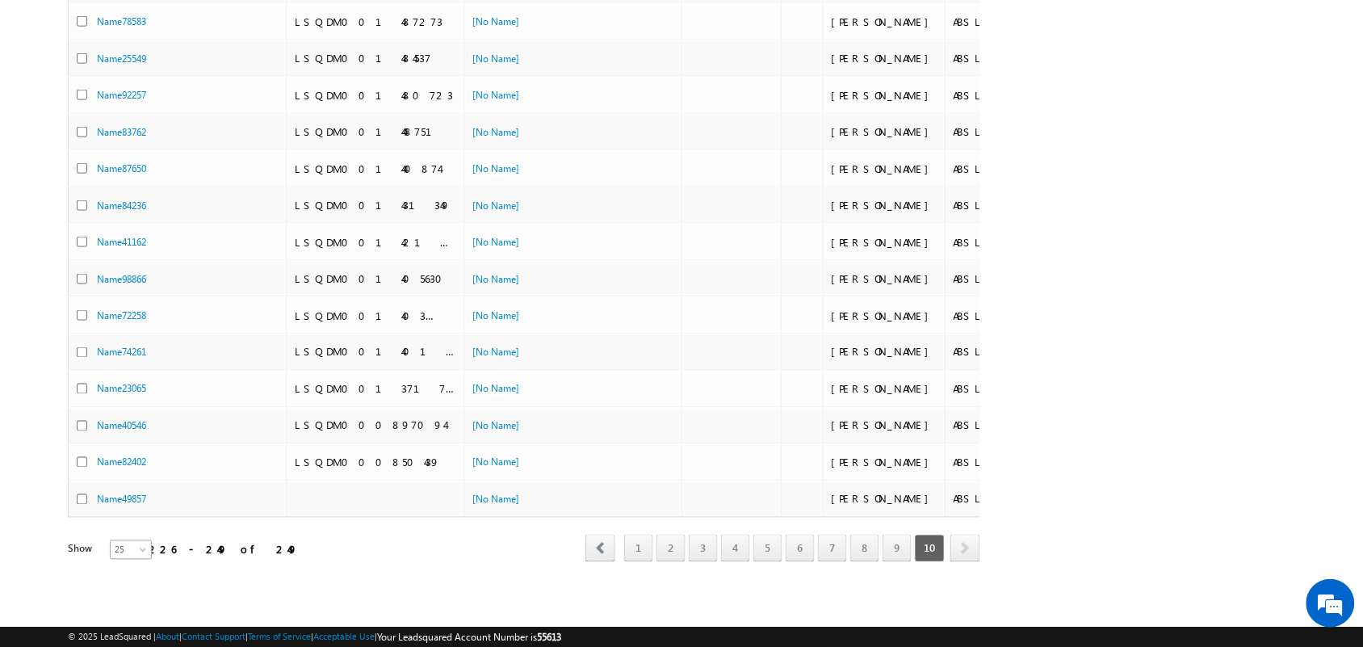
scroll to position [584, 0]
click at [133, 543] on span "25" at bounding box center [132, 550] width 43 height 15
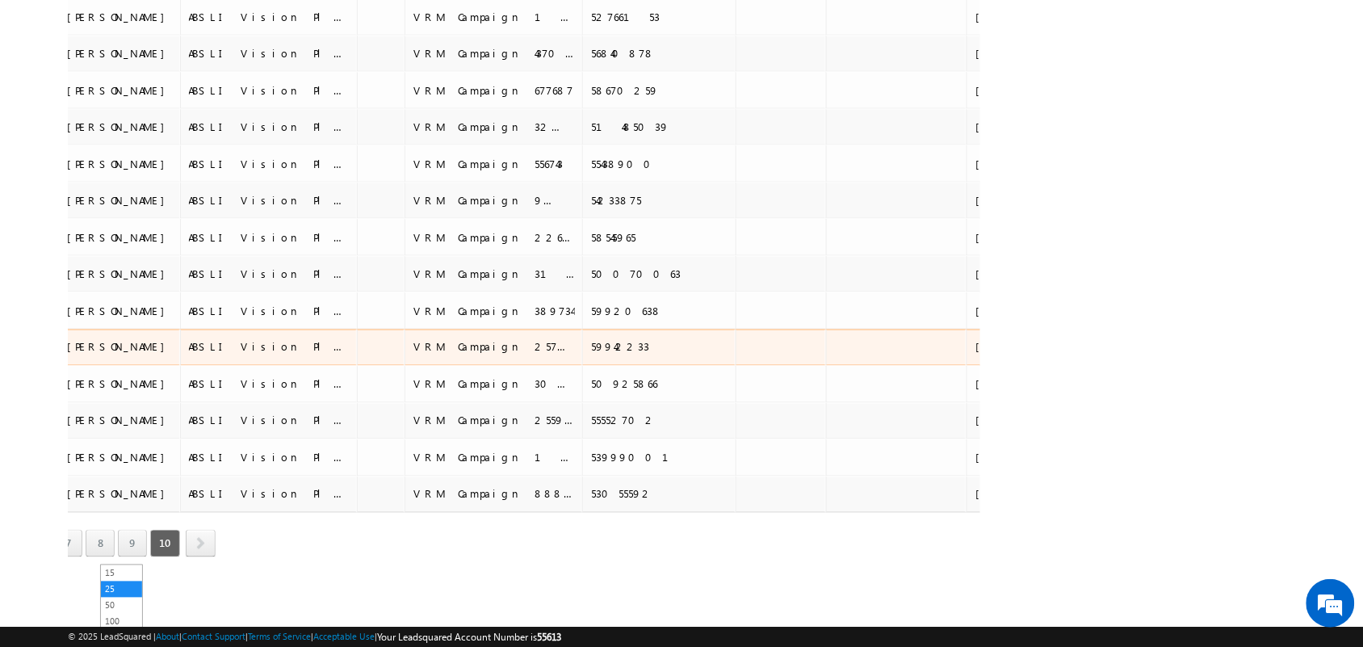
scroll to position [0, 0]
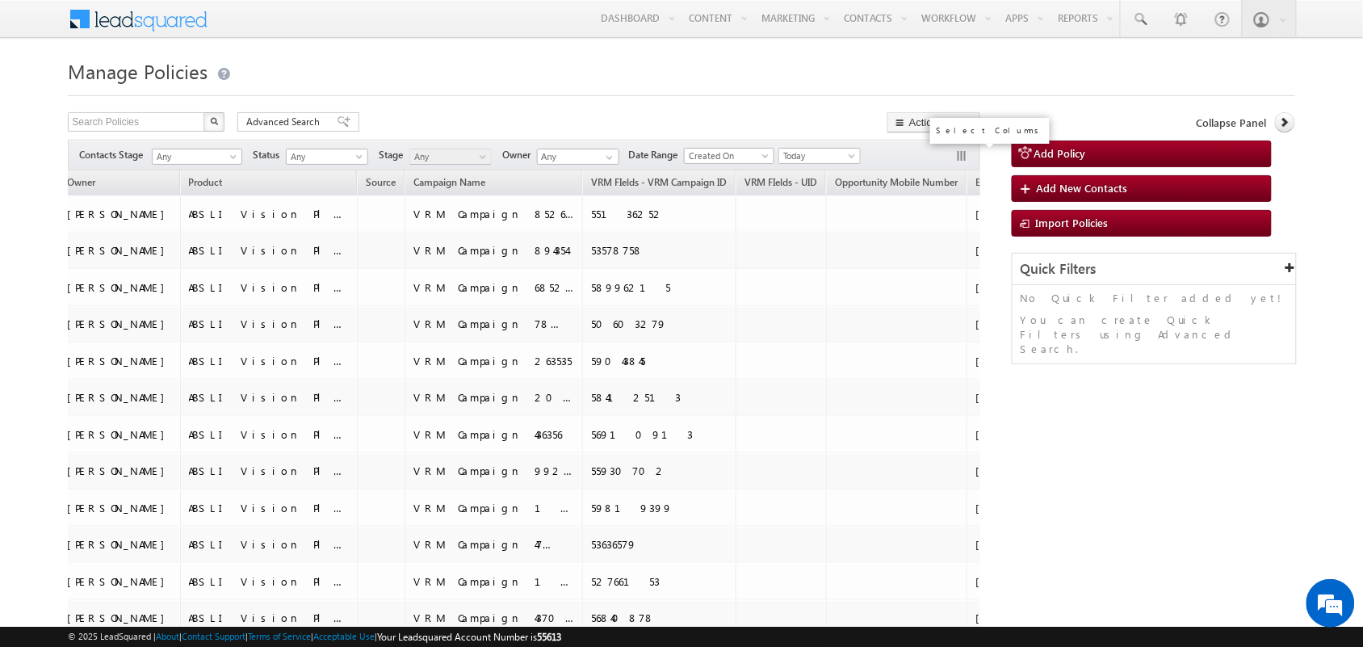
click at [965, 156] on button "button" at bounding box center [963, 157] width 16 height 16
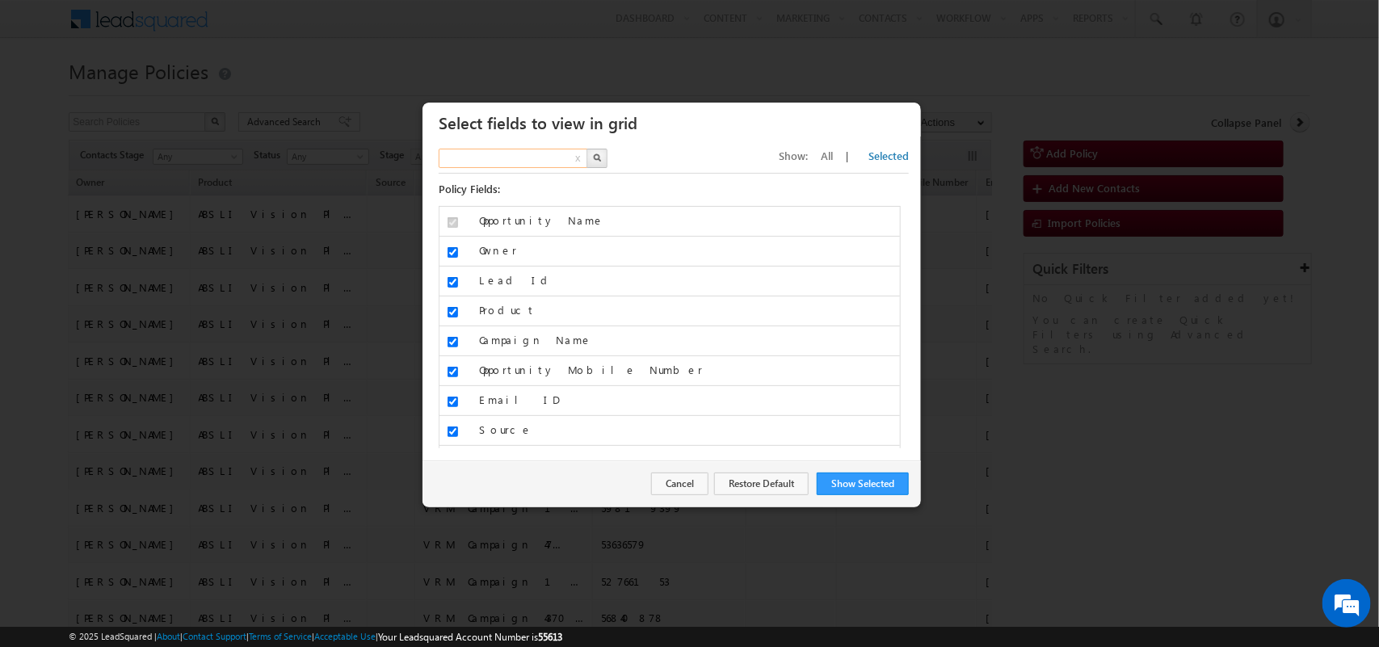
click at [551, 166] on input "text" at bounding box center [514, 158] width 150 height 19
type input "modified"
click at [602, 149] on button "button" at bounding box center [596, 158] width 21 height 19
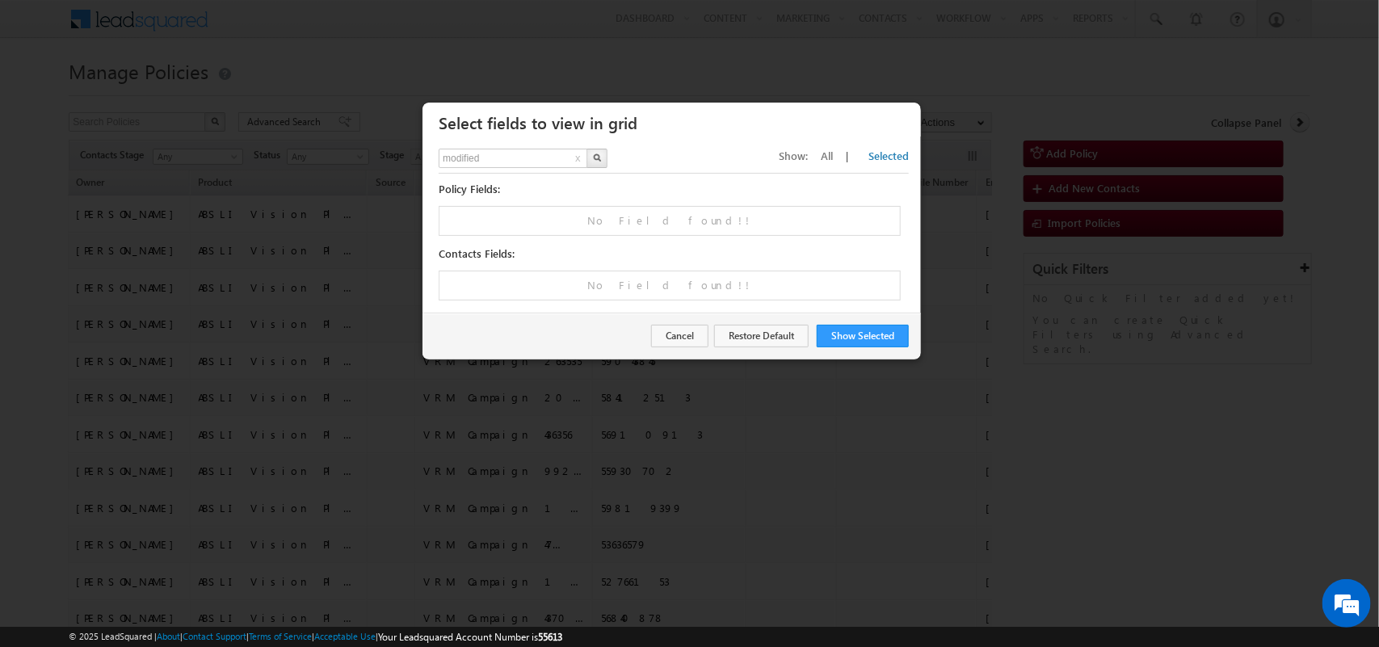
click at [833, 156] on span "All" at bounding box center [827, 156] width 12 height 14
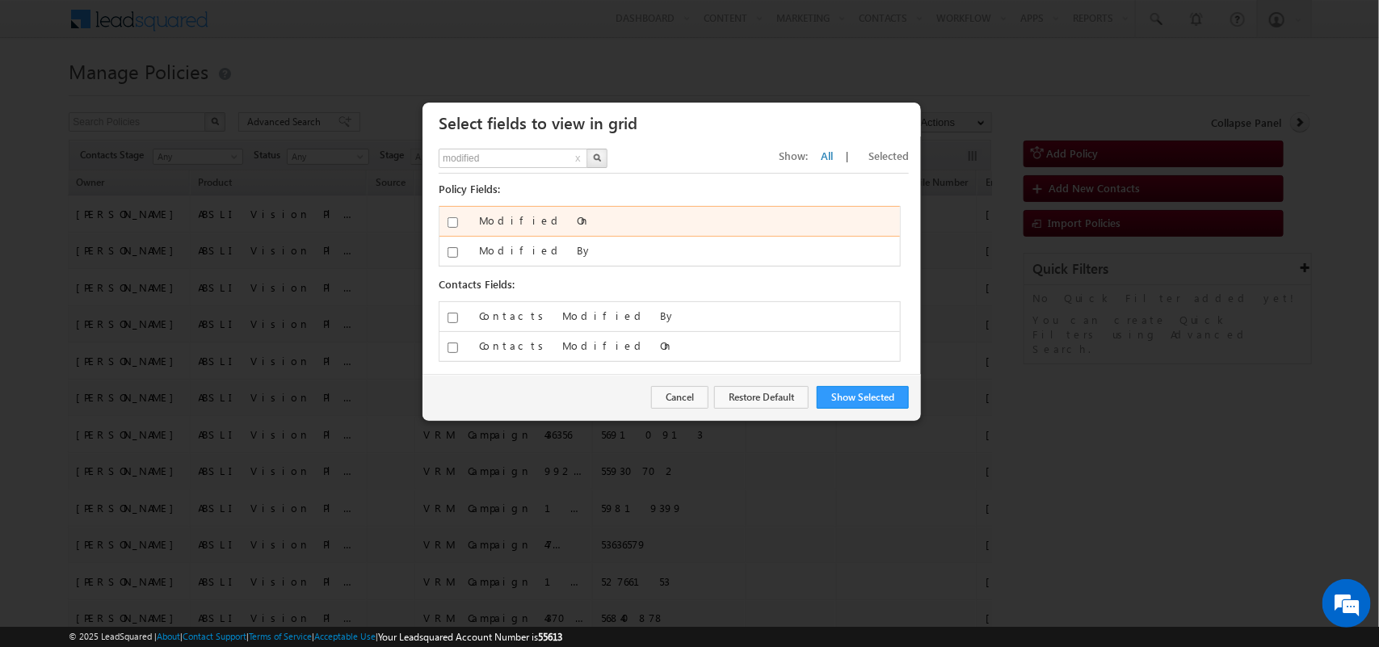
click at [456, 224] on input "Modified On" at bounding box center [452, 222] width 10 height 10
checkbox input "true"
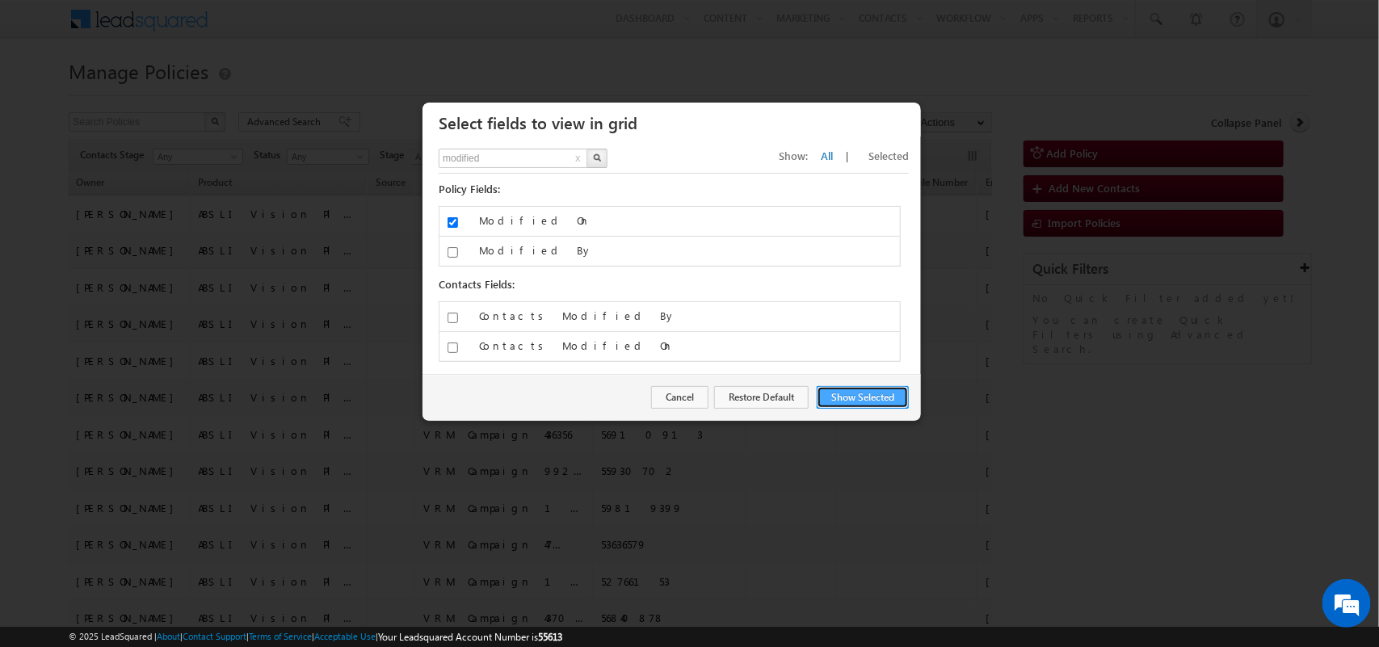
click at [862, 409] on button "Show Selected" at bounding box center [863, 397] width 92 height 23
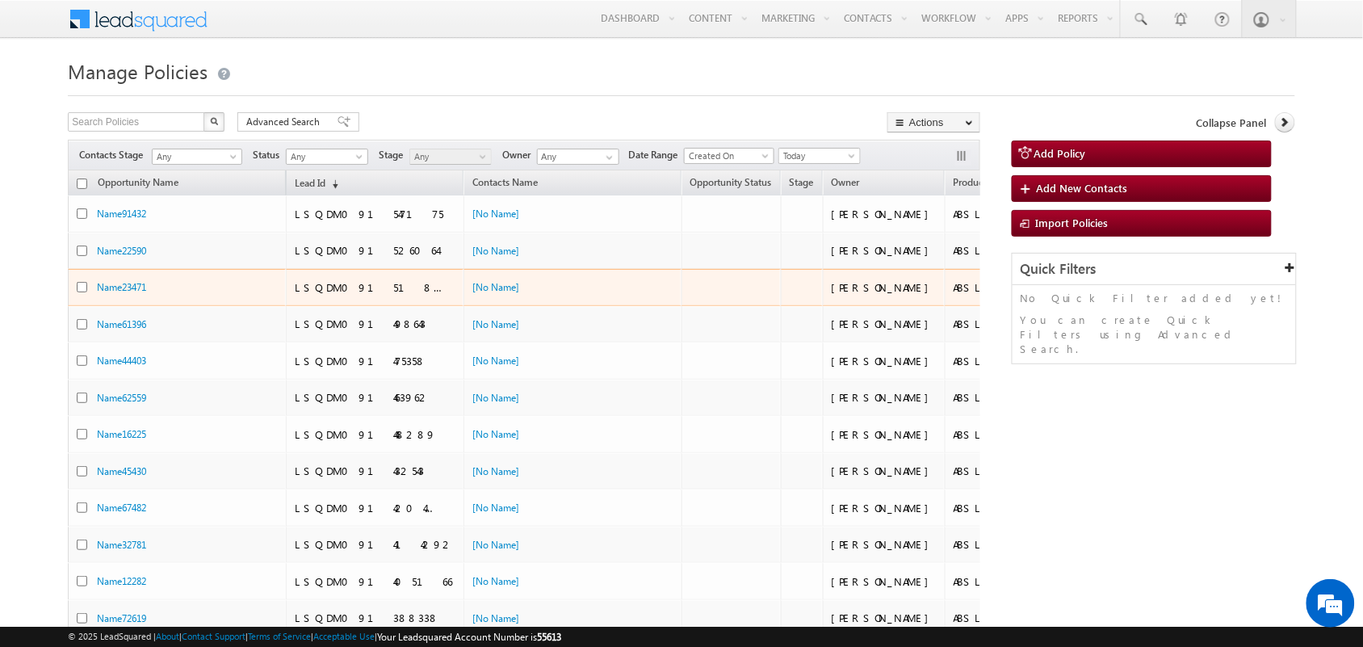
scroll to position [0, 881]
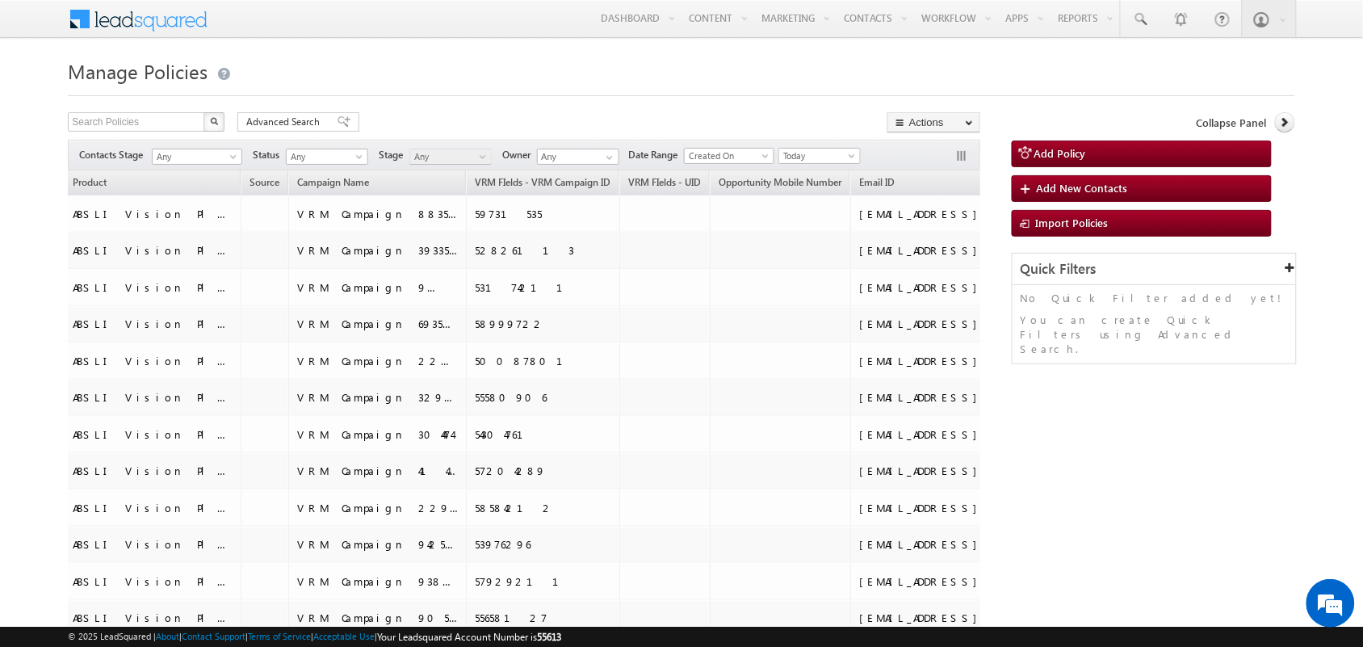
click at [1037, 183] on span "Modified On" at bounding box center [1064, 182] width 54 height 12
click at [1091, 188] on span "(sorted ascending)" at bounding box center [1097, 184] width 13 height 13
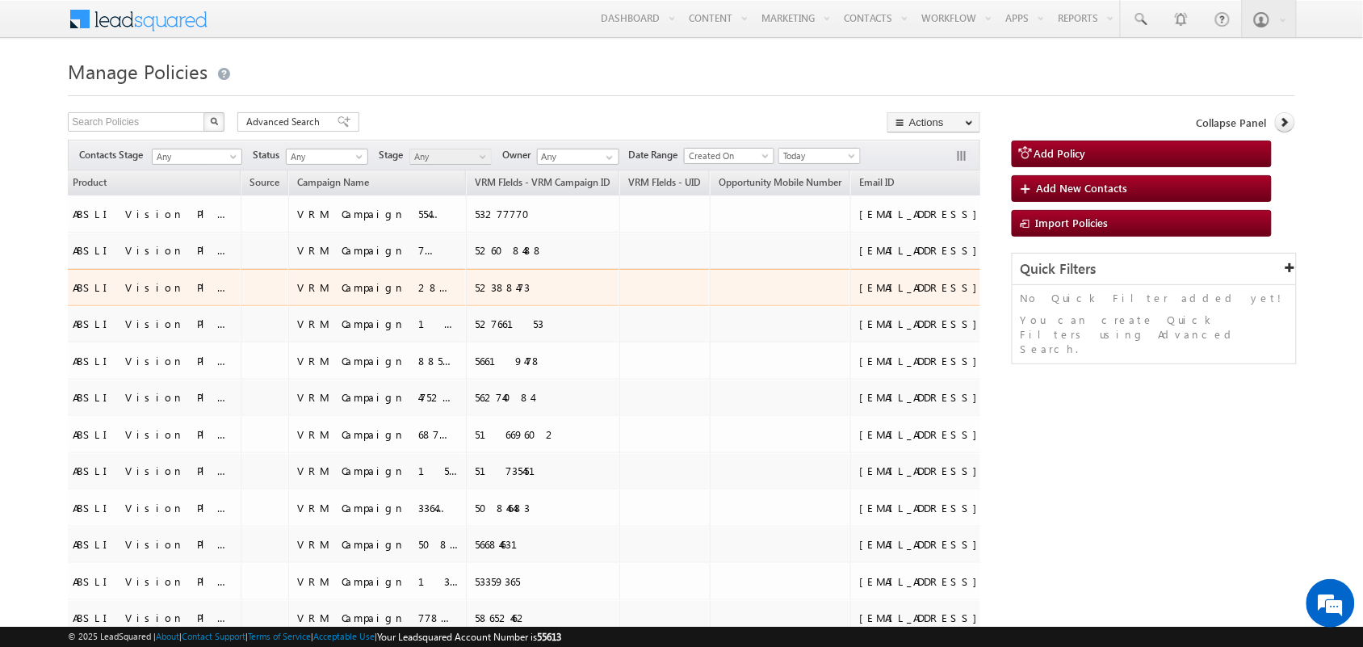
scroll to position [0, 880]
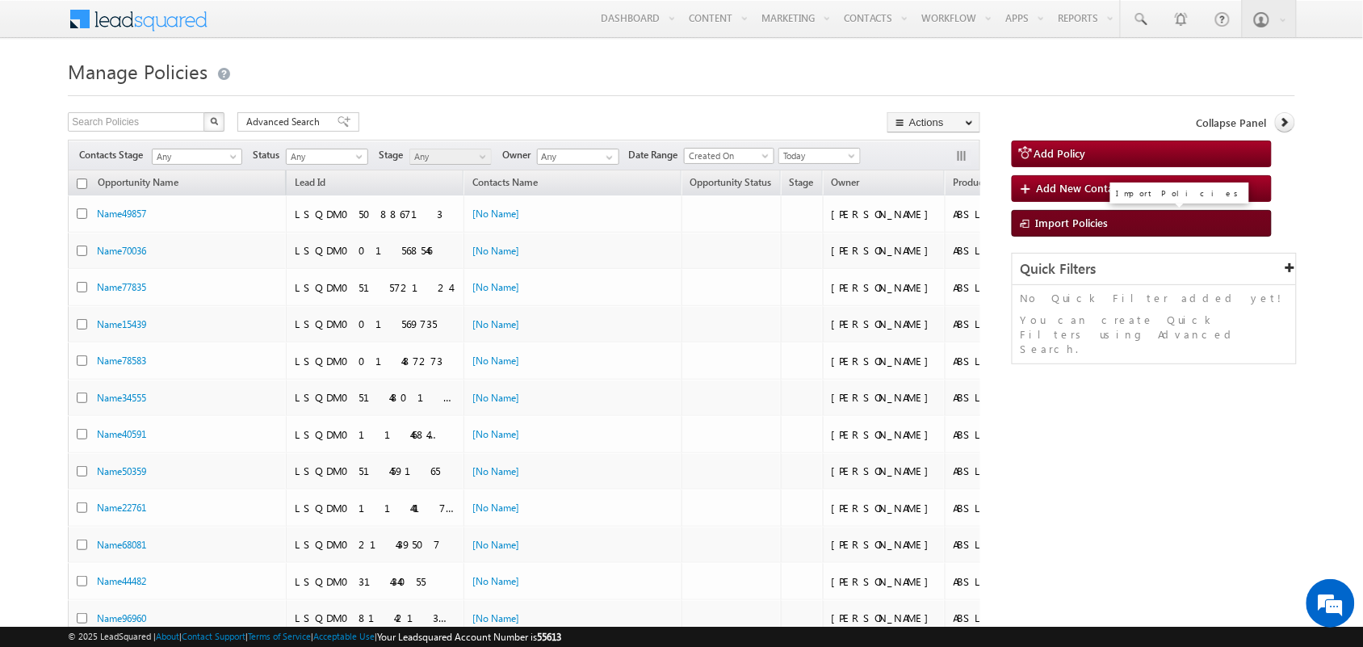
click at [1097, 216] on link "Import Policies" at bounding box center [1142, 223] width 260 height 27
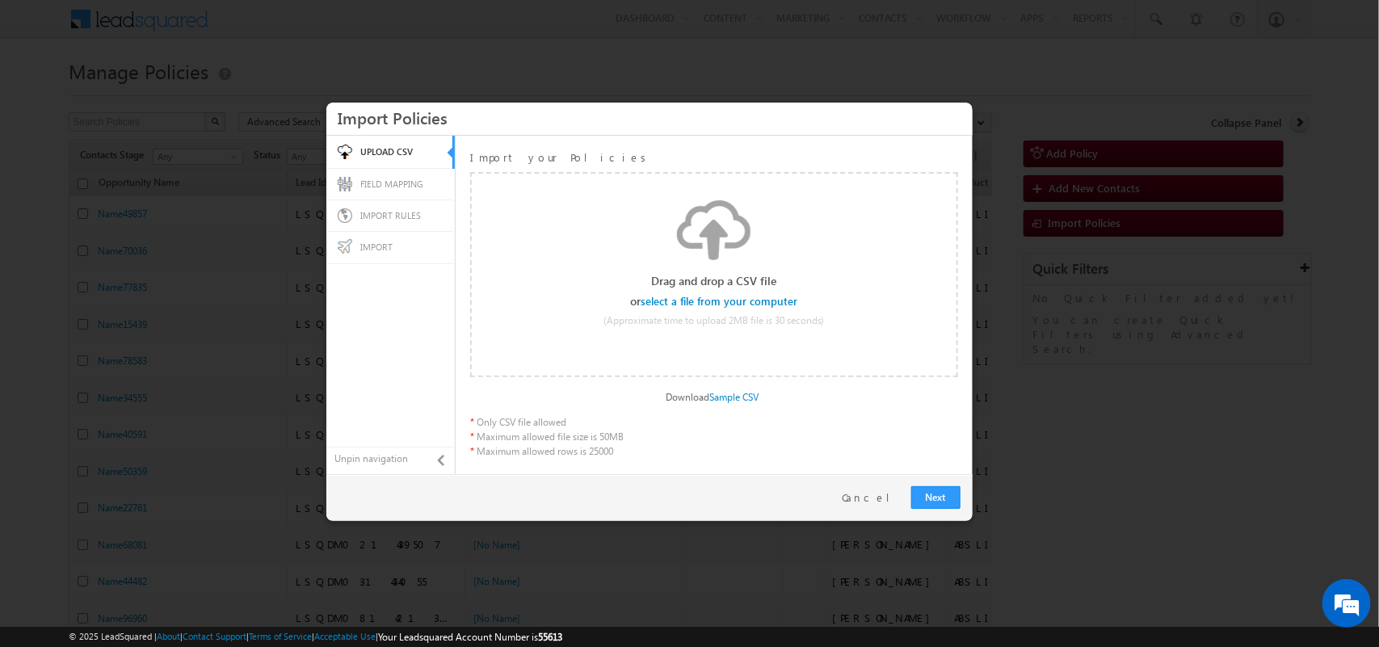
click at [745, 296] on div "Select file" at bounding box center [719, 302] width 155 height 13
click at [759, 303] on input "file" at bounding box center [719, 301] width 153 height 11
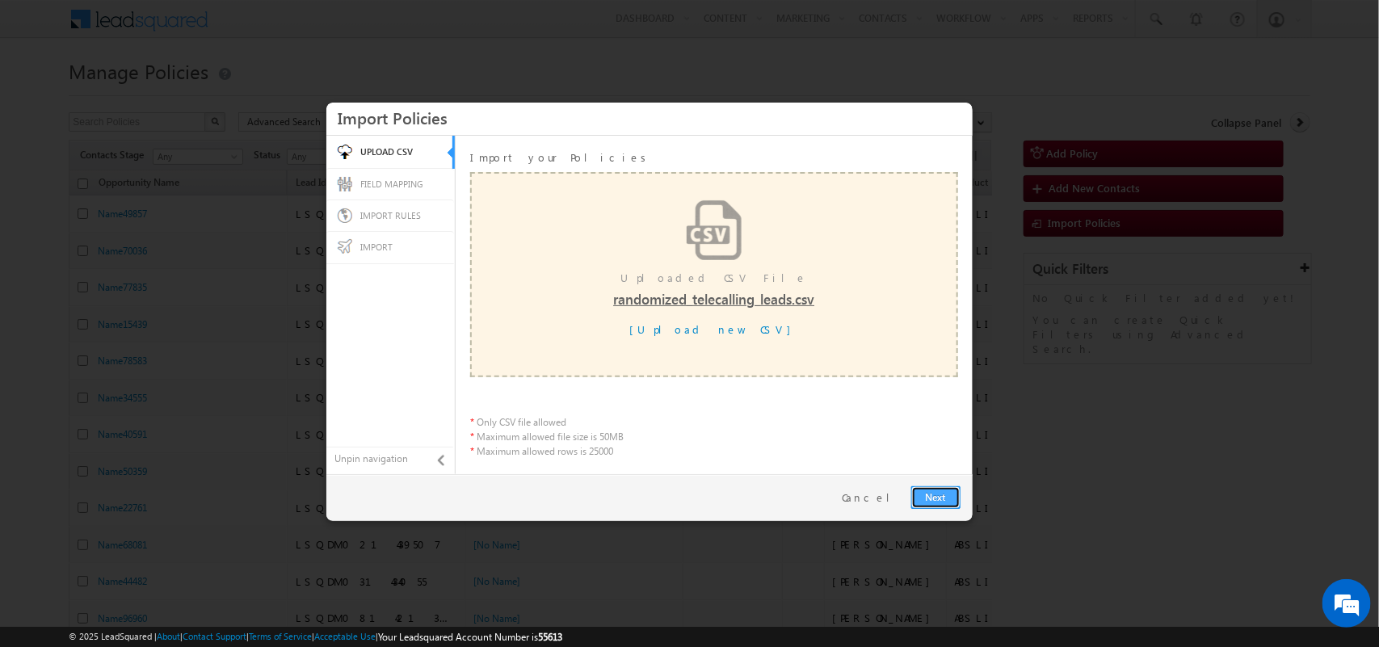
click at [933, 495] on link "Next" at bounding box center [935, 497] width 49 height 23
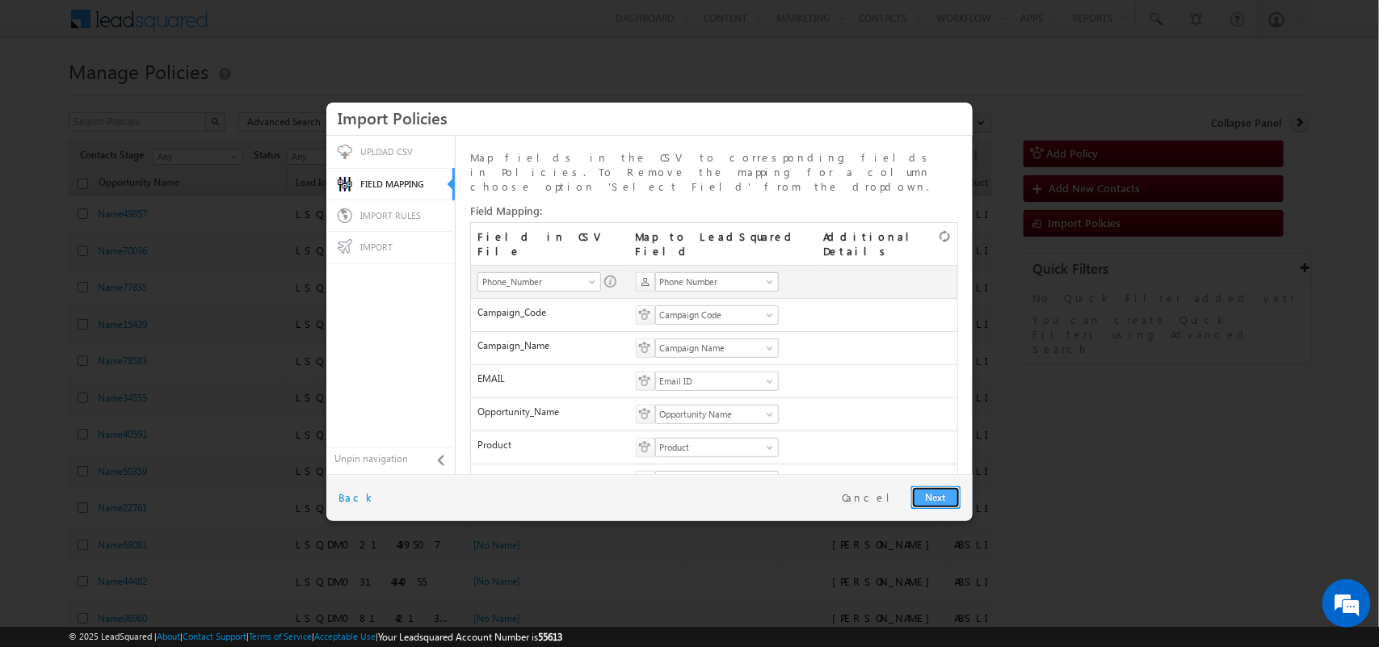
click at [934, 503] on link "Next" at bounding box center [935, 497] width 49 height 23
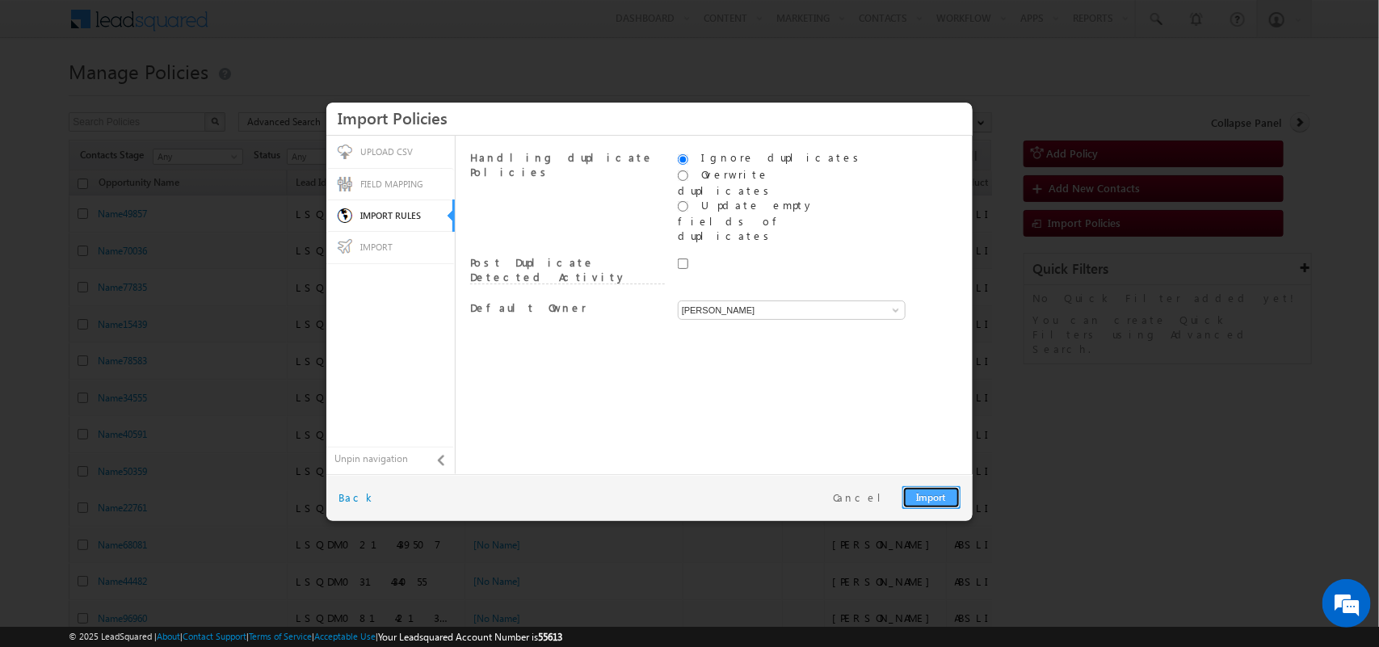
click at [926, 502] on link "Import" at bounding box center [931, 497] width 58 height 23
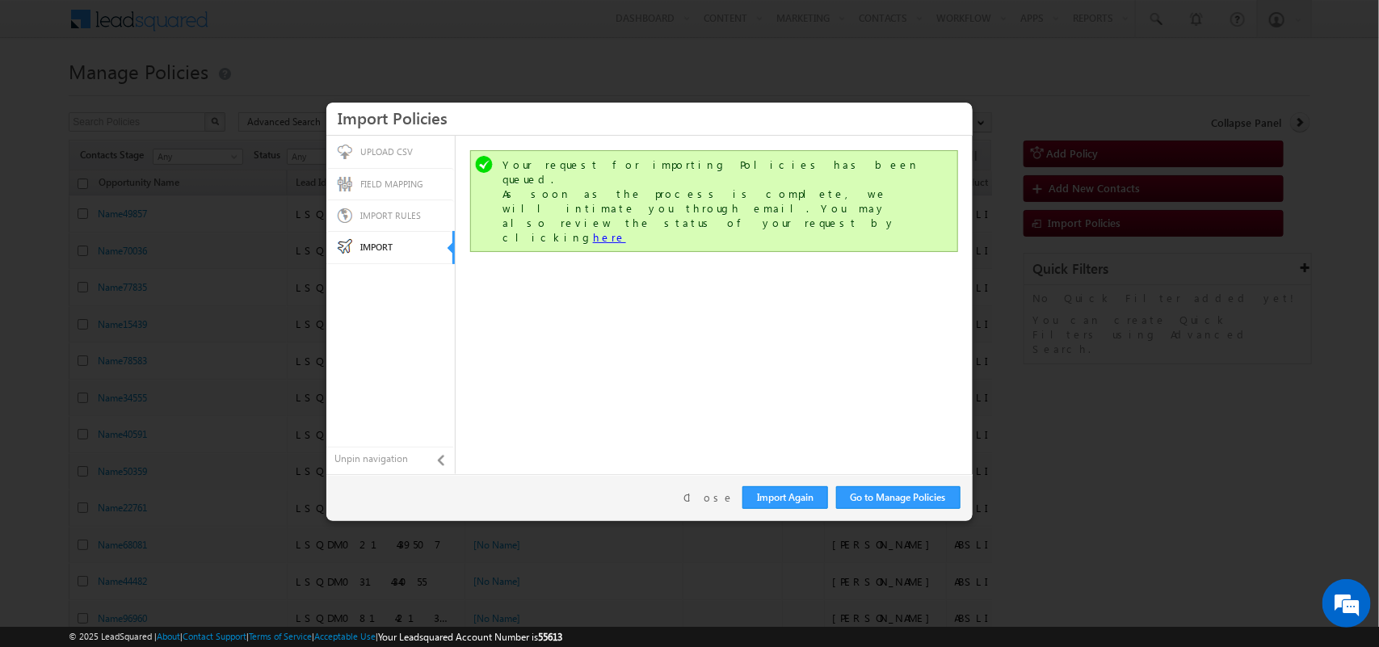
click at [626, 230] on link "here" at bounding box center [609, 237] width 33 height 14
click at [716, 495] on link "Close" at bounding box center [708, 497] width 51 height 15
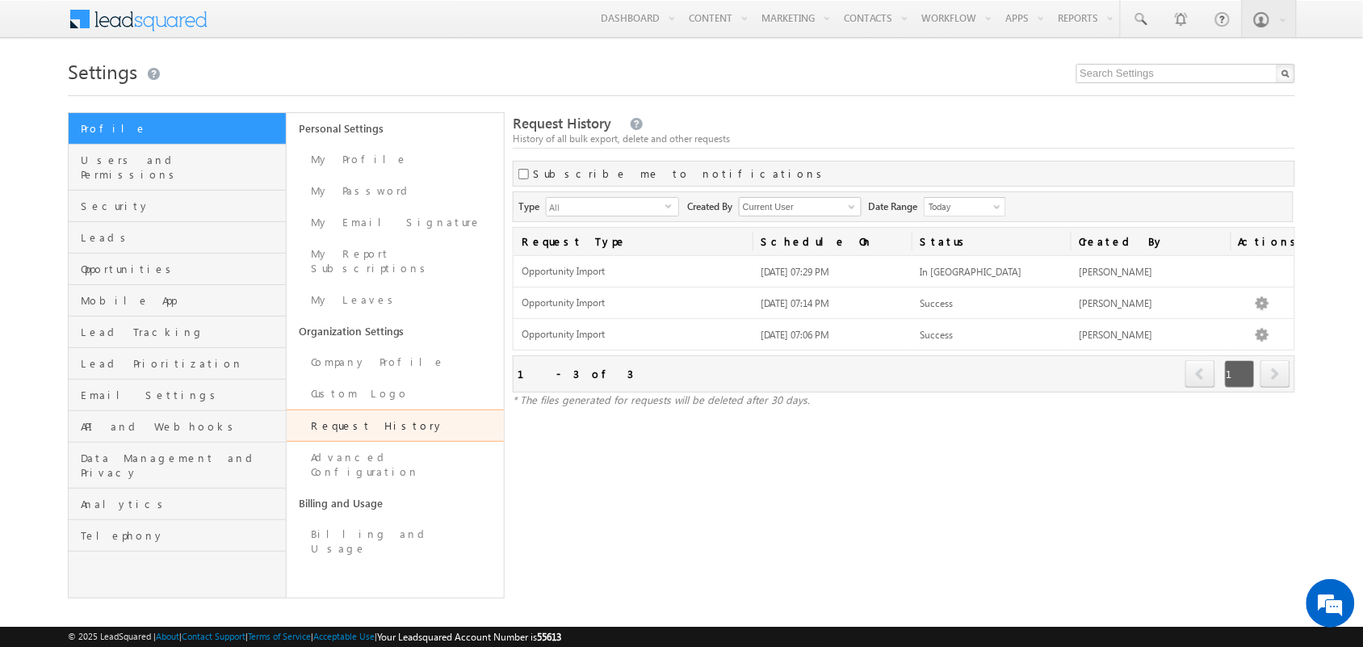
click at [658, 212] on span "All" at bounding box center [606, 207] width 119 height 18
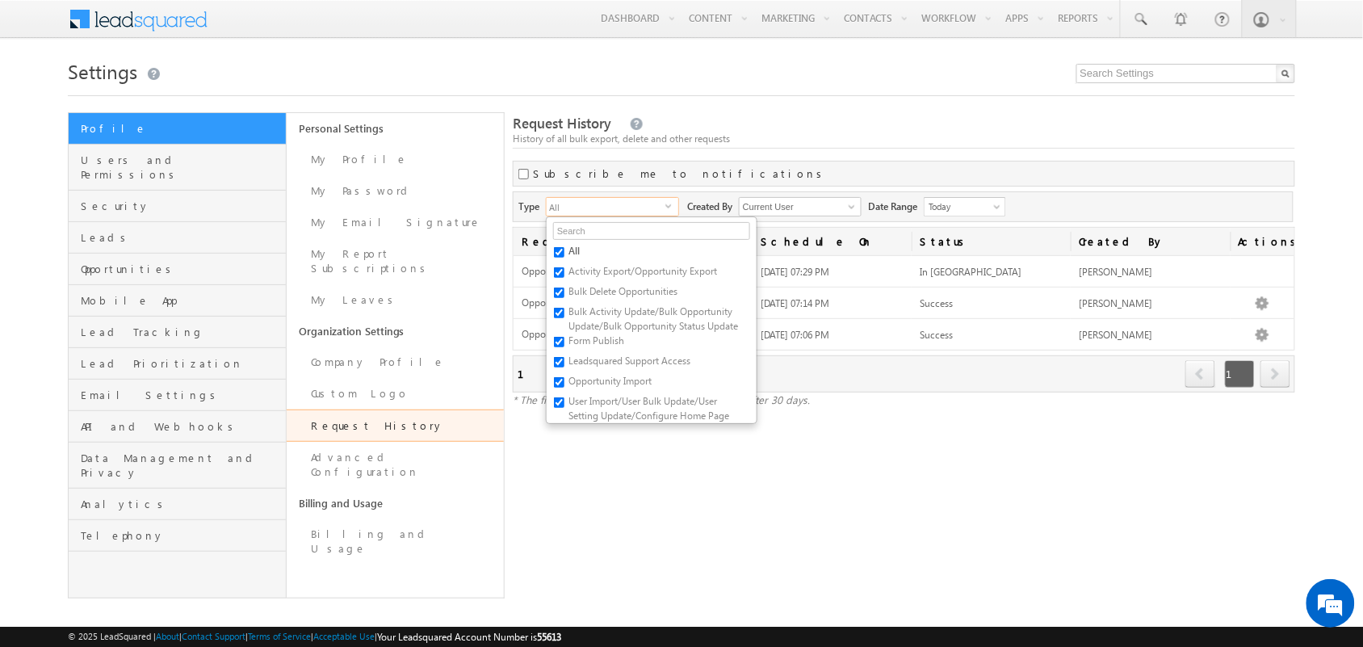
click at [748, 163] on div "Subscribe me to notifications" at bounding box center [904, 174] width 783 height 26
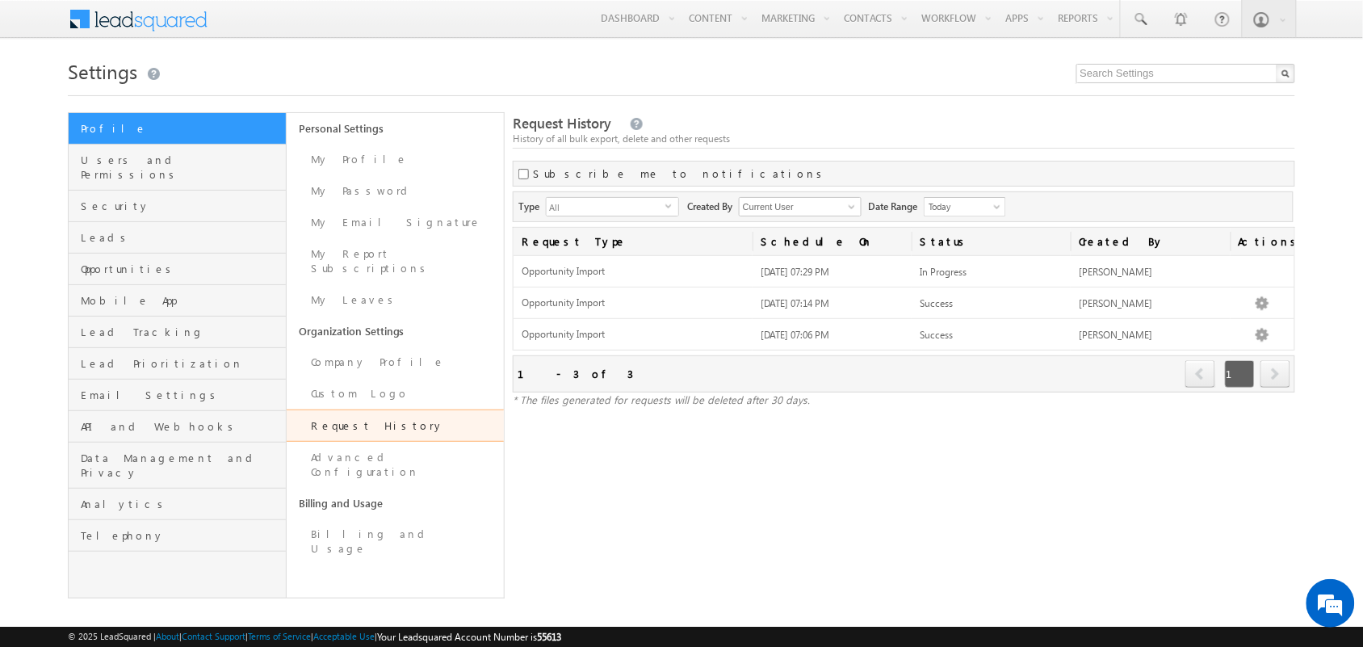
click at [514, 83] on h1 "Settings" at bounding box center [681, 69] width 1227 height 31
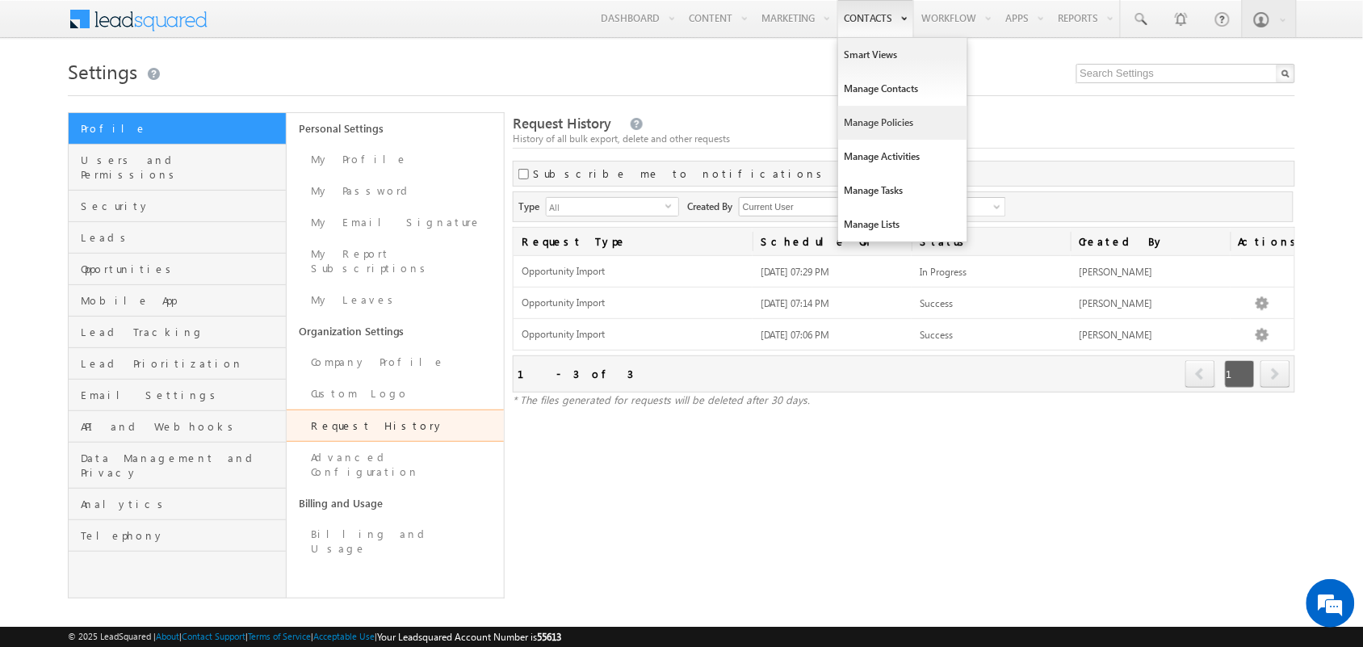
click at [881, 120] on link "Manage Policies" at bounding box center [902, 123] width 129 height 34
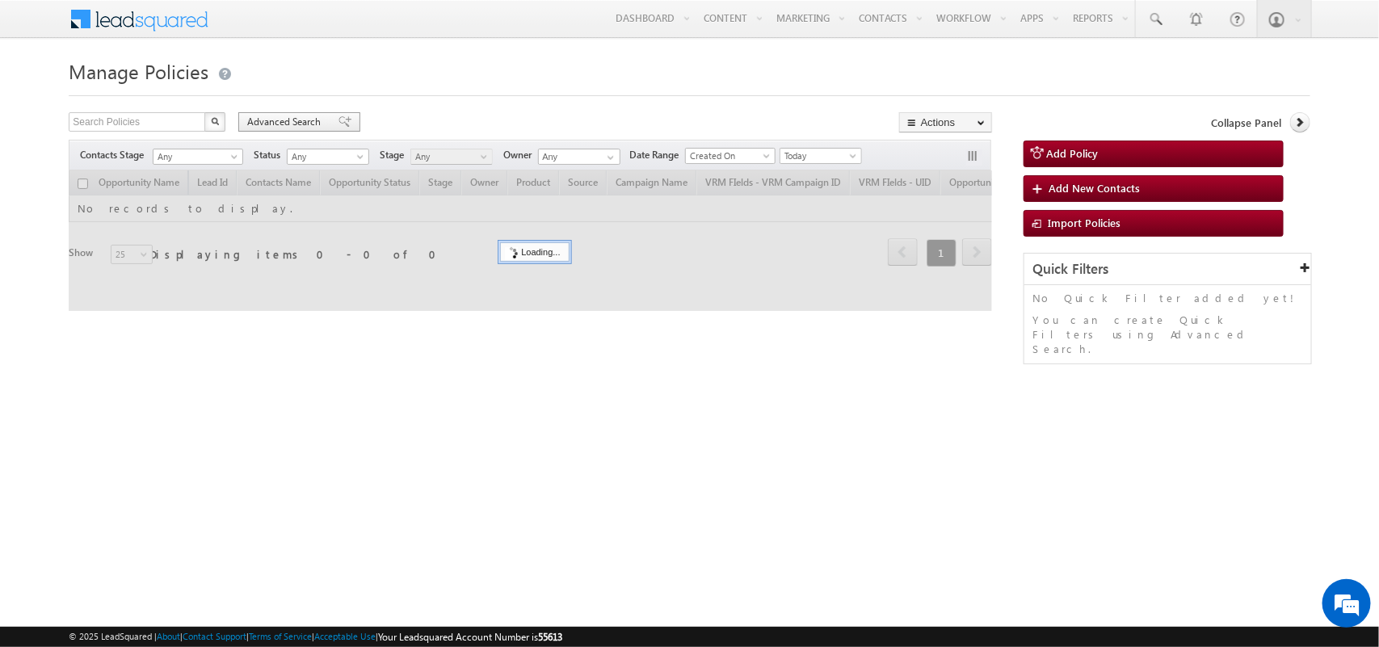
click at [292, 117] on span "Advanced Search" at bounding box center [286, 122] width 78 height 15
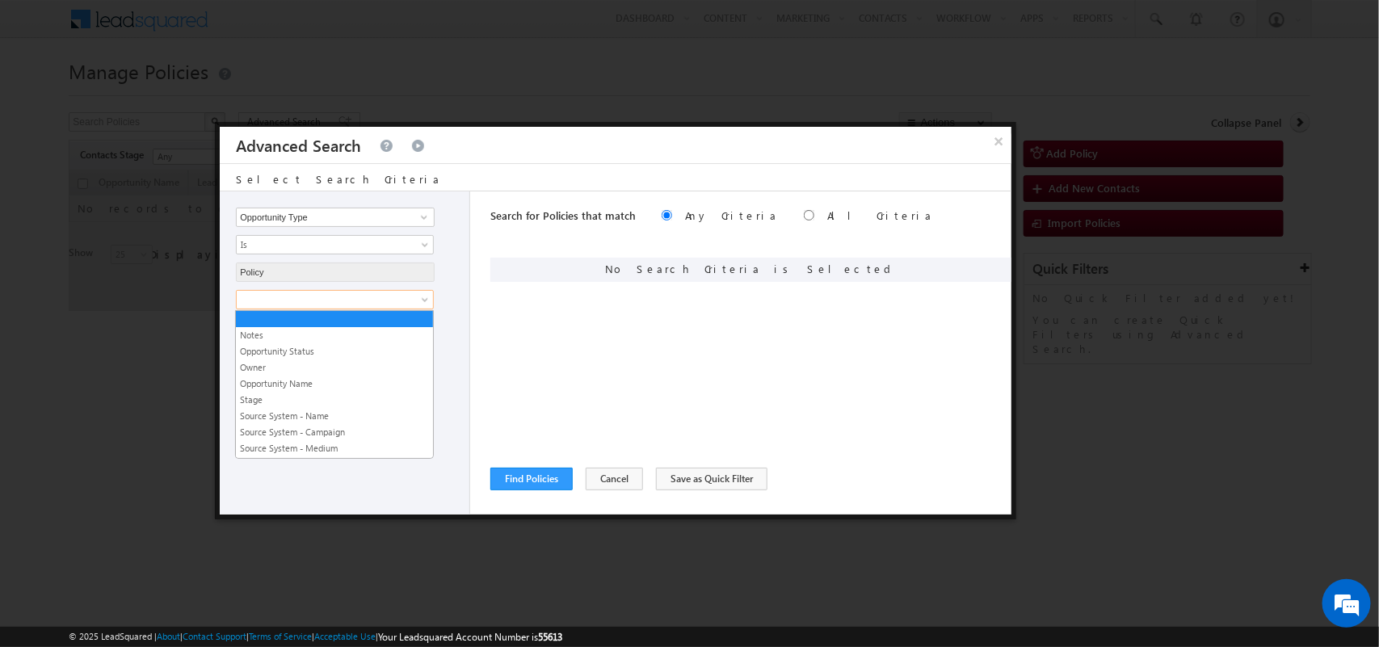
click at [369, 300] on span at bounding box center [324, 299] width 175 height 15
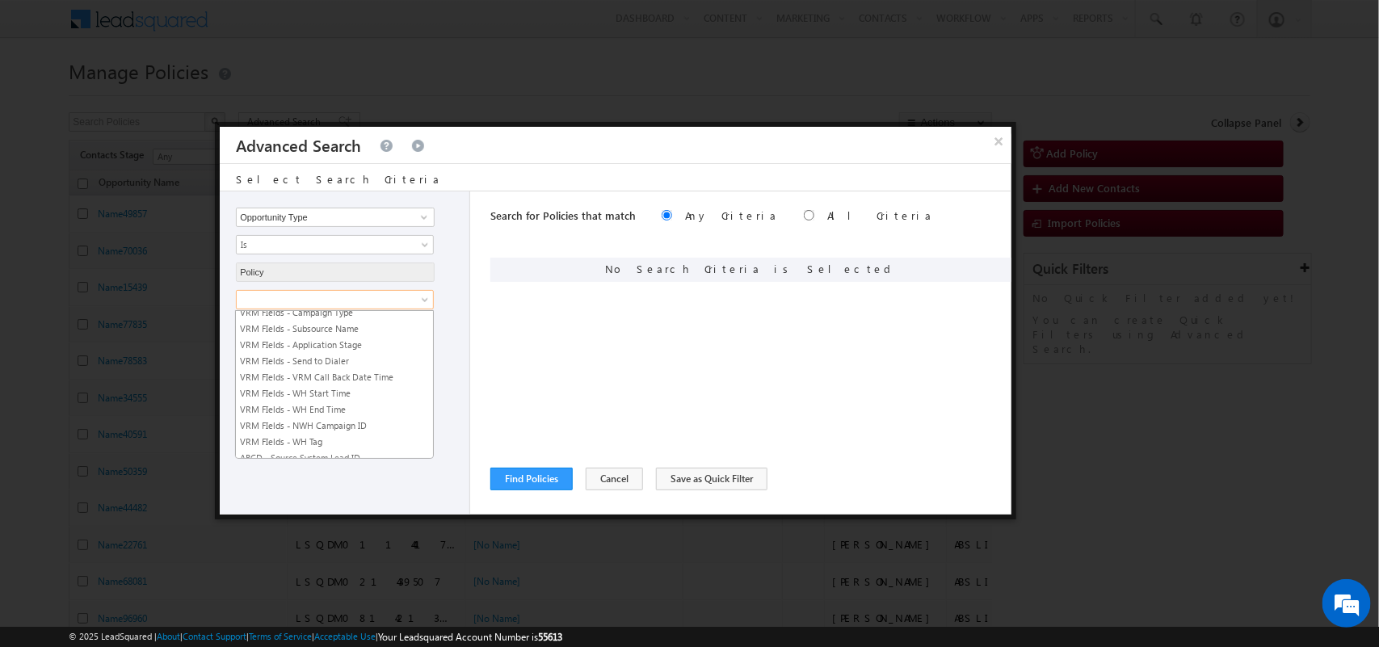
click at [341, 304] on link "VRM FIelds - UID" at bounding box center [334, 296] width 197 height 15
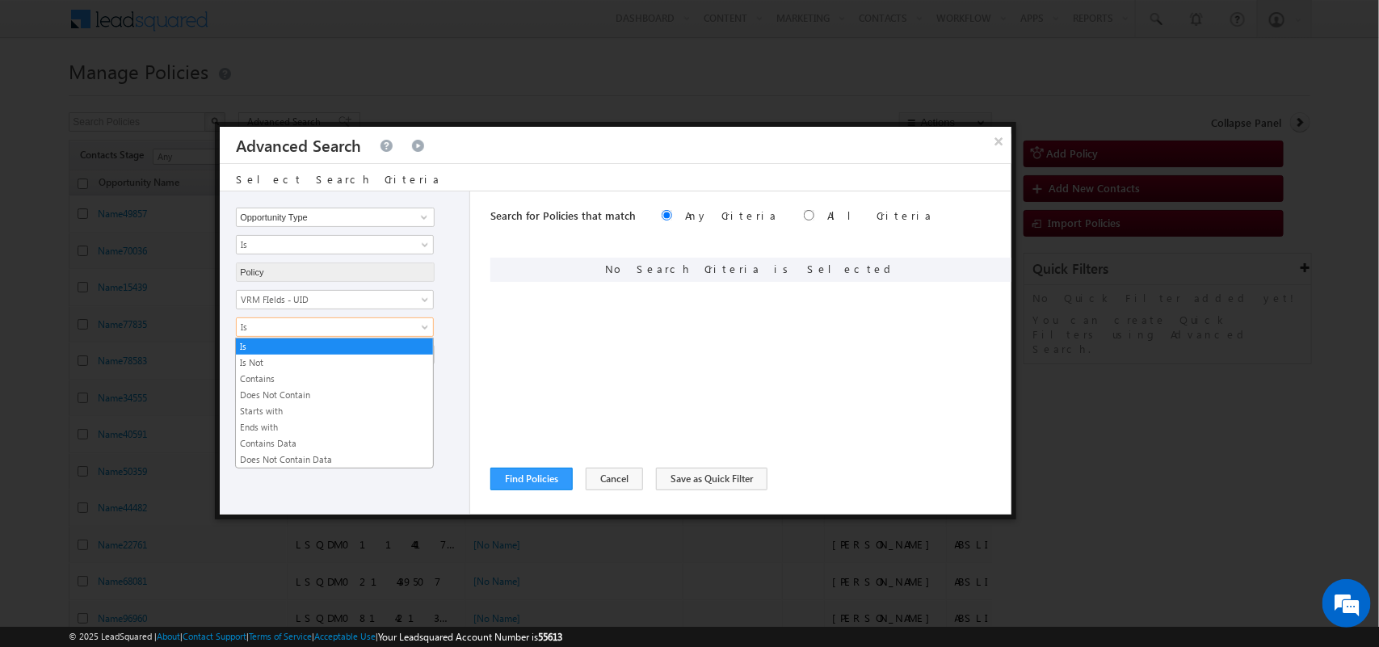
click at [330, 329] on span "Is" at bounding box center [324, 327] width 175 height 15
click at [289, 378] on link "Contains" at bounding box center [334, 379] width 197 height 15
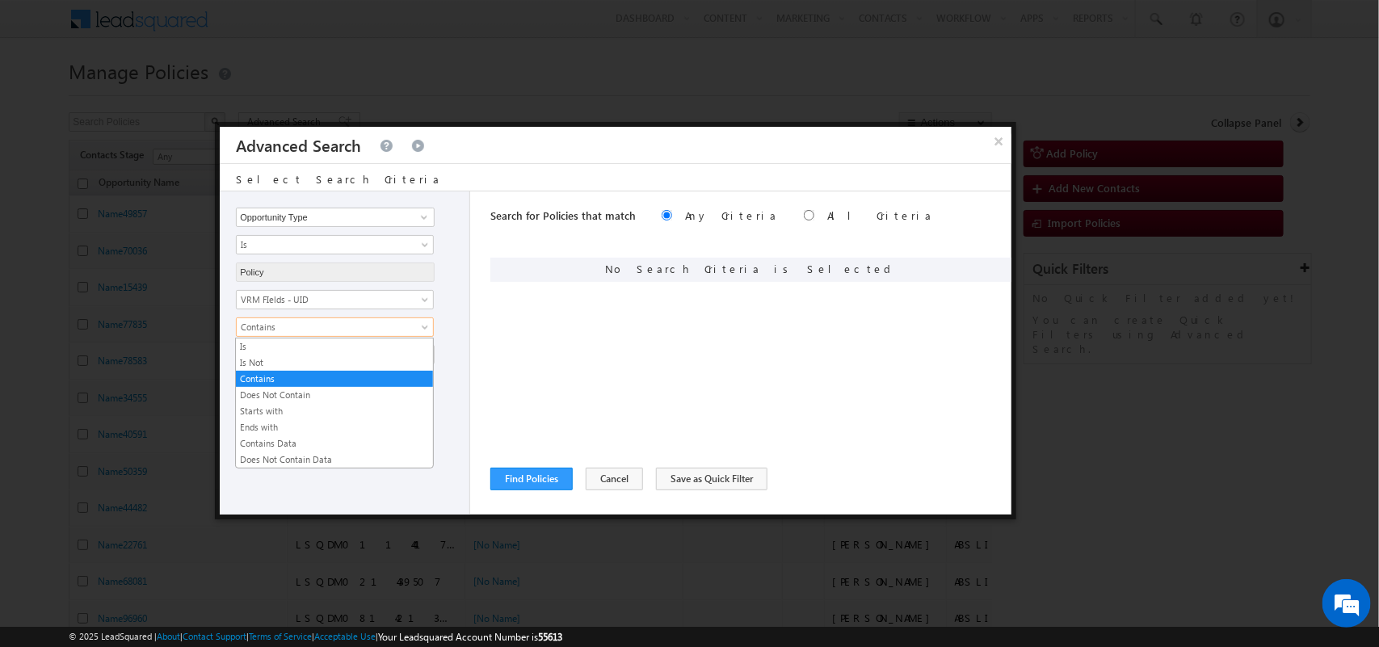
click at [331, 325] on span "Contains" at bounding box center [324, 327] width 175 height 15
click at [279, 440] on link "Contains Data" at bounding box center [334, 443] width 197 height 15
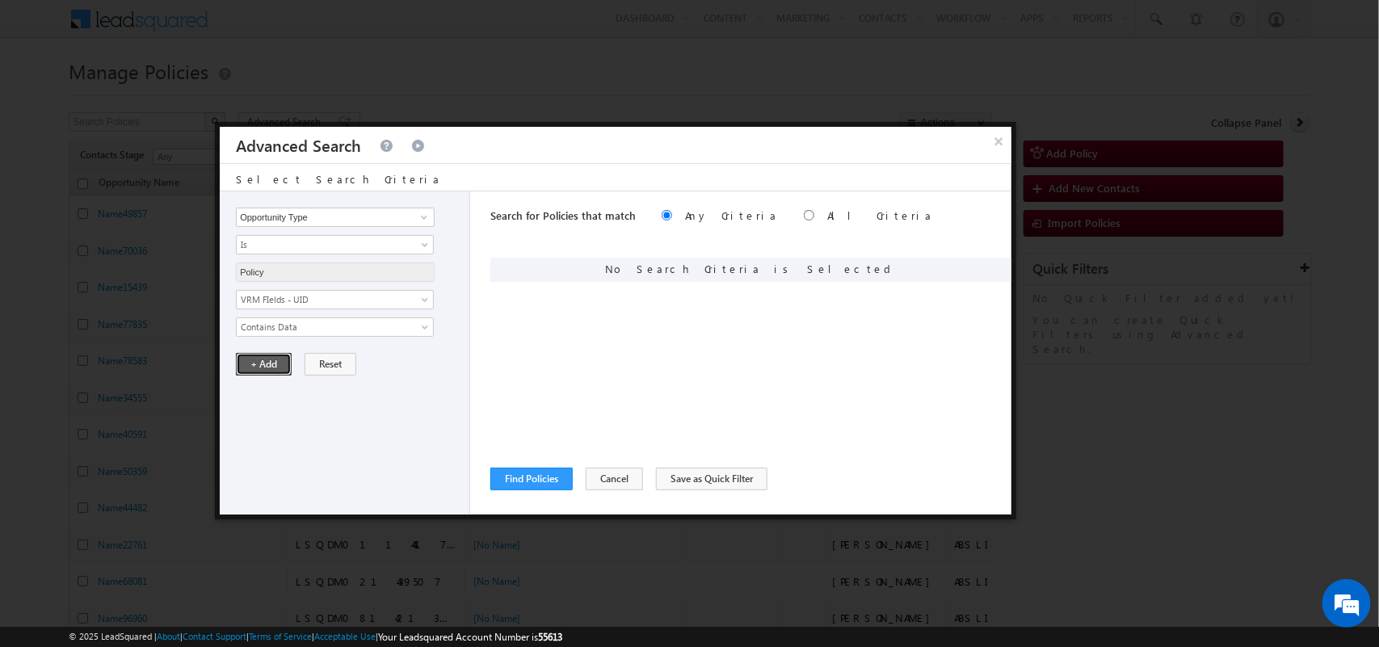
click at [279, 367] on button "+ Add" at bounding box center [264, 364] width 56 height 23
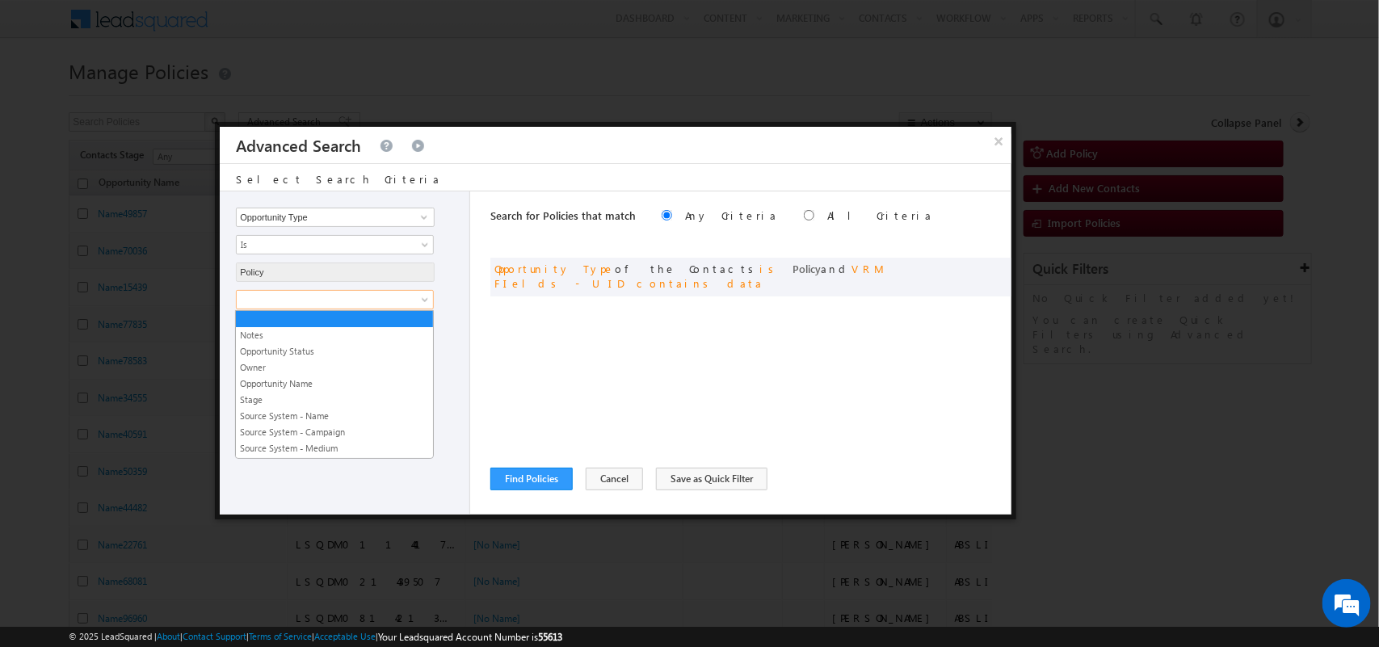
click at [355, 300] on span at bounding box center [324, 299] width 175 height 15
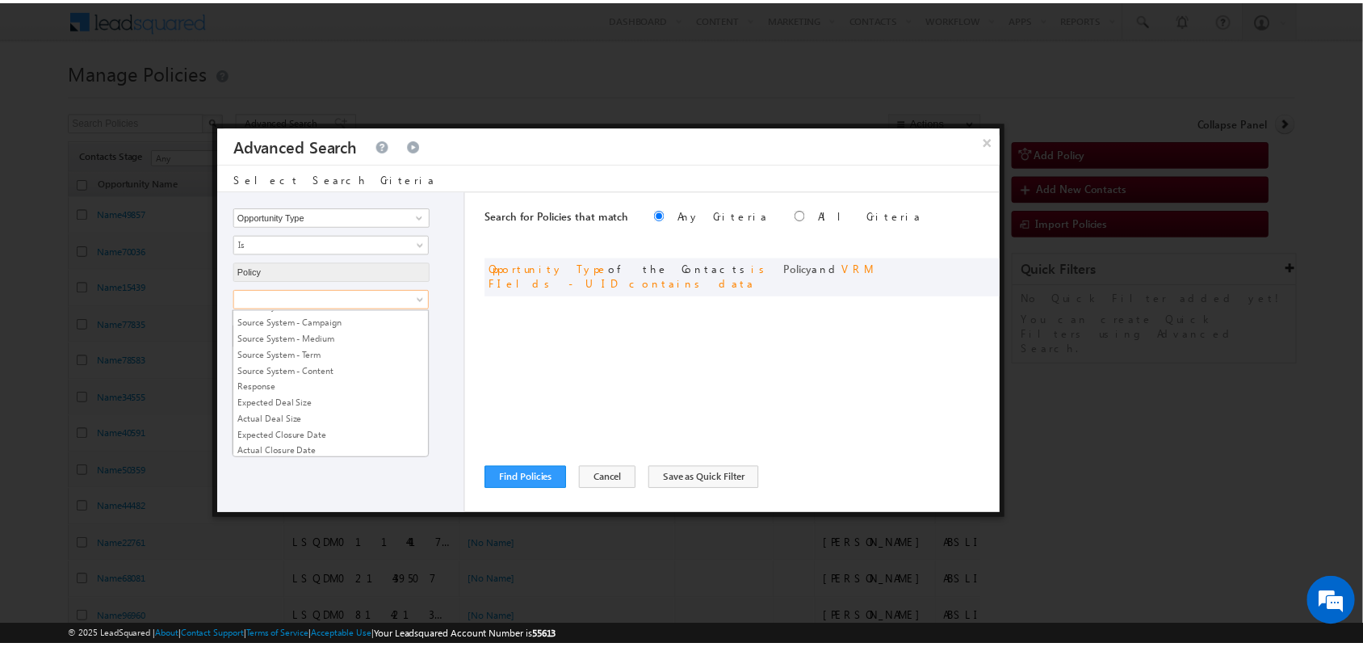
scroll to position [110, 0]
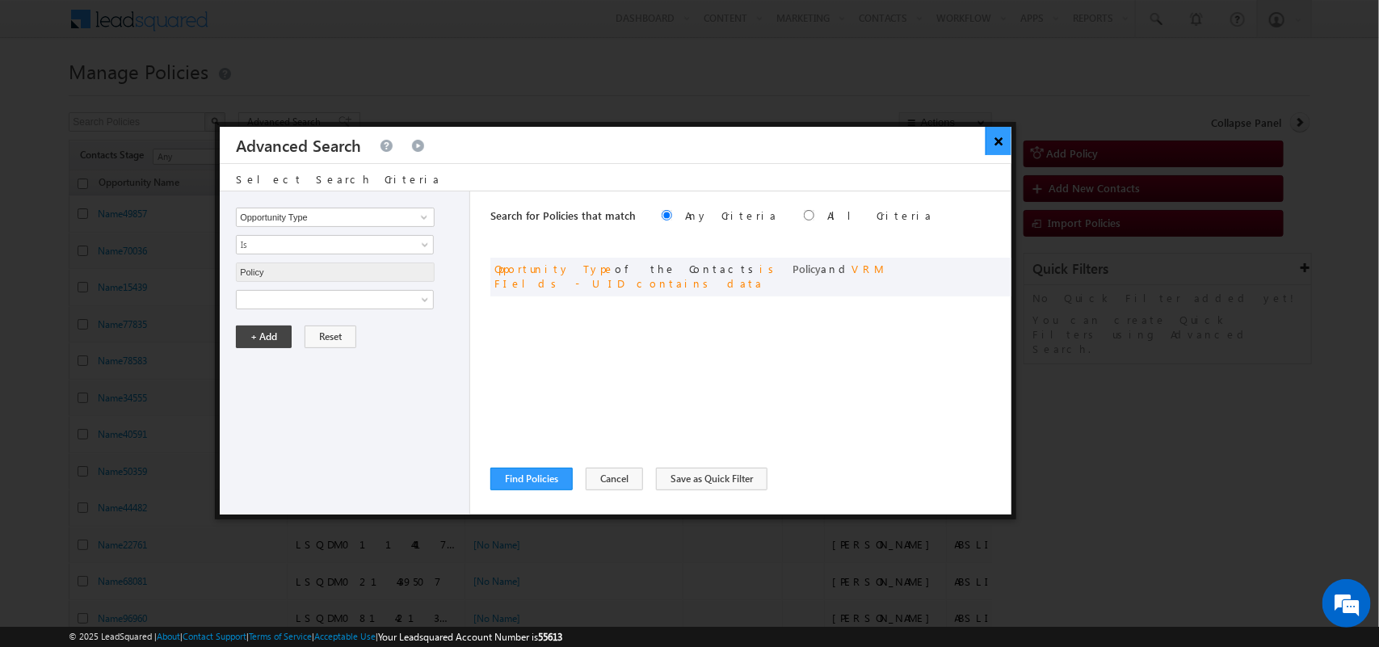
click at [991, 136] on button "×" at bounding box center [998, 141] width 27 height 28
